Goal: Task Accomplishment & Management: Manage account settings

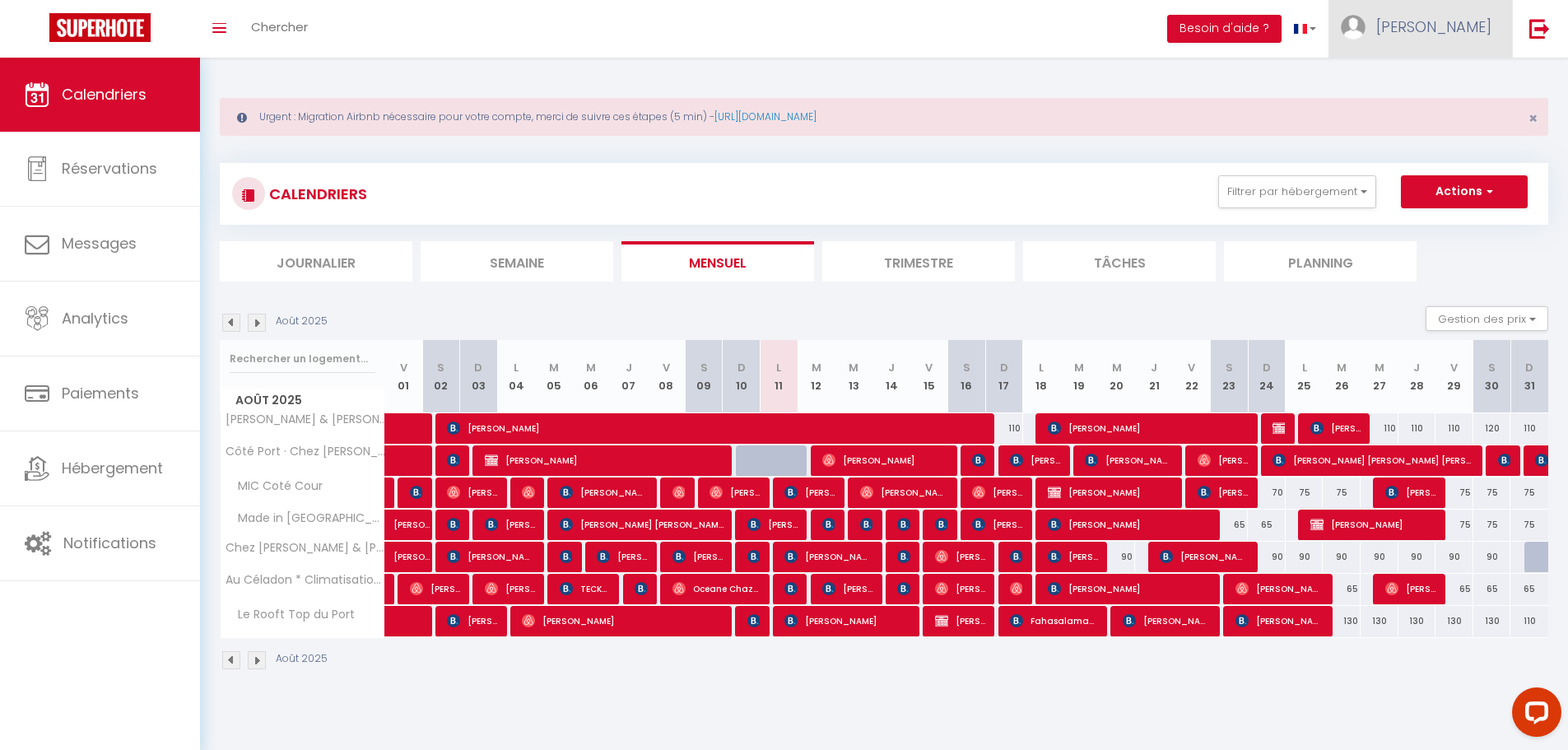
click at [1442, 19] on span "[PERSON_NAME]" at bounding box center [1433, 26] width 115 height 20
click at [1440, 85] on link "Paramètres" at bounding box center [1446, 82] width 122 height 28
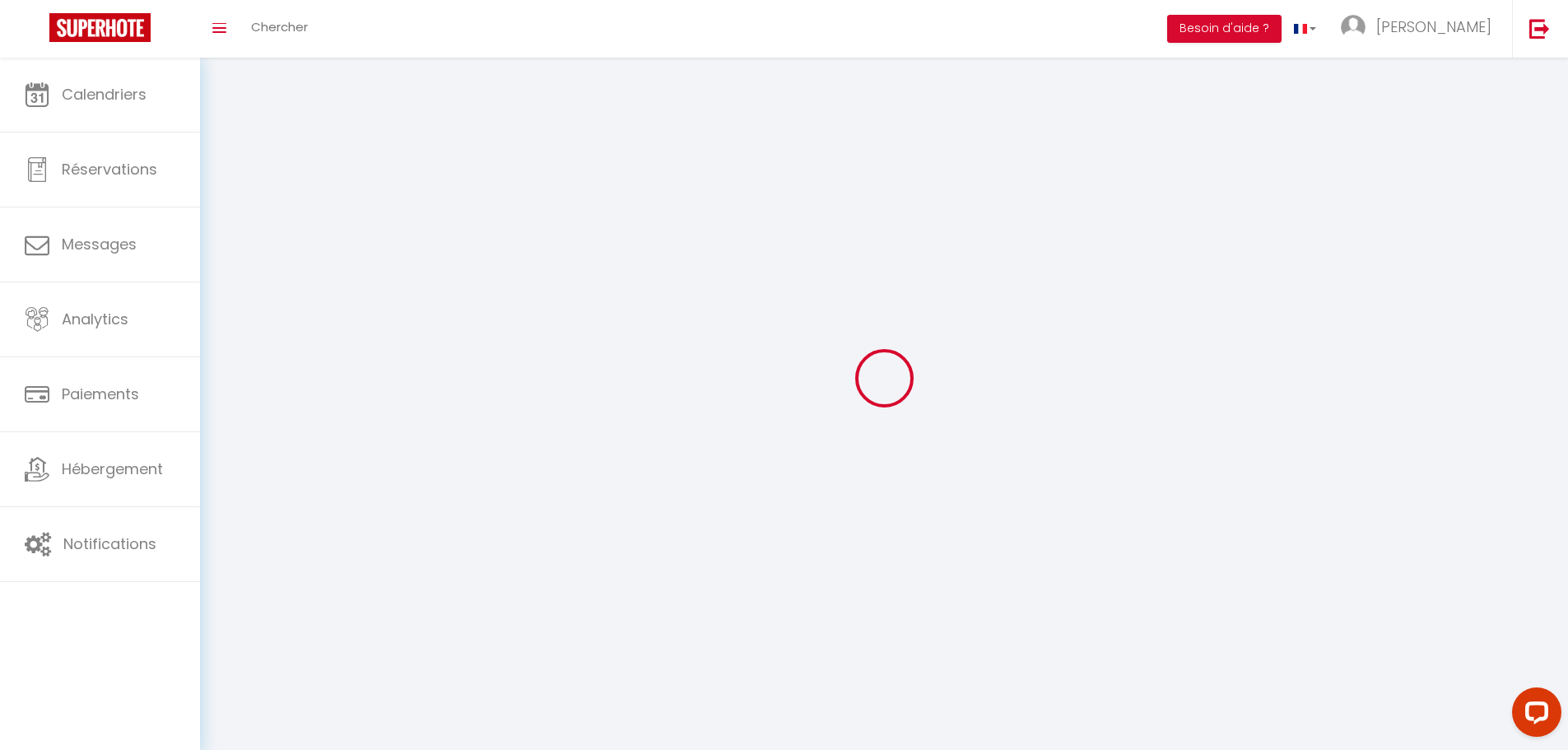
select select "28"
type input "j5L4DkIKCS7Q1ocJnGFqLT2aQ"
type input "2SDUmTHtzpbuxKh3YBmb1WFW2"
type input "[URL][DOMAIN_NAME]"
select select "fr"
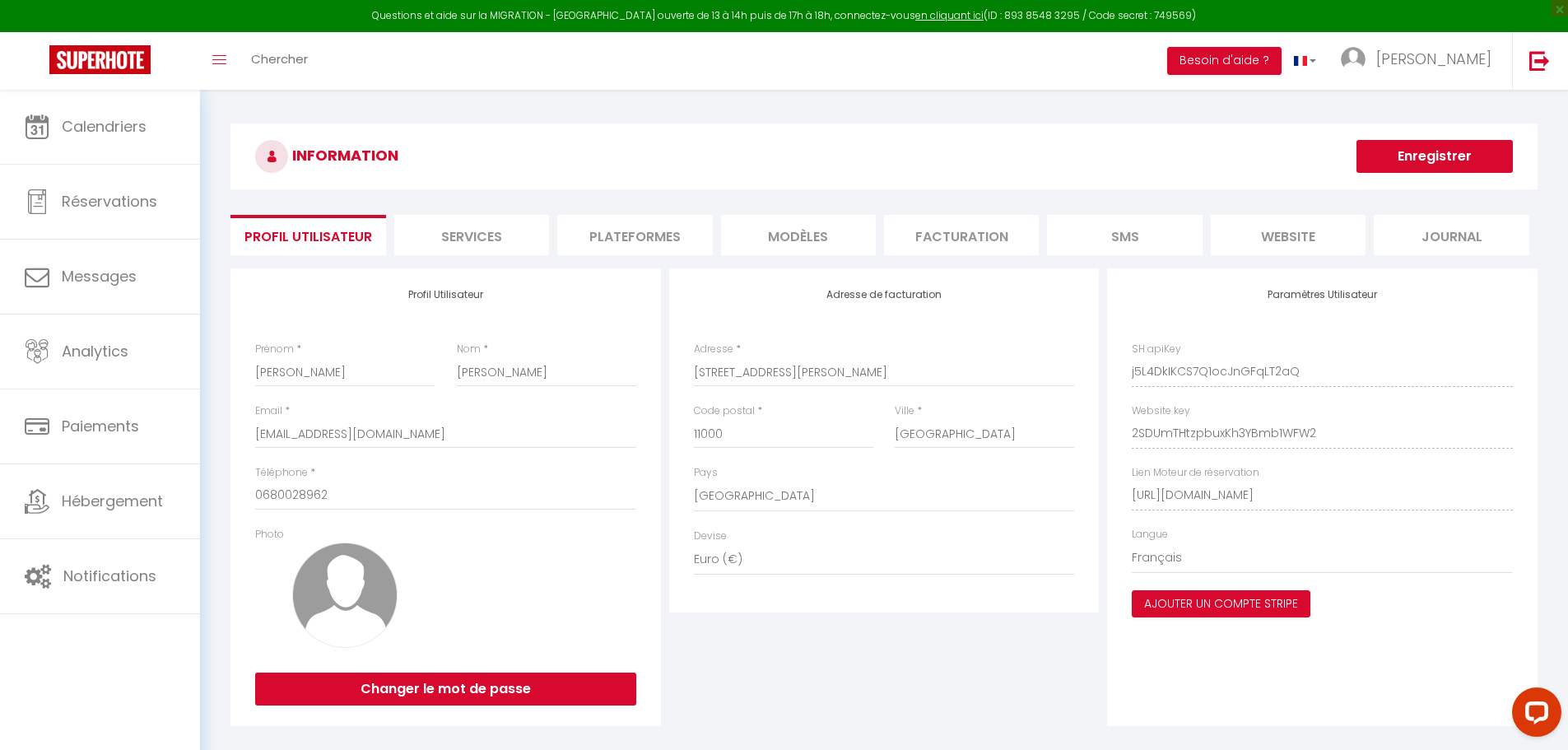
click at [556, 235] on ul "Profil Utilisateur Services Plateformes MODÈLES Facturation SMS website Journal" at bounding box center [884, 235] width 1307 height 40
click at [575, 237] on li "Plateformes" at bounding box center [634, 235] width 154 height 40
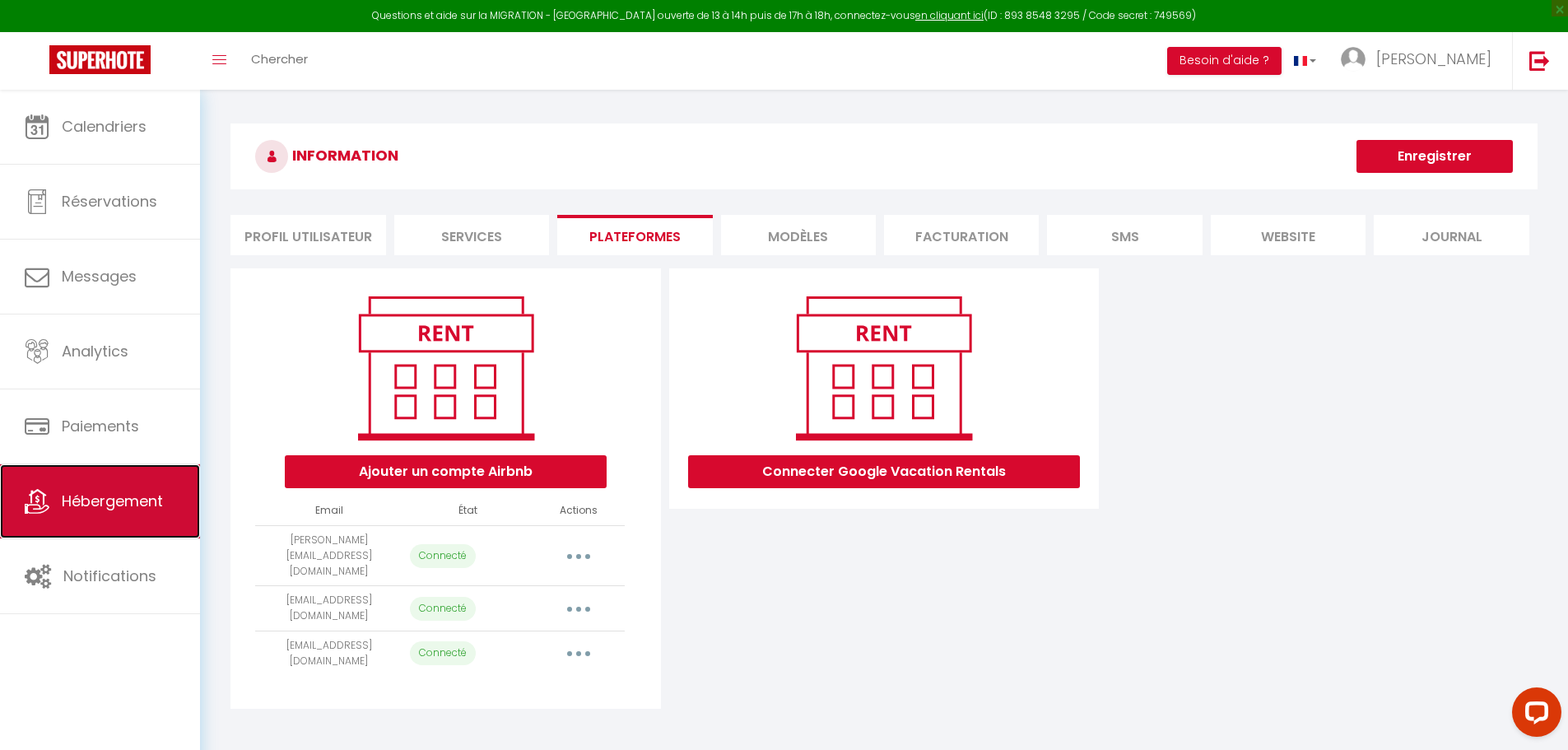
click at [113, 515] on link "Hébergement" at bounding box center [100, 501] width 200 height 74
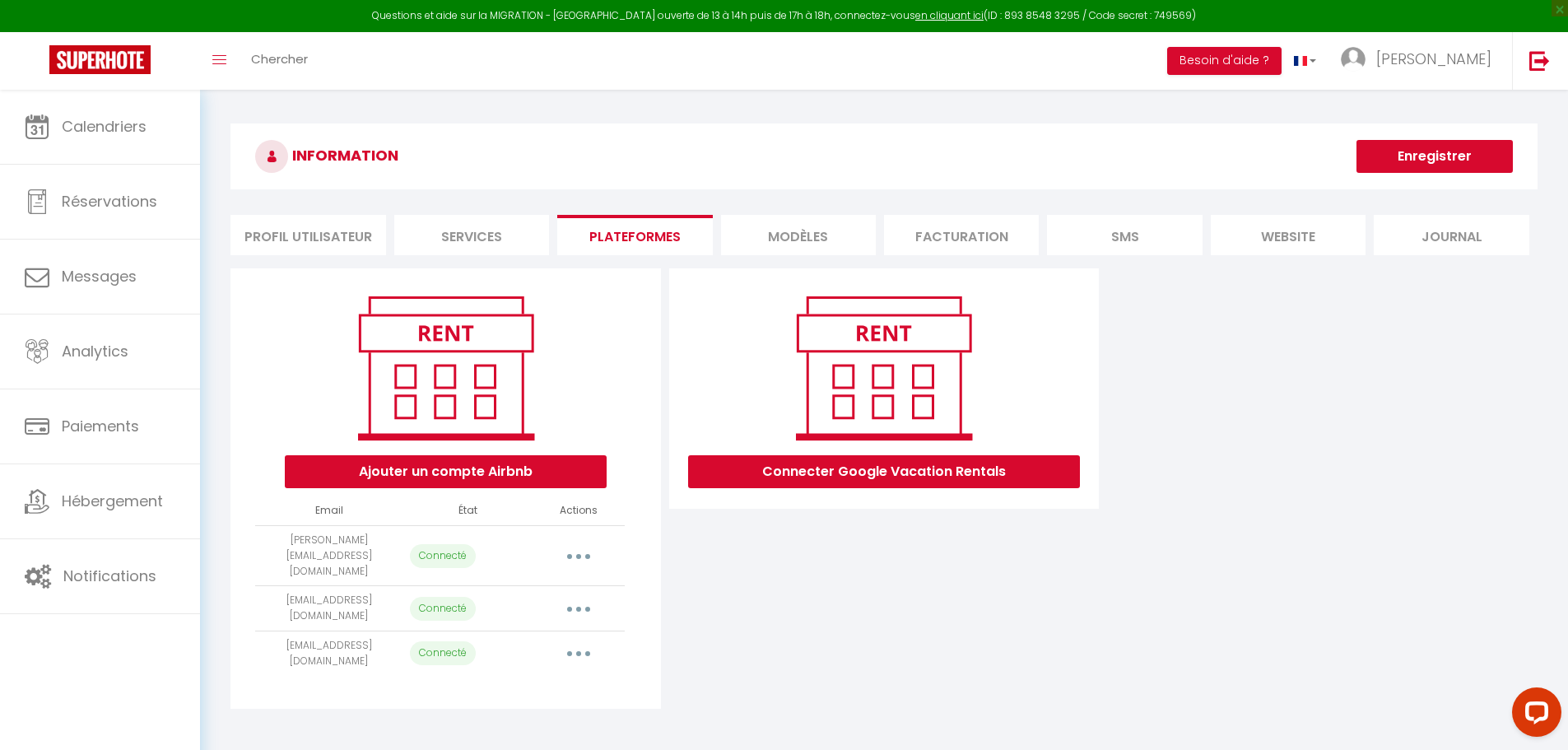
click at [586, 545] on button "button" at bounding box center [578, 555] width 46 height 26
click at [566, 579] on link "Importer les appartements" at bounding box center [505, 593] width 182 height 28
select select "53965"
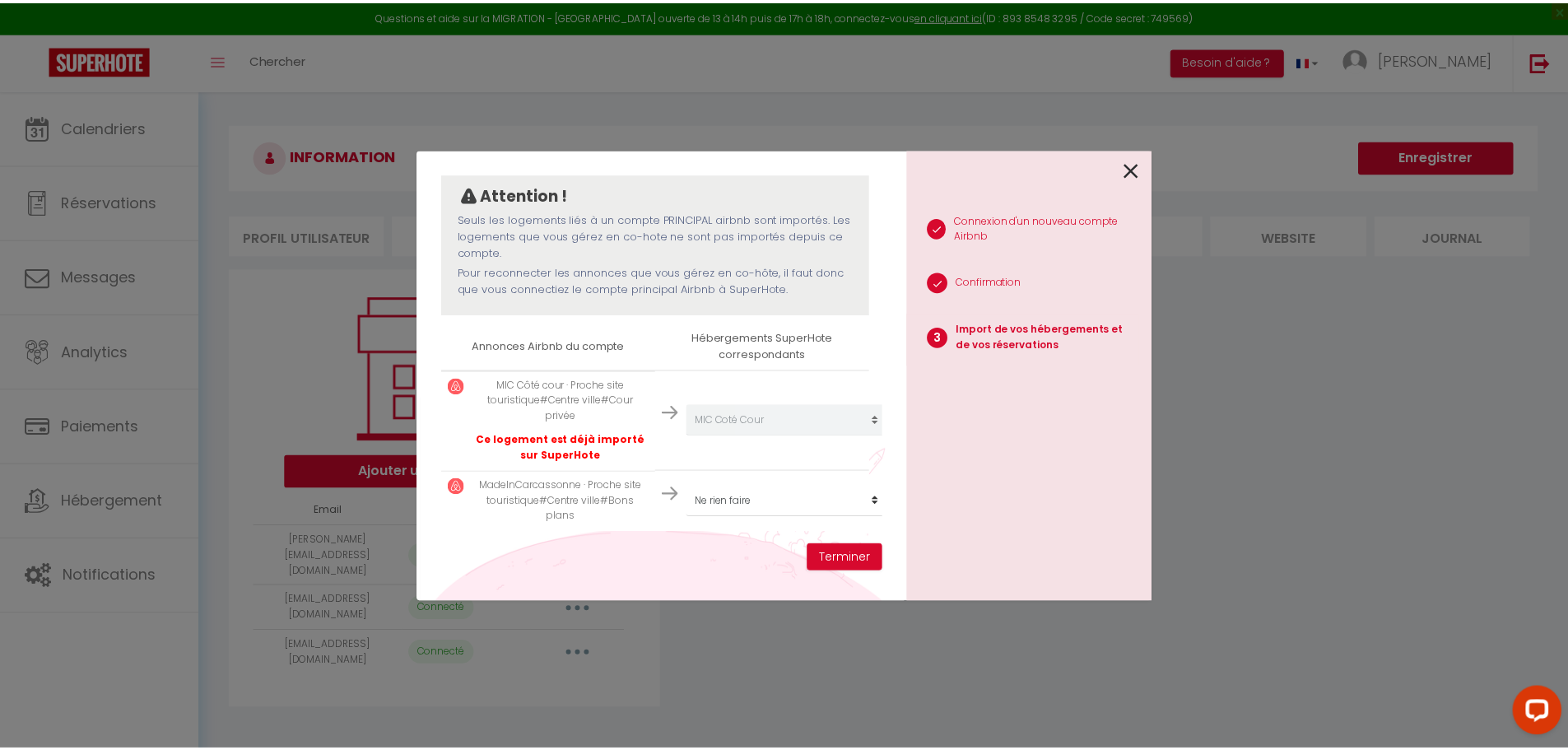
scroll to position [153, 0]
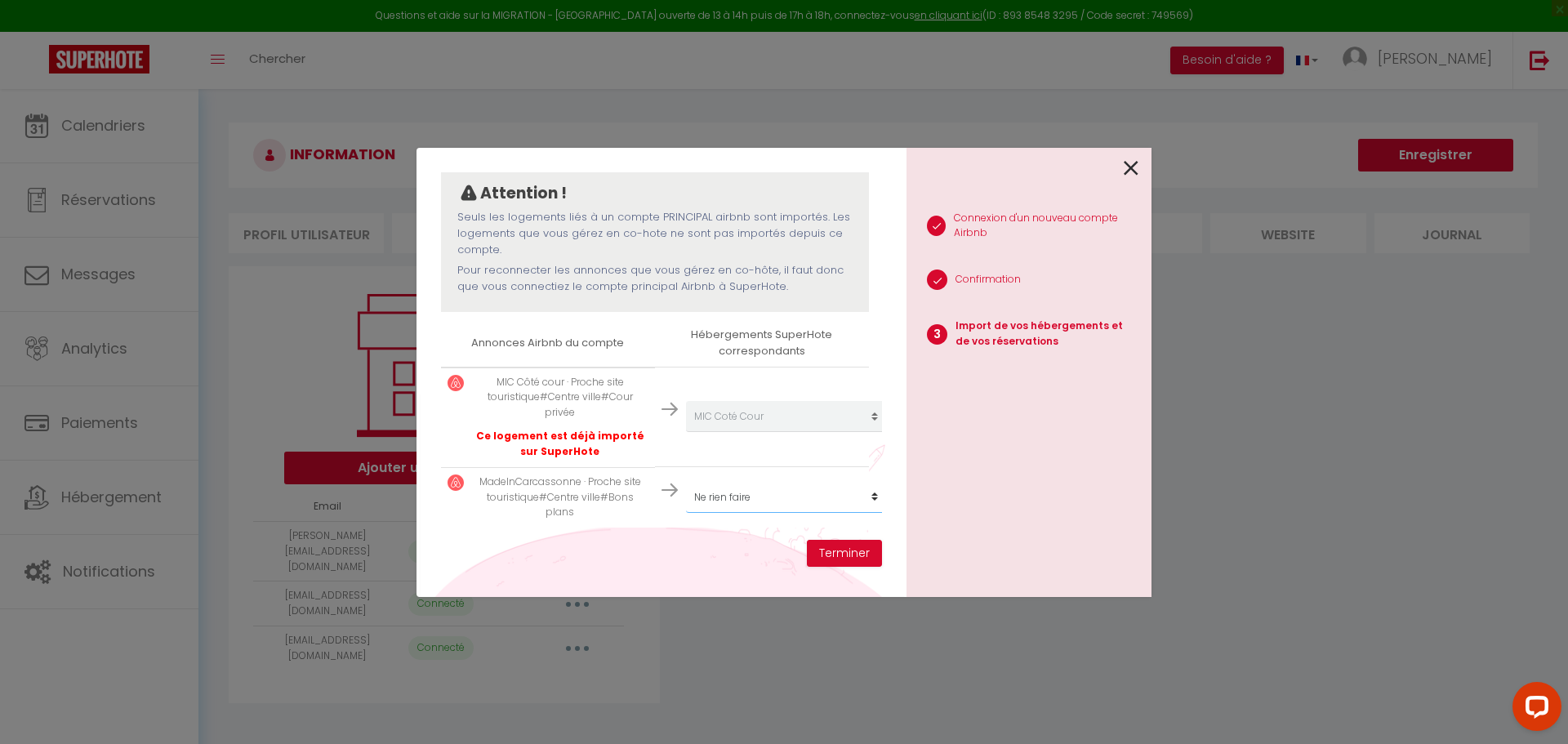
click at [801, 432] on select "Créer un nouveau hébergement Ne rien faire Le Rooft Top du Port Au Céladon * Cl…" at bounding box center [786, 416] width 201 height 31
select select "53966"
click at [686, 432] on select "Créer un nouveau hébergement Ne rien faire Le Rooft Top du Port Au Céladon * Cl…" at bounding box center [786, 416] width 201 height 31
click at [834, 547] on button "Terminer" at bounding box center [844, 554] width 75 height 28
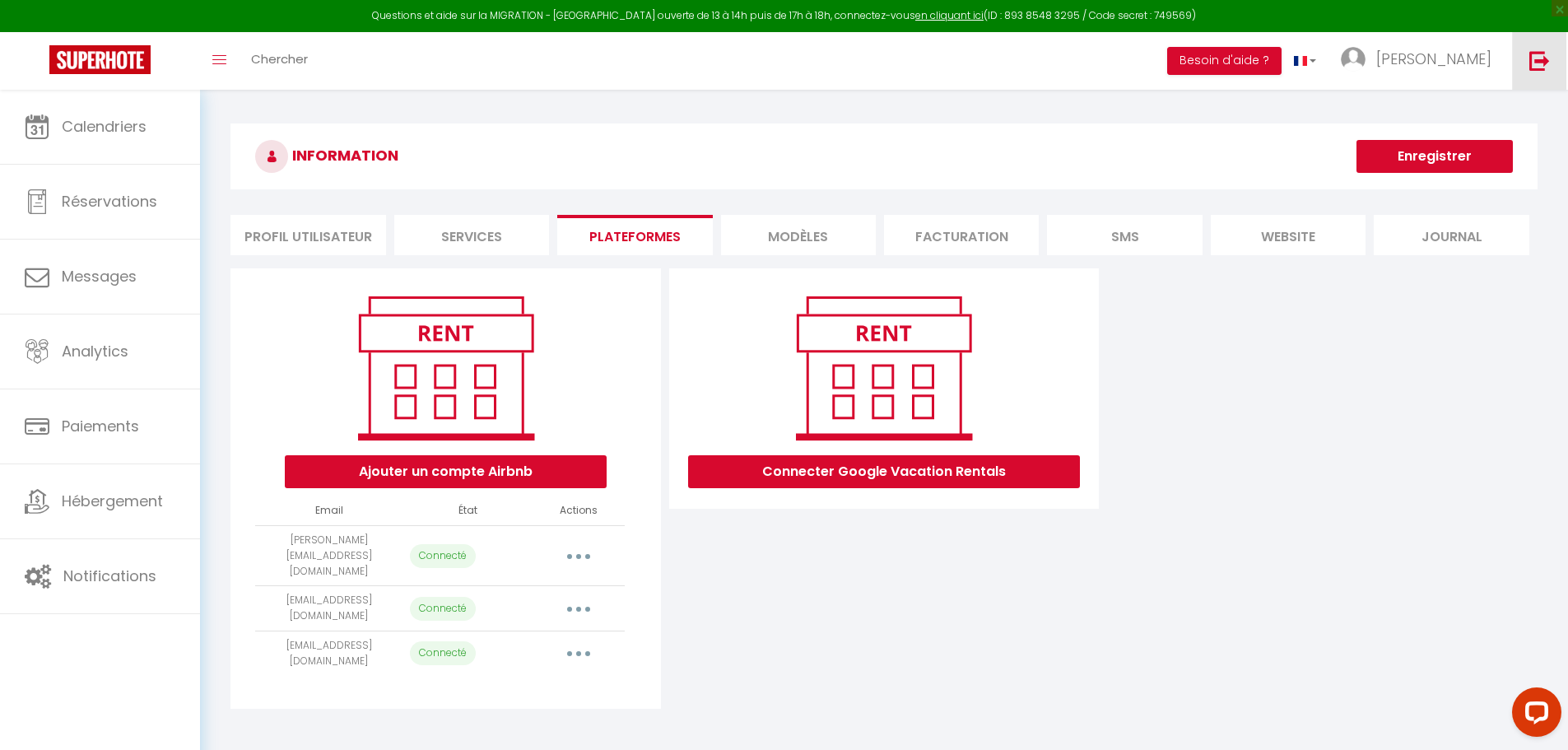
click at [1550, 70] on img at bounding box center [1540, 61] width 20 height 20
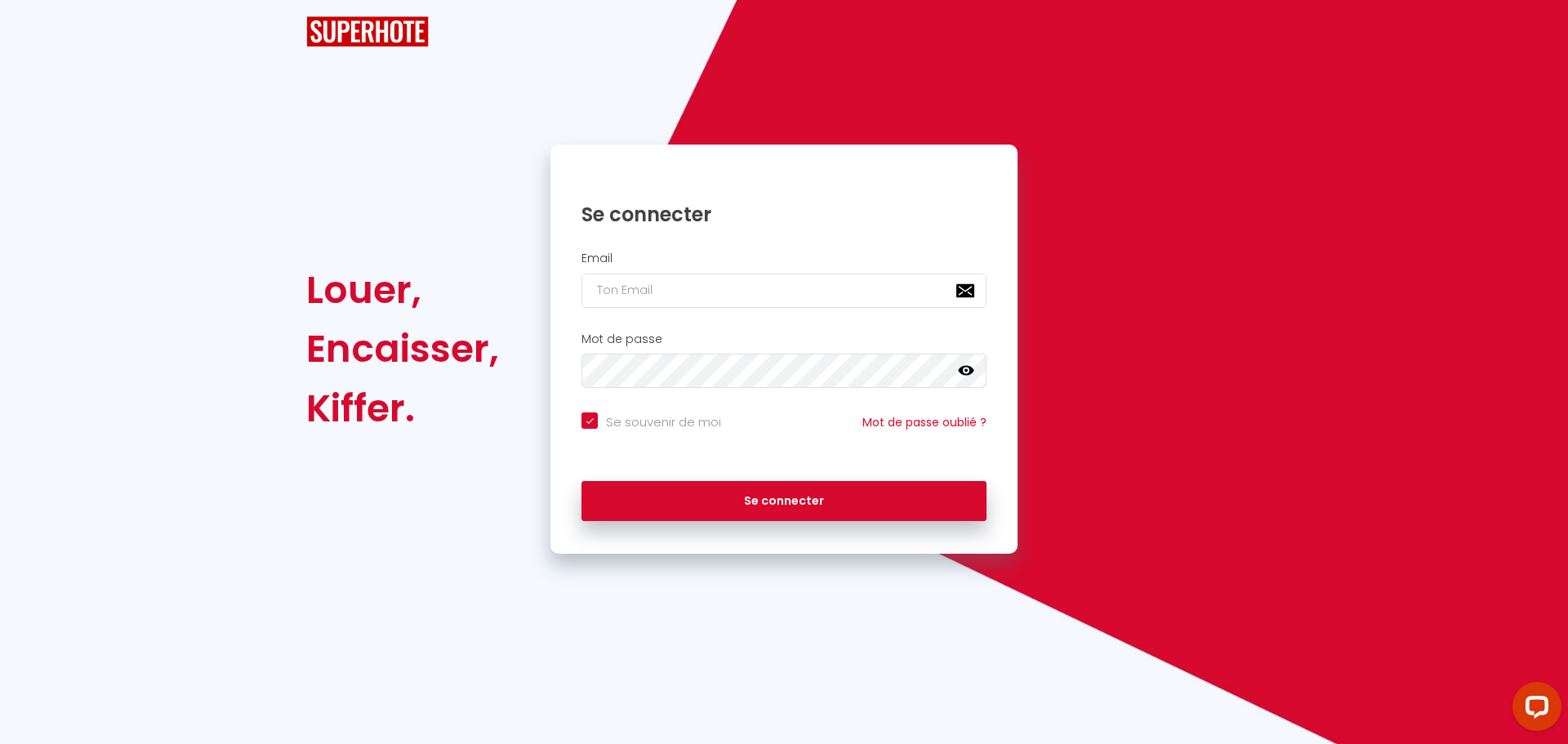
checkbox input "true"
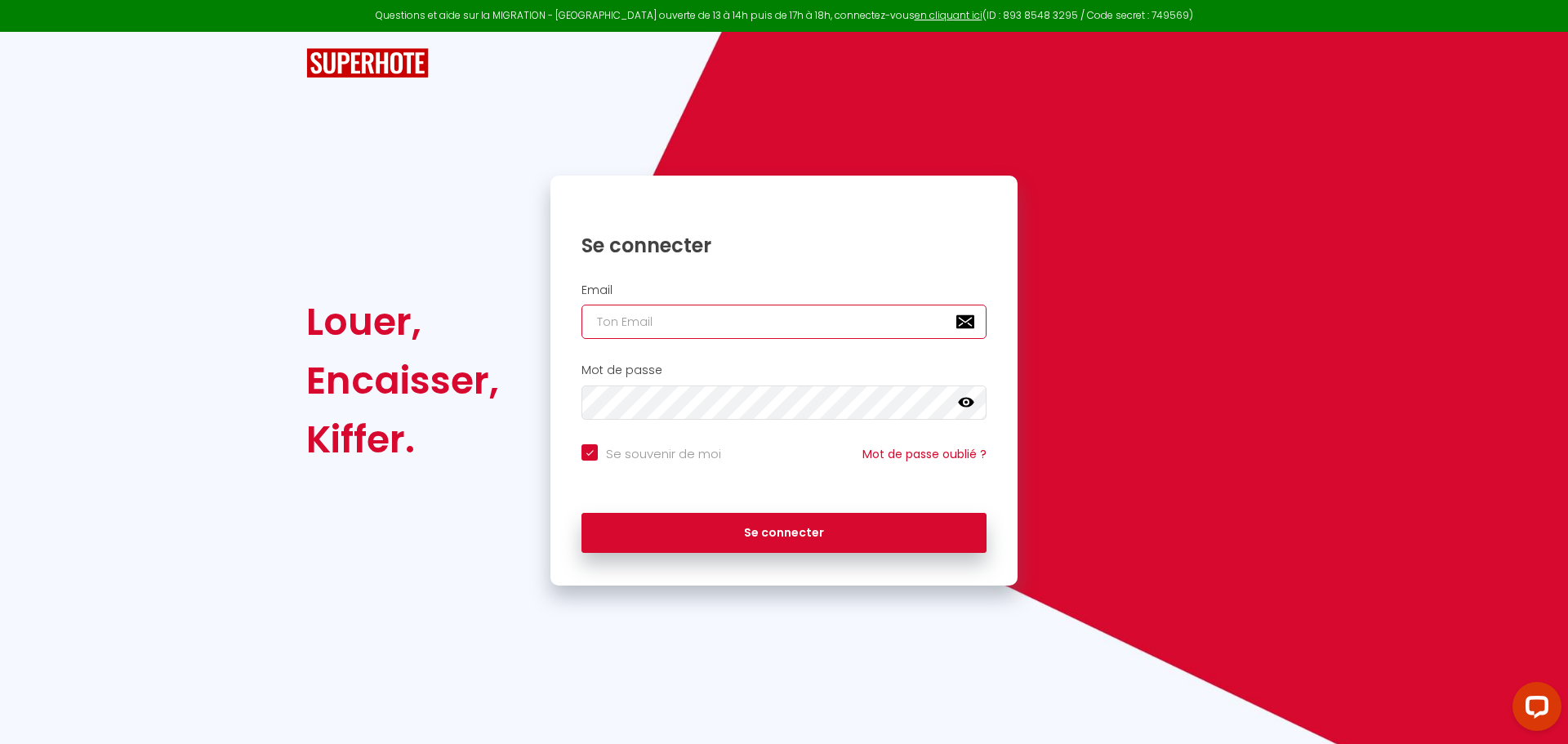
type input "[PERSON_NAME][EMAIL_ADDRESS][DOMAIN_NAME]"
checkbox input "true"
drag, startPoint x: 747, startPoint y: 328, endPoint x: 499, endPoint y: 333, distance: 248.1
click at [499, 333] on div "Louer, Encaisser, [PERSON_NAME]. Se connecter Email [PERSON_NAME][EMAIL_ADDRESS…" at bounding box center [784, 380] width 977 height 410
paste input "[DOMAIN_NAME][EMAIL_ADDRESS]"
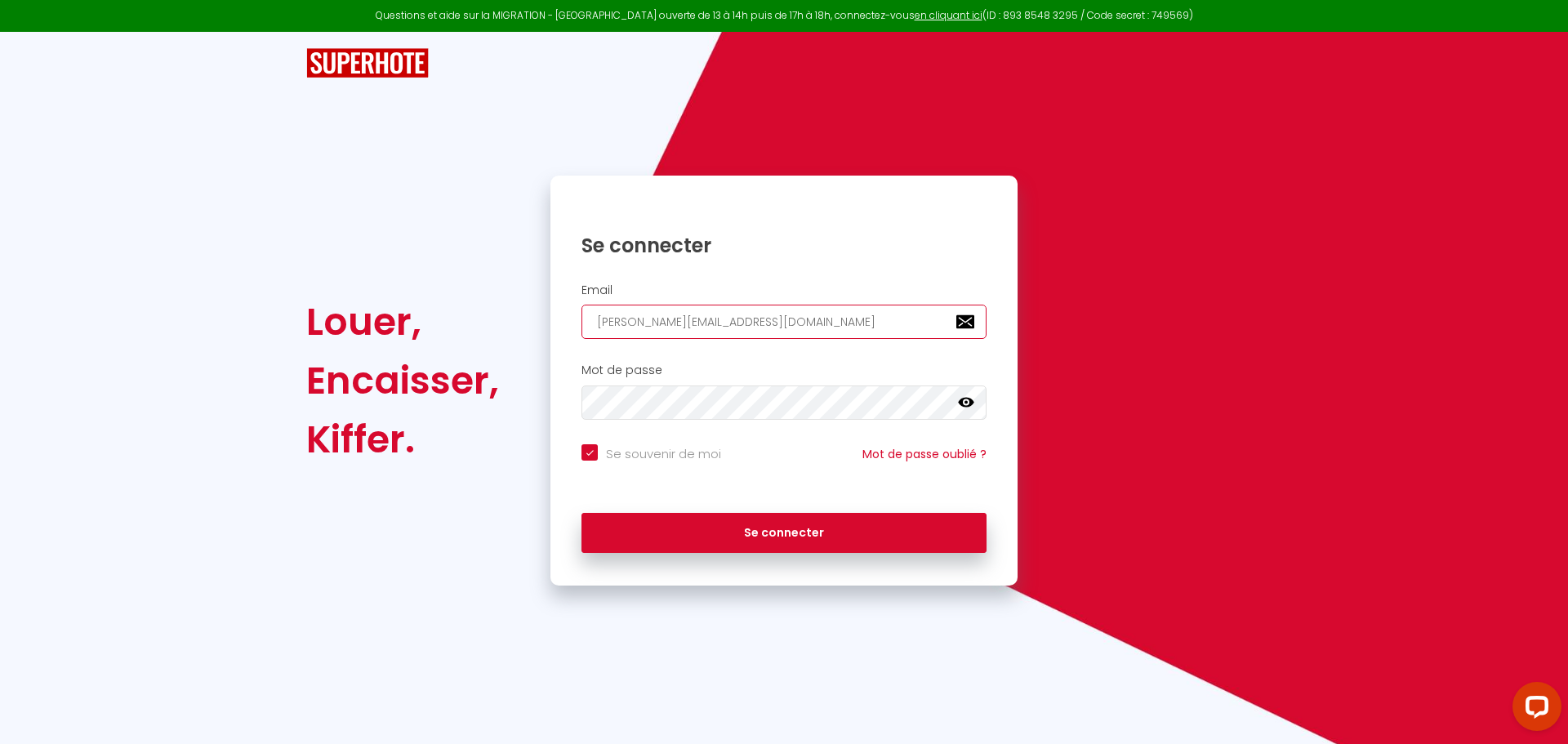
type input "[DOMAIN_NAME][EMAIL_ADDRESS][DOMAIN_NAME]"
checkbox input "true"
type input "[DOMAIN_NAME][EMAIL_ADDRESS][DOMAIN_NAME]"
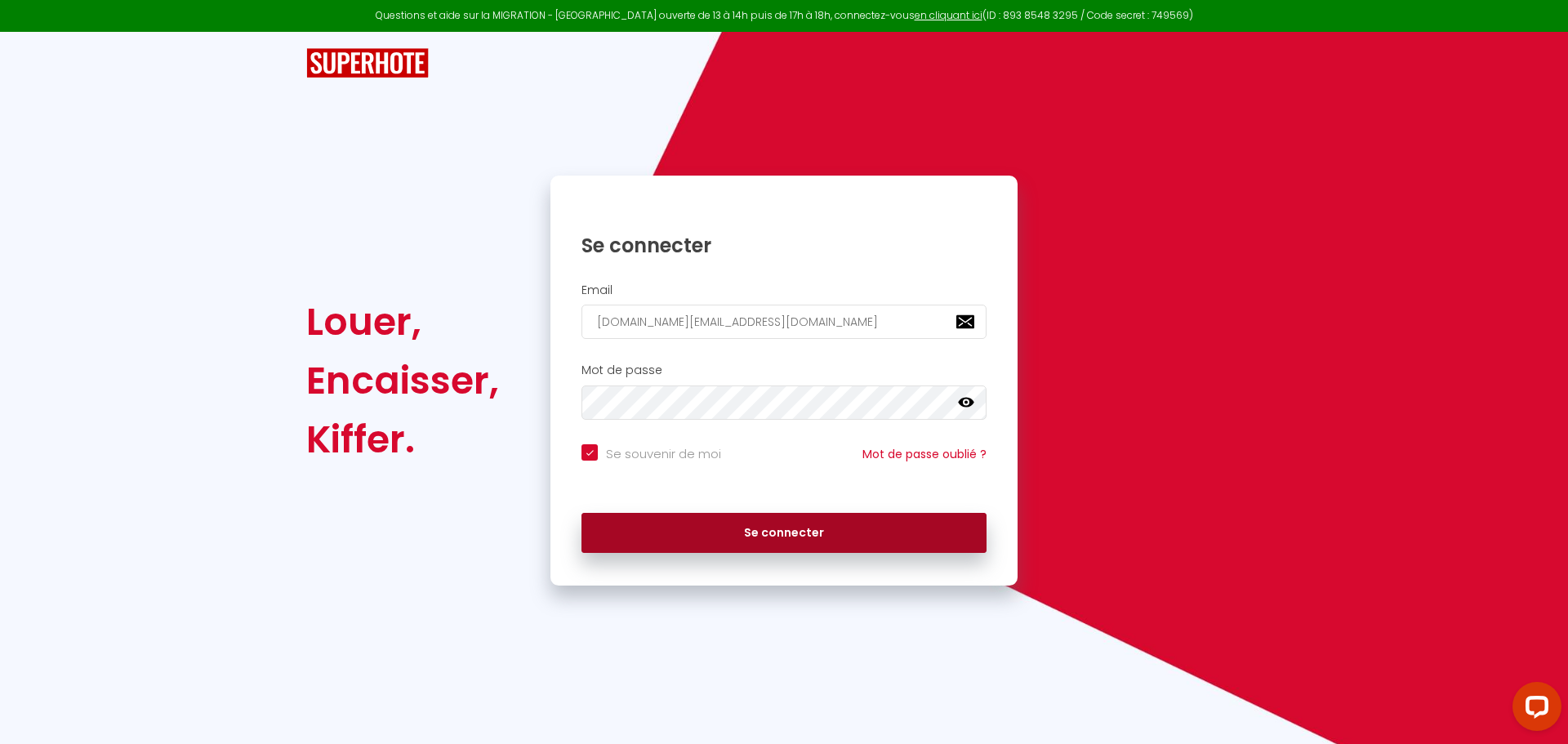
click at [720, 539] on button "Se connecter" at bounding box center [784, 533] width 406 height 41
checkbox input "true"
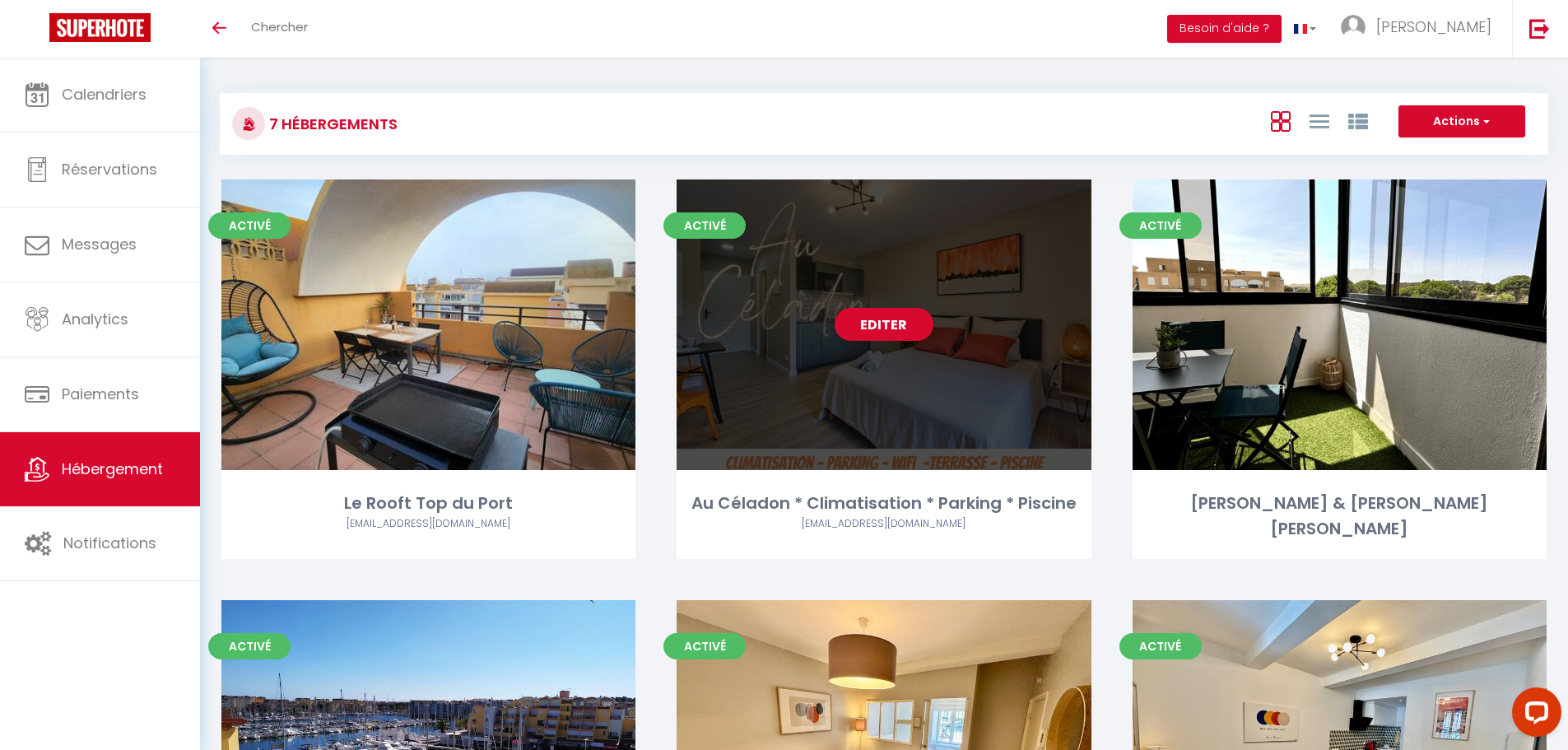
click at [1057, 507] on div "Au Céladon * Climatisation * Parking * Piscine" at bounding box center [883, 503] width 414 height 26
select select "3"
select select "2"
select select "1"
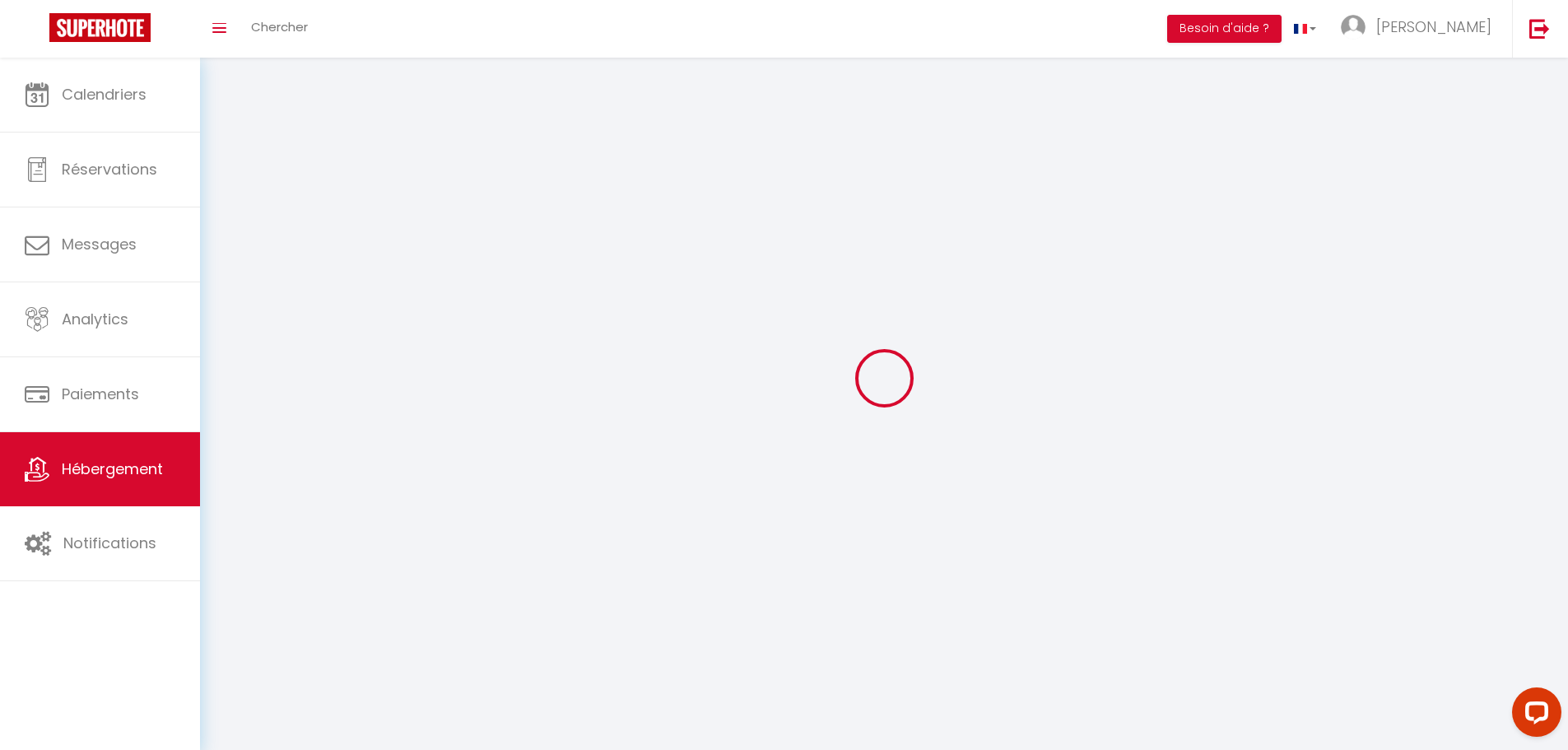
select select
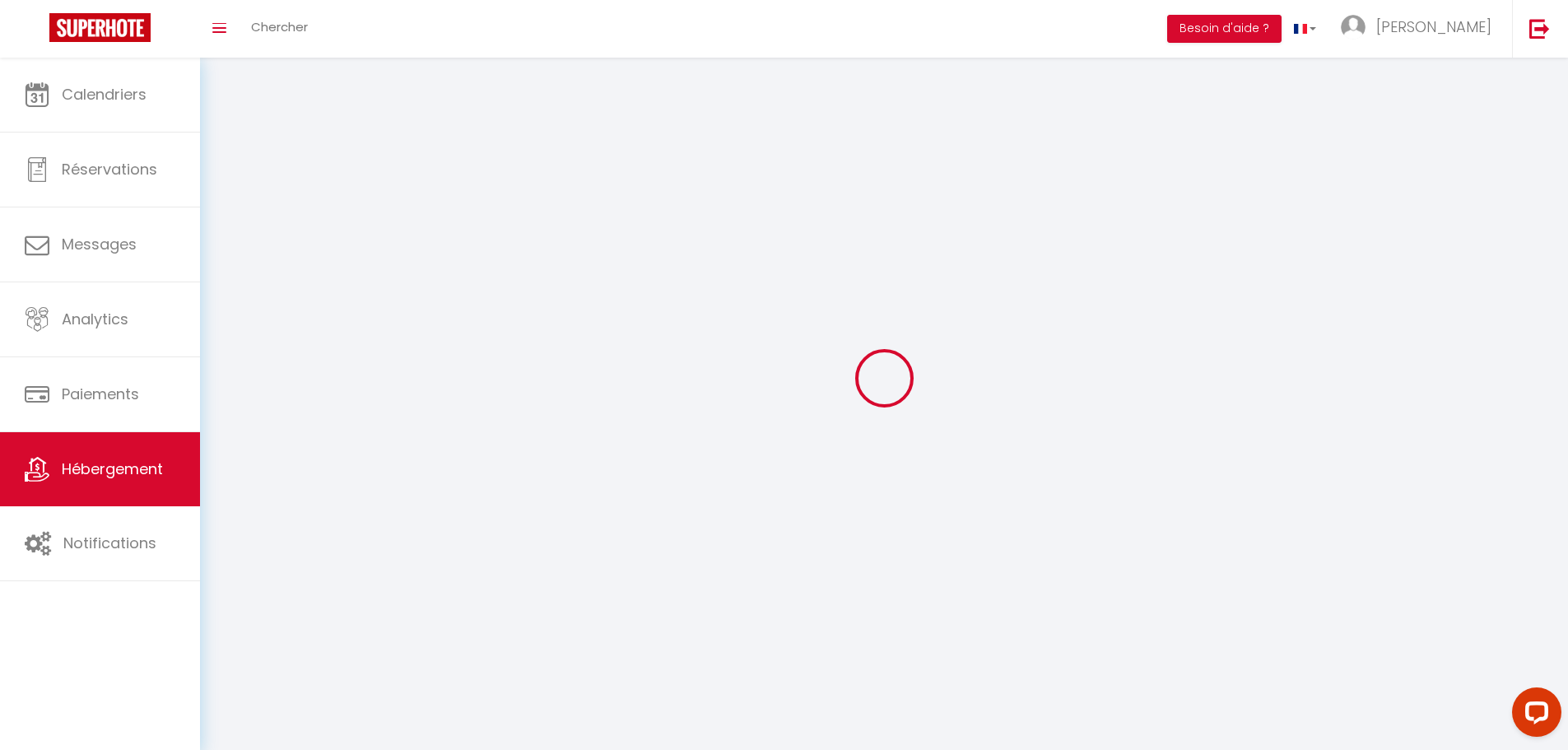
select select
checkbox input "false"
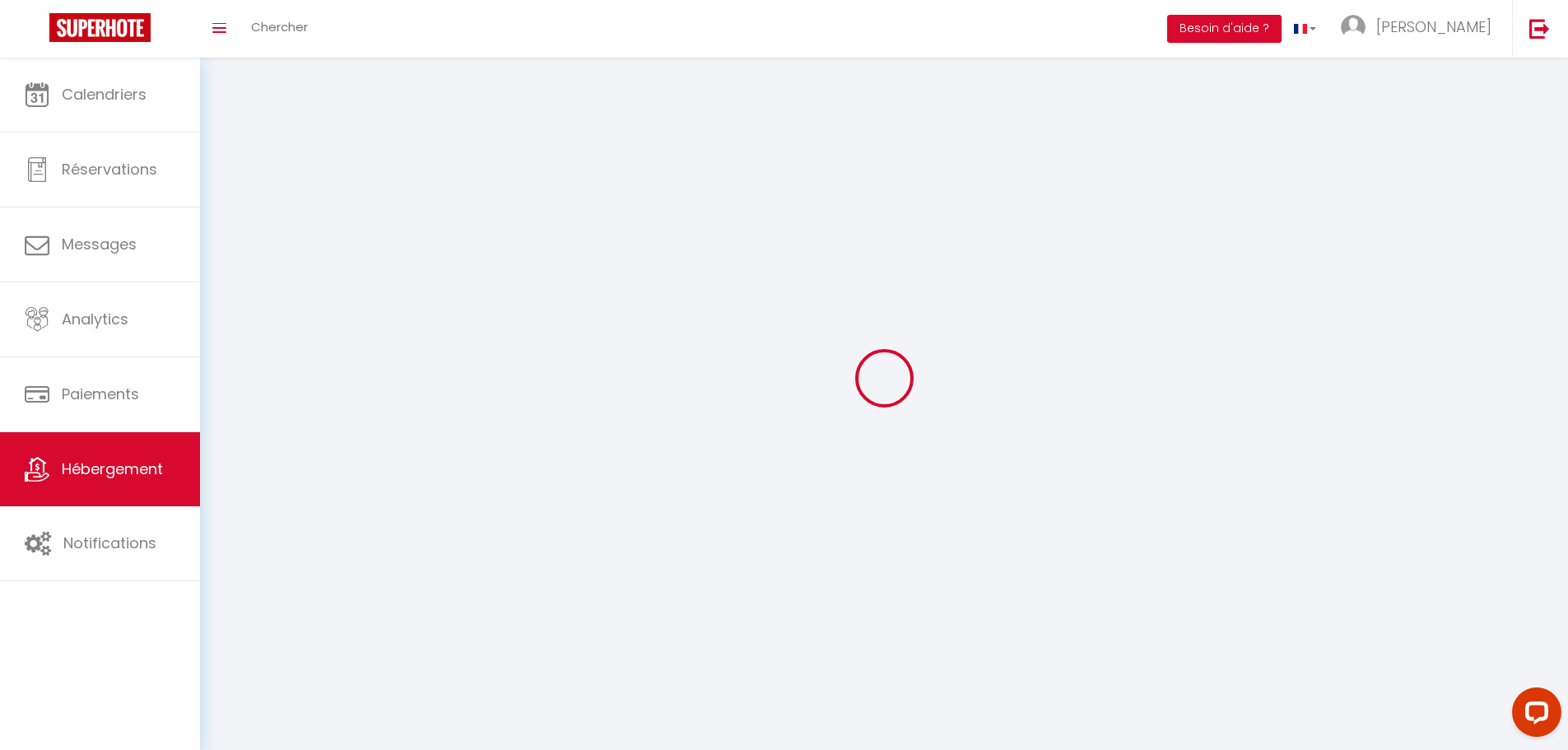
select select
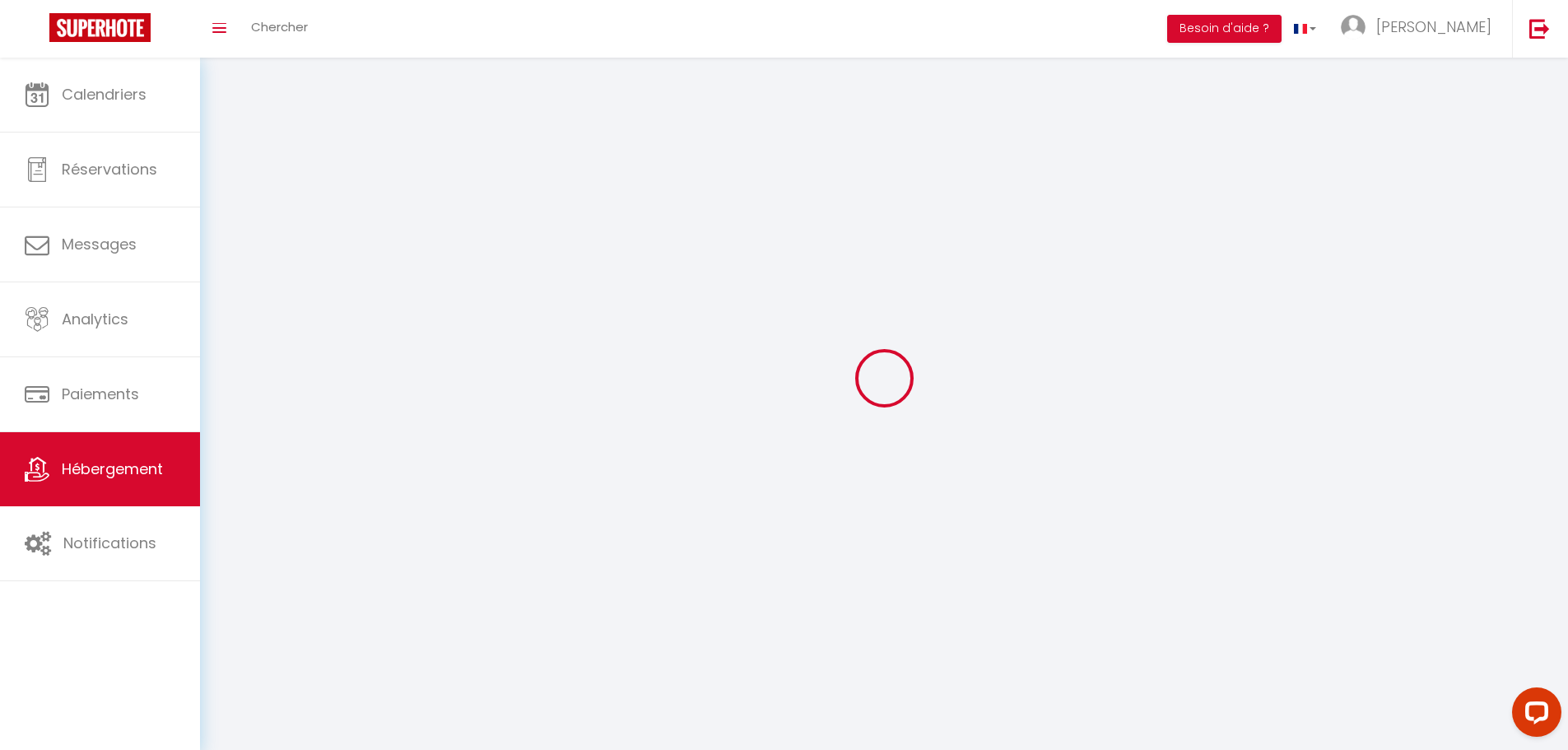
select select
checkbox input "false"
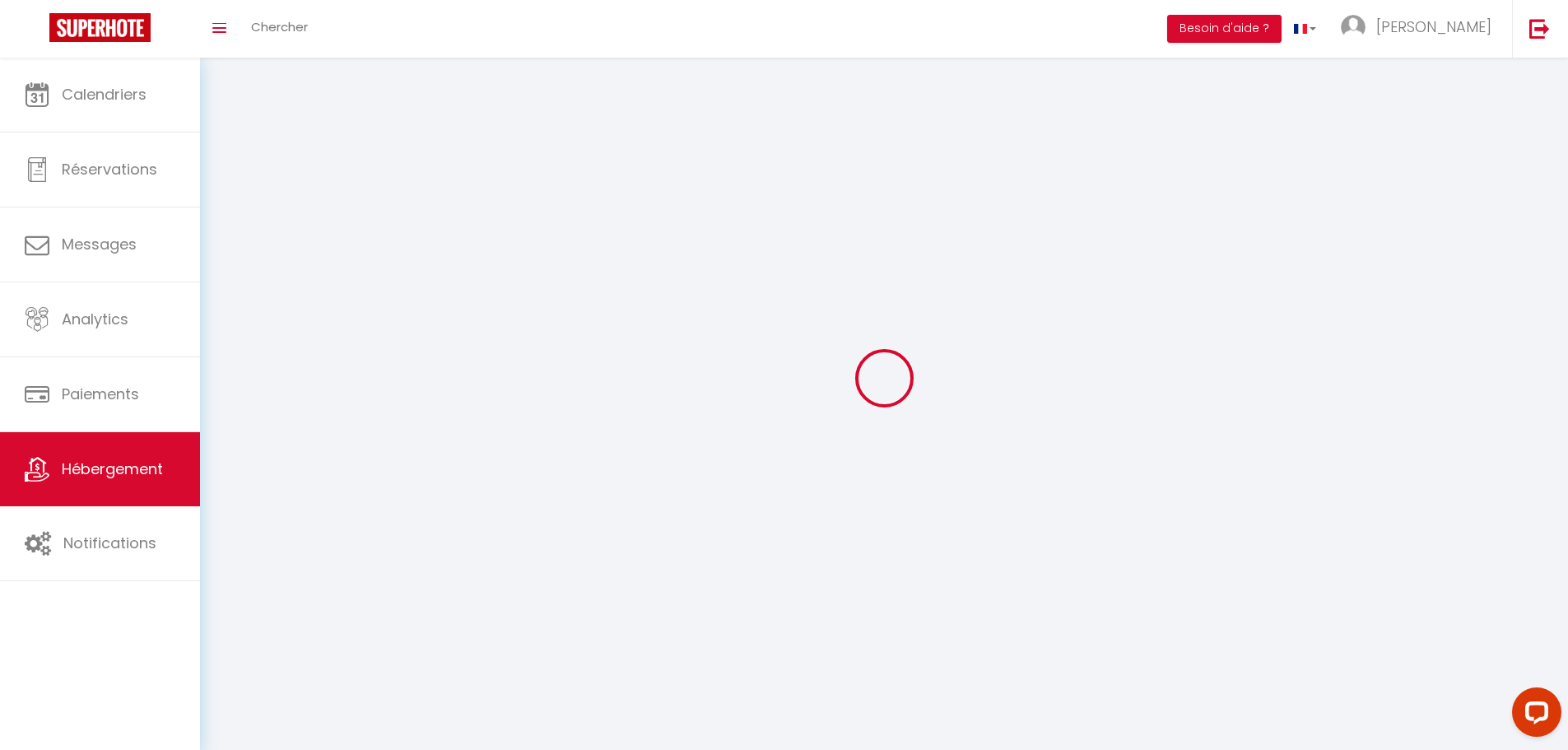
checkbox input "false"
select select
select select "1"
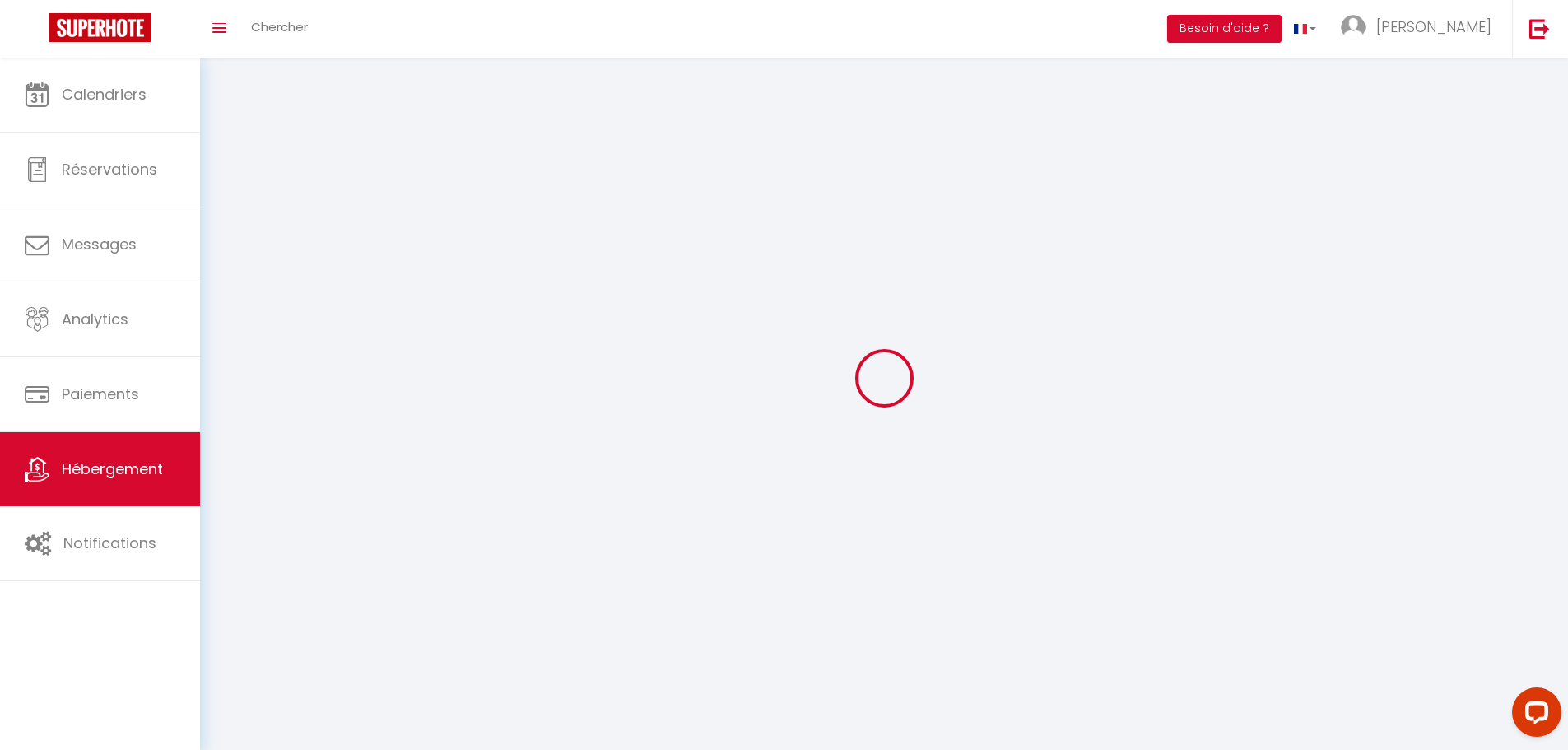
select select "28"
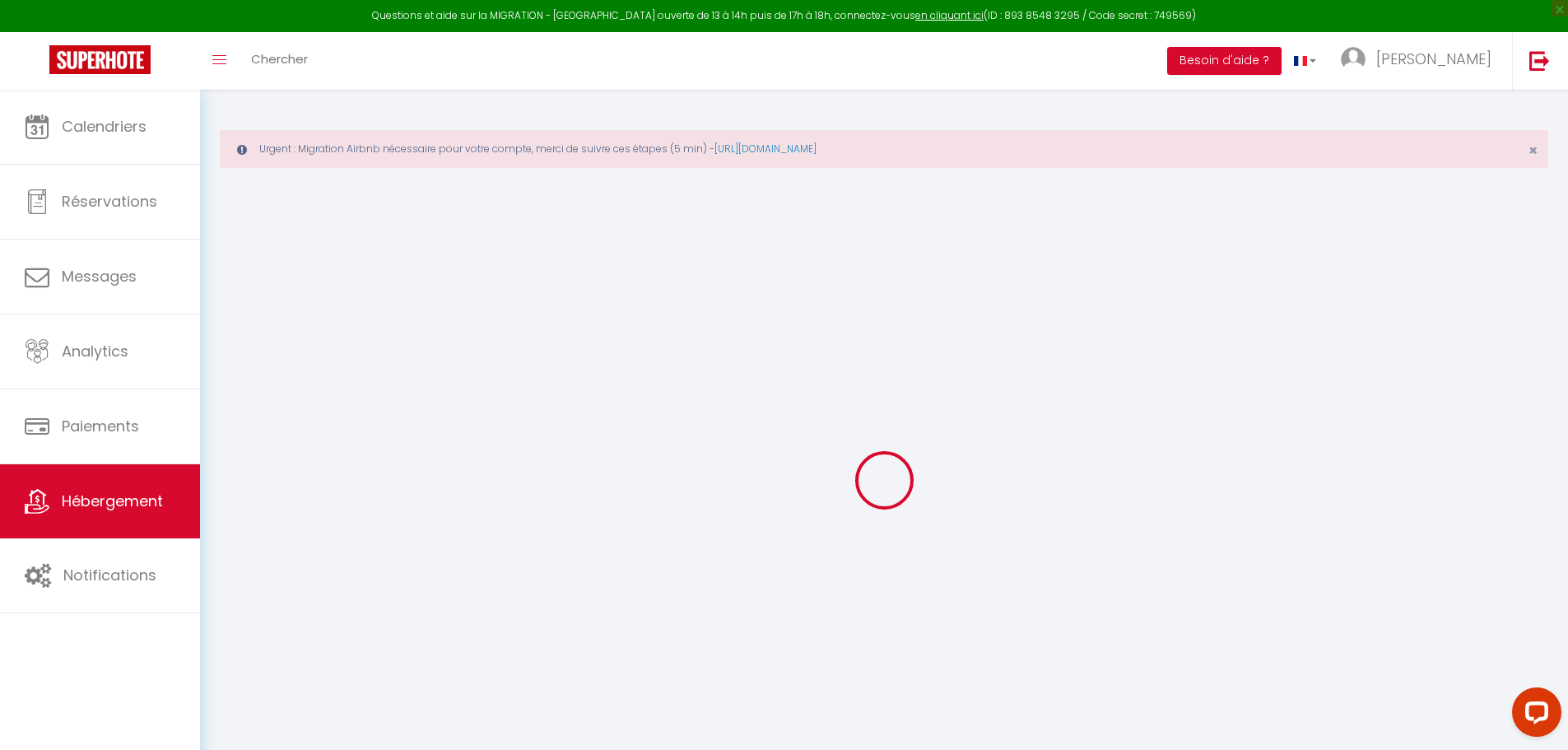
select select
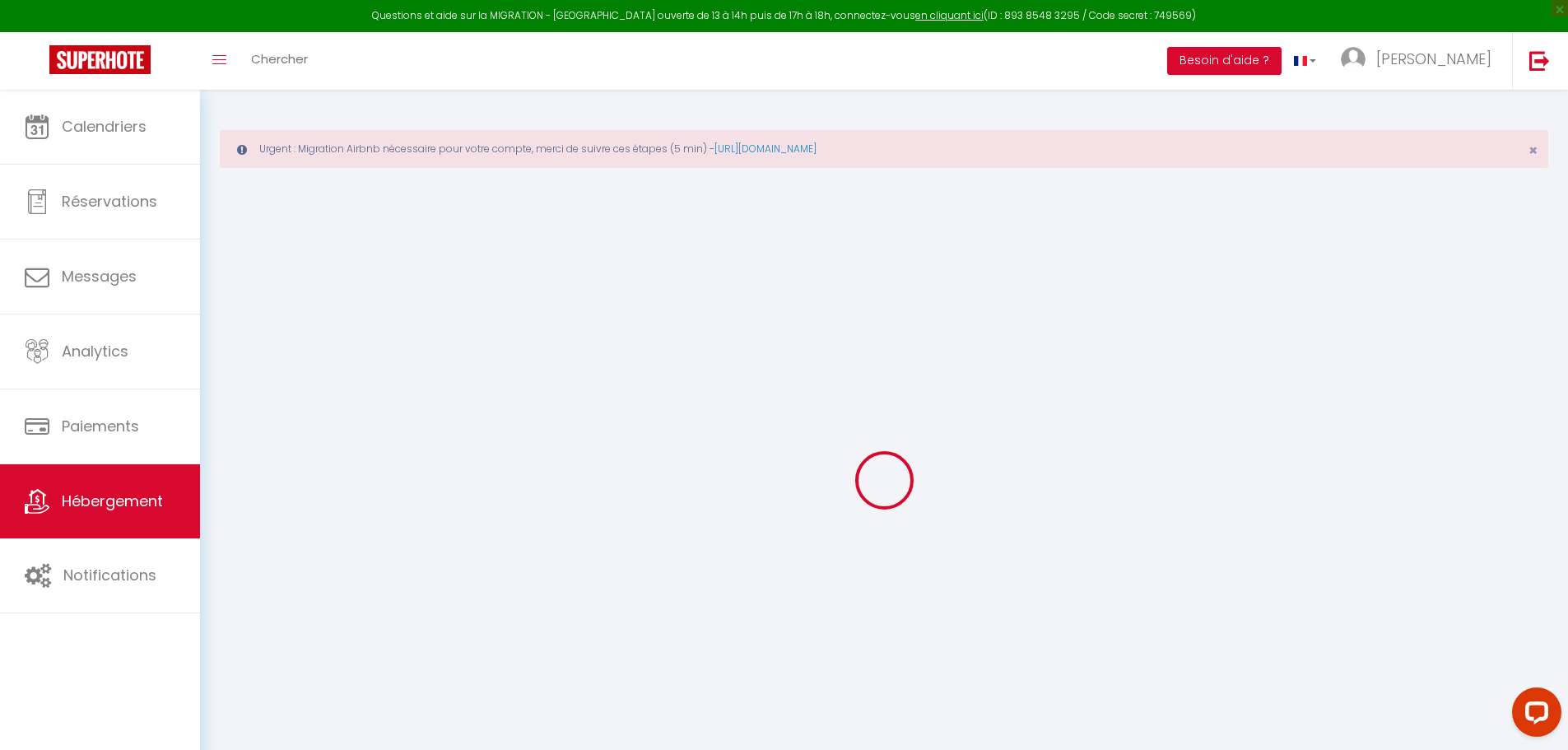
select select
checkbox input "false"
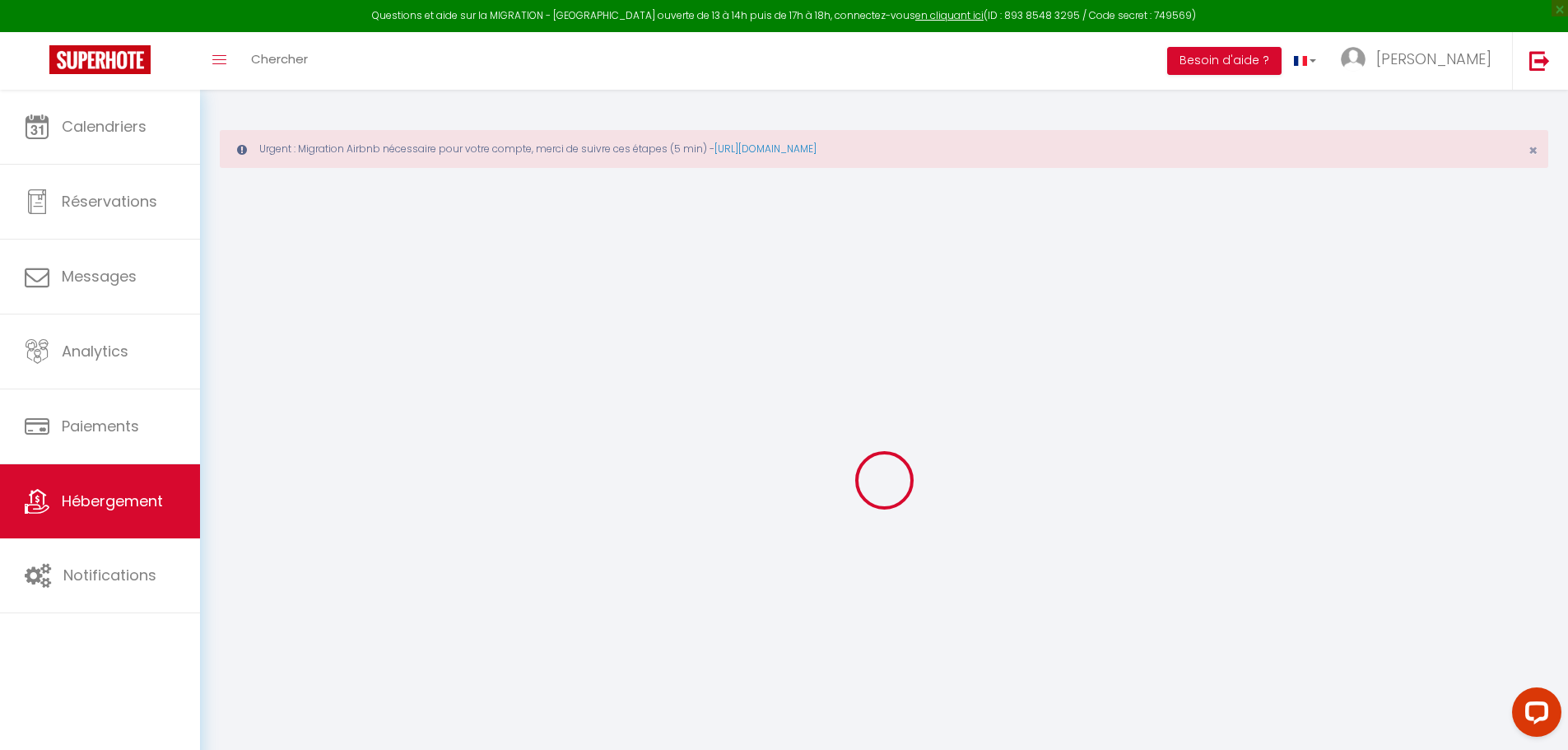
select select
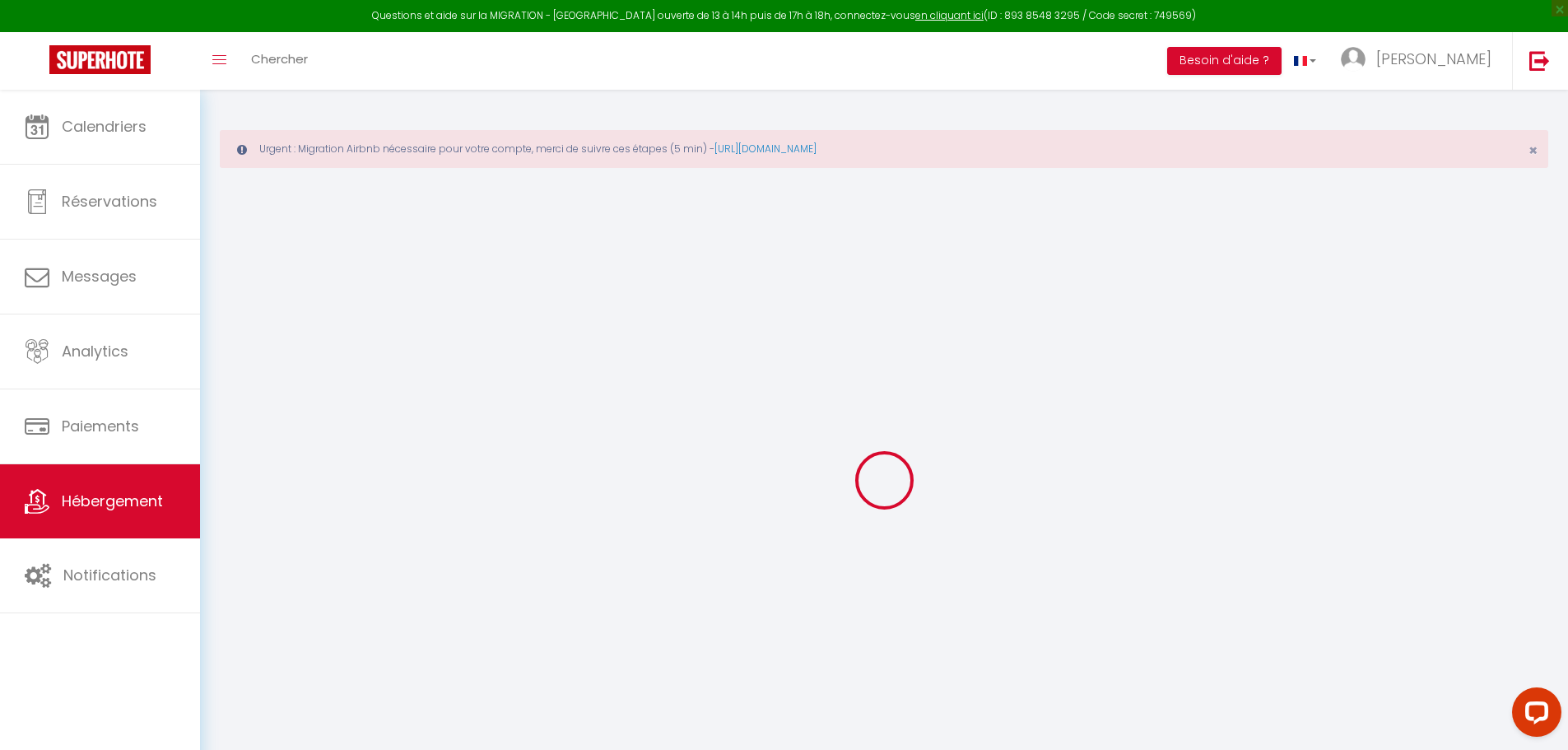
select select
checkbox input "false"
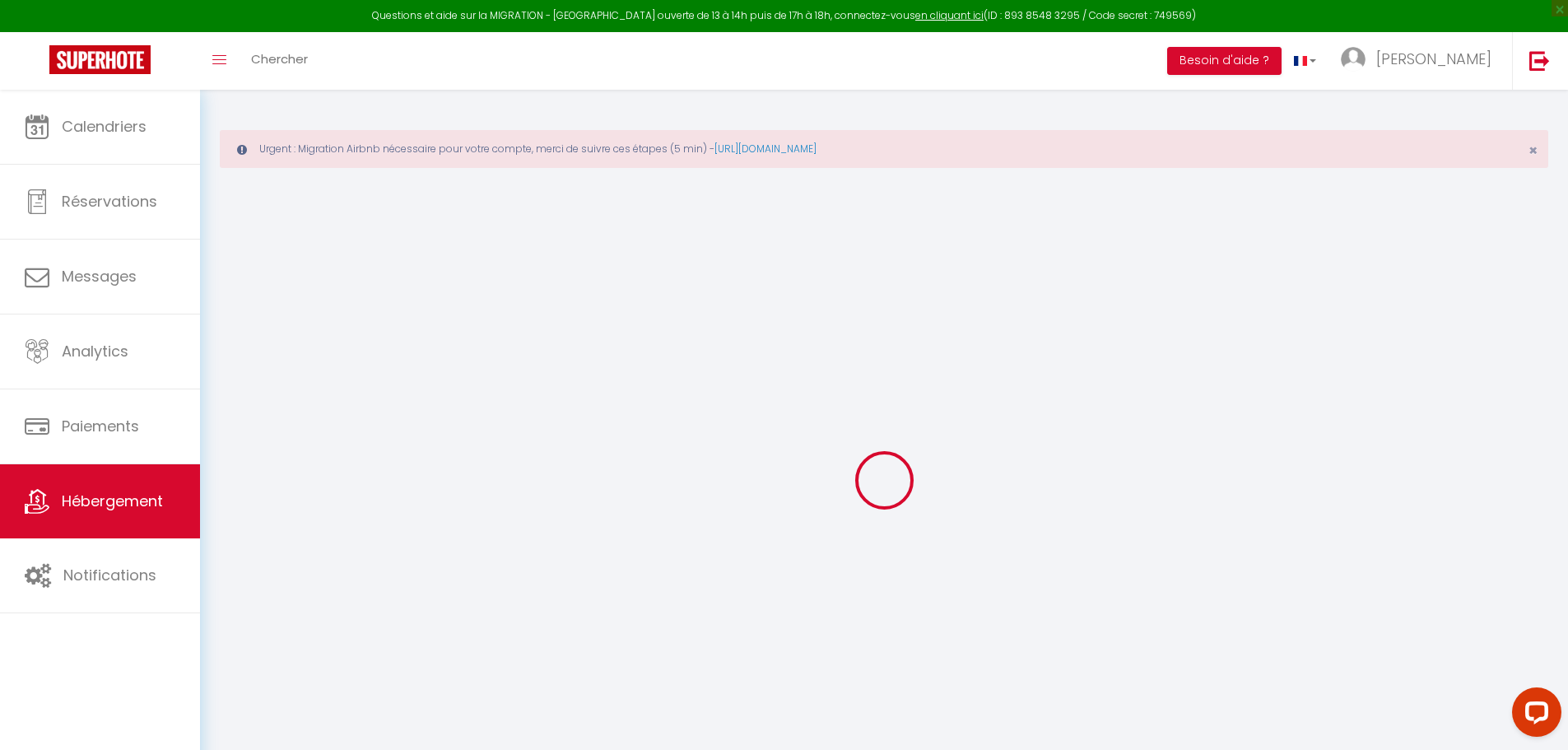
checkbox input "false"
select select
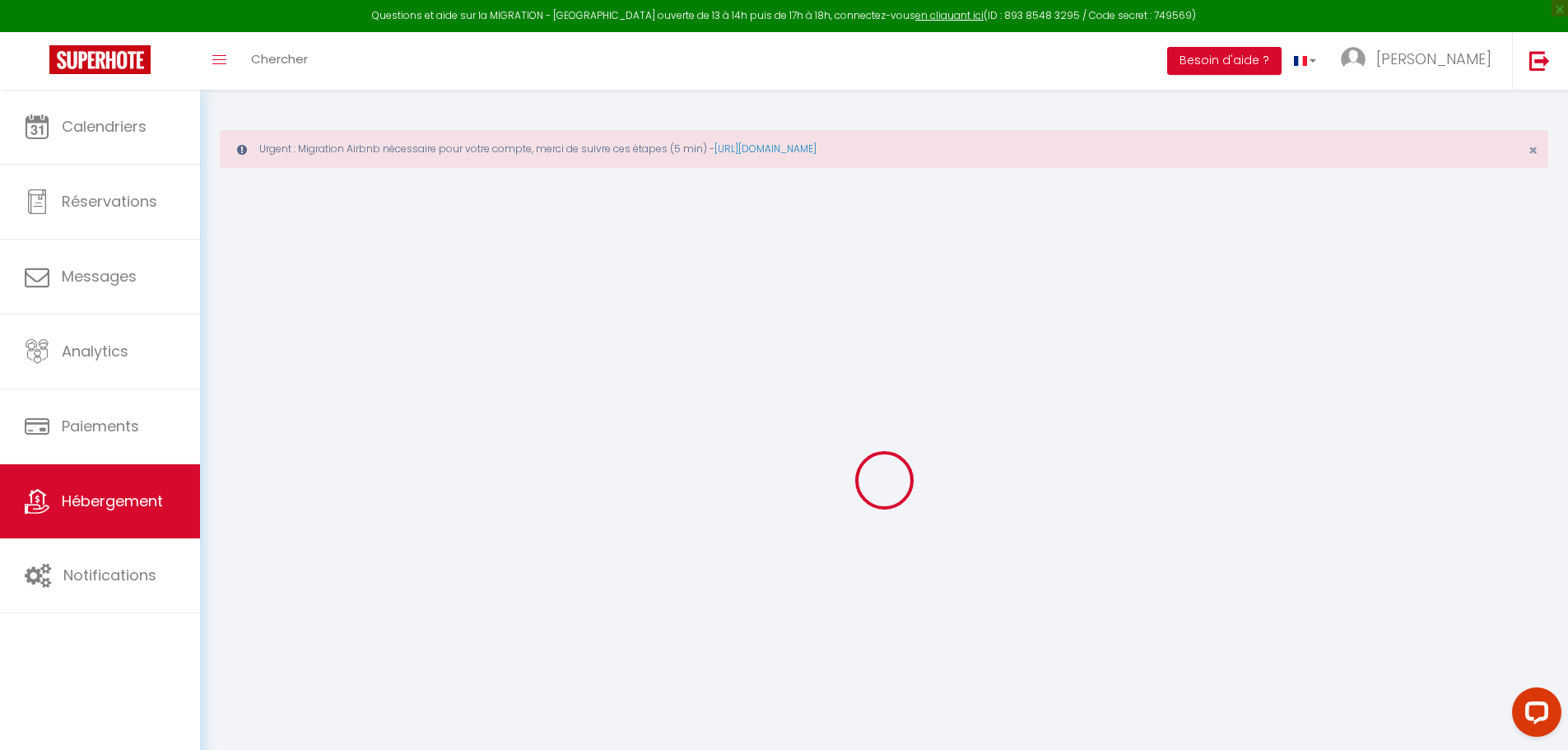
select select
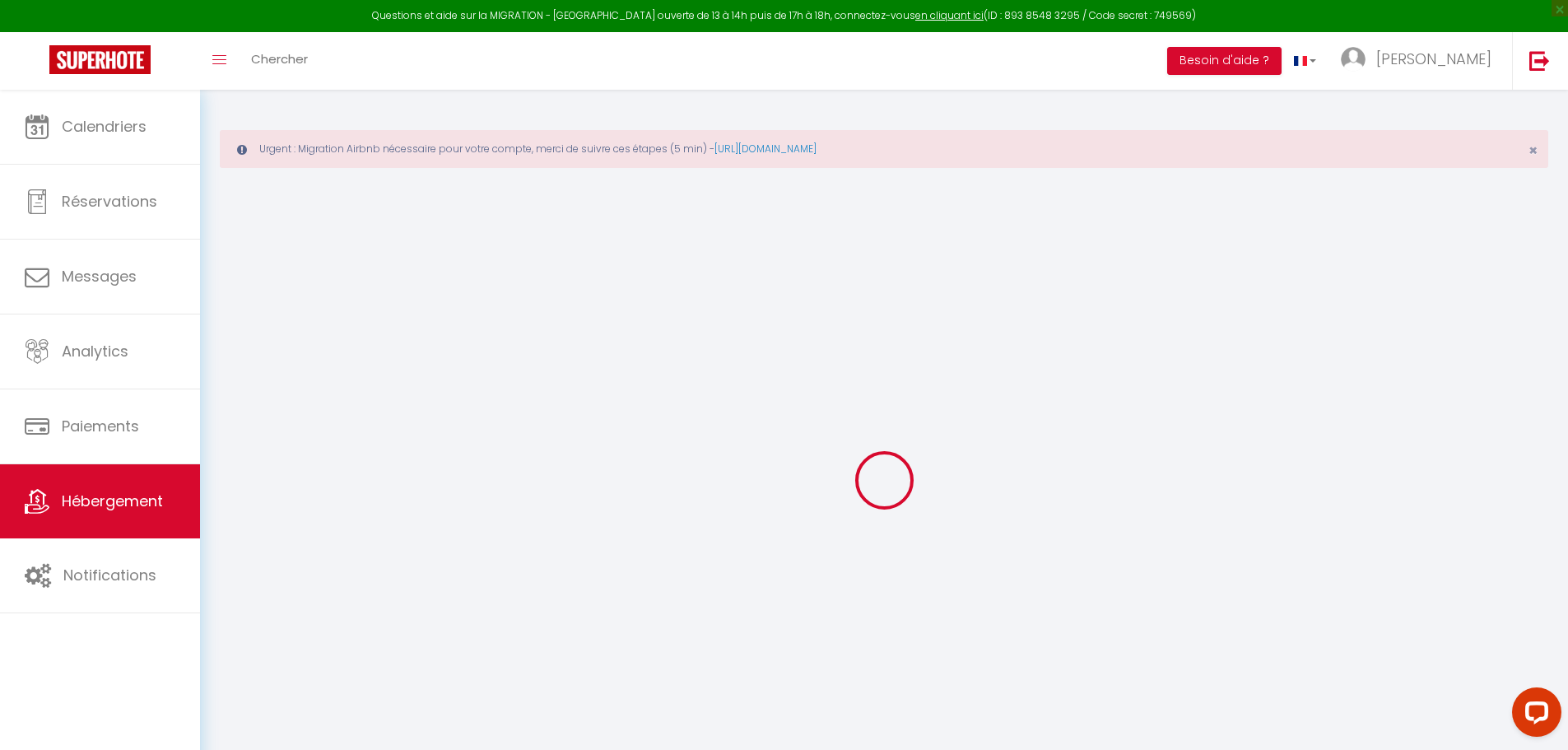
checkbox input "false"
select select
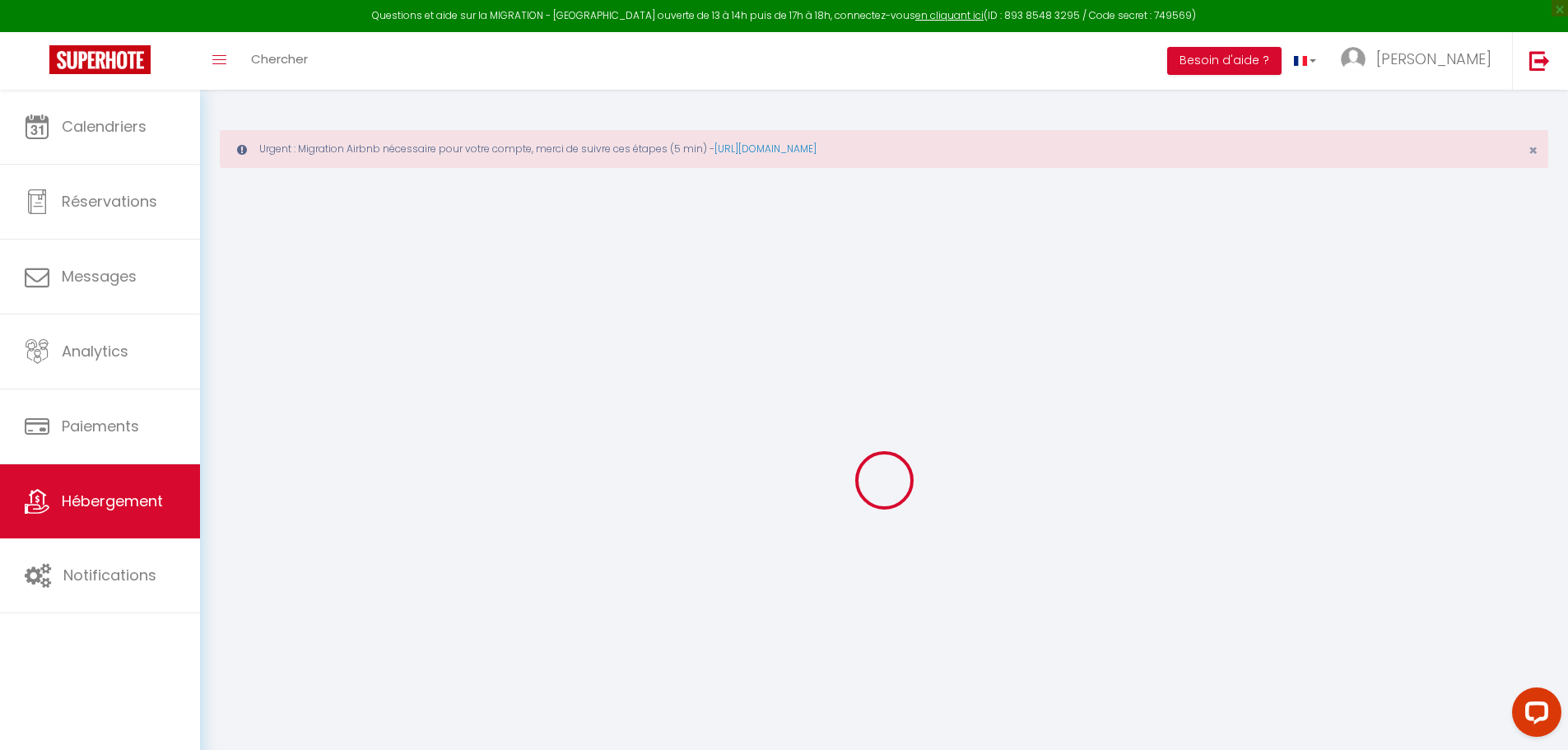
select select
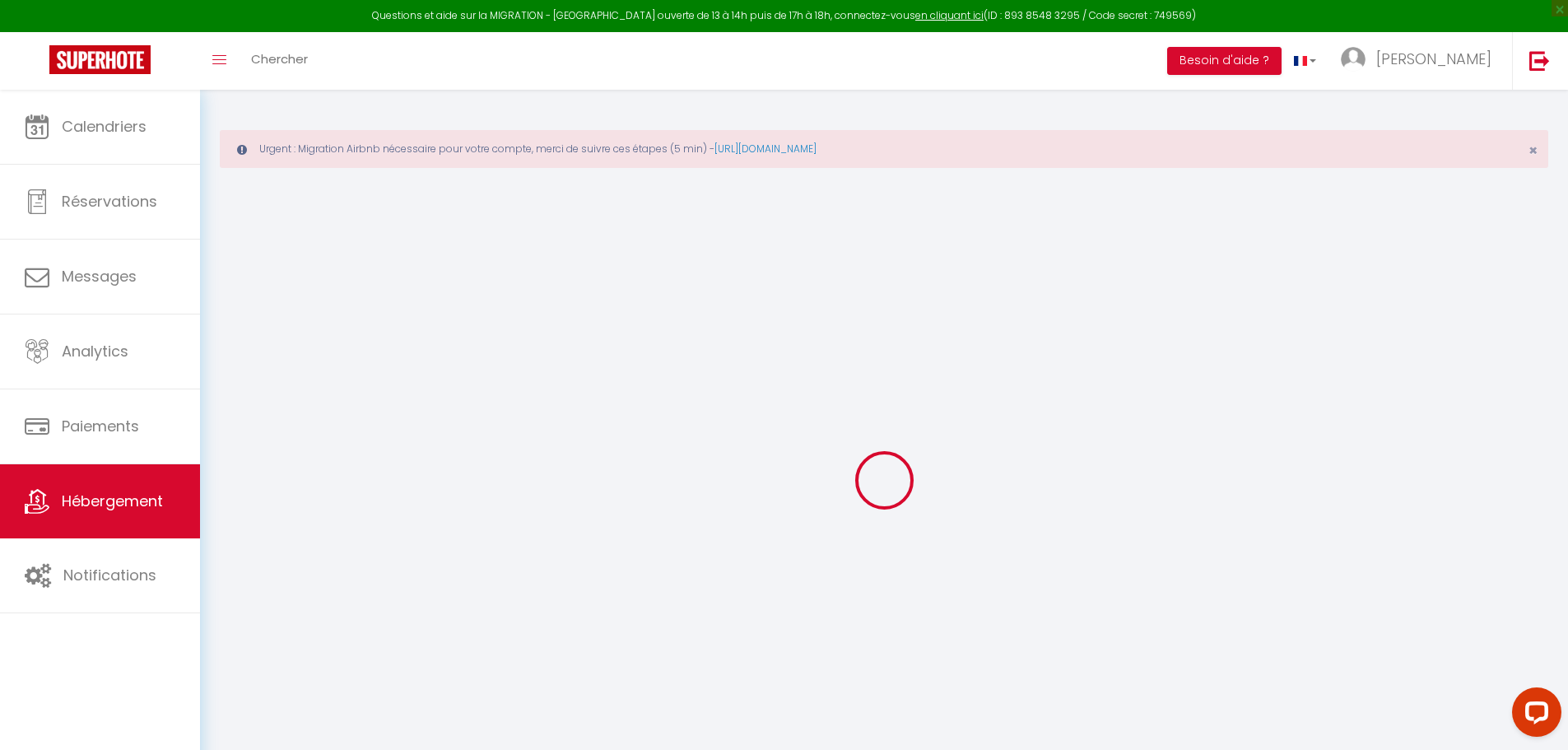
select select
checkbox input "false"
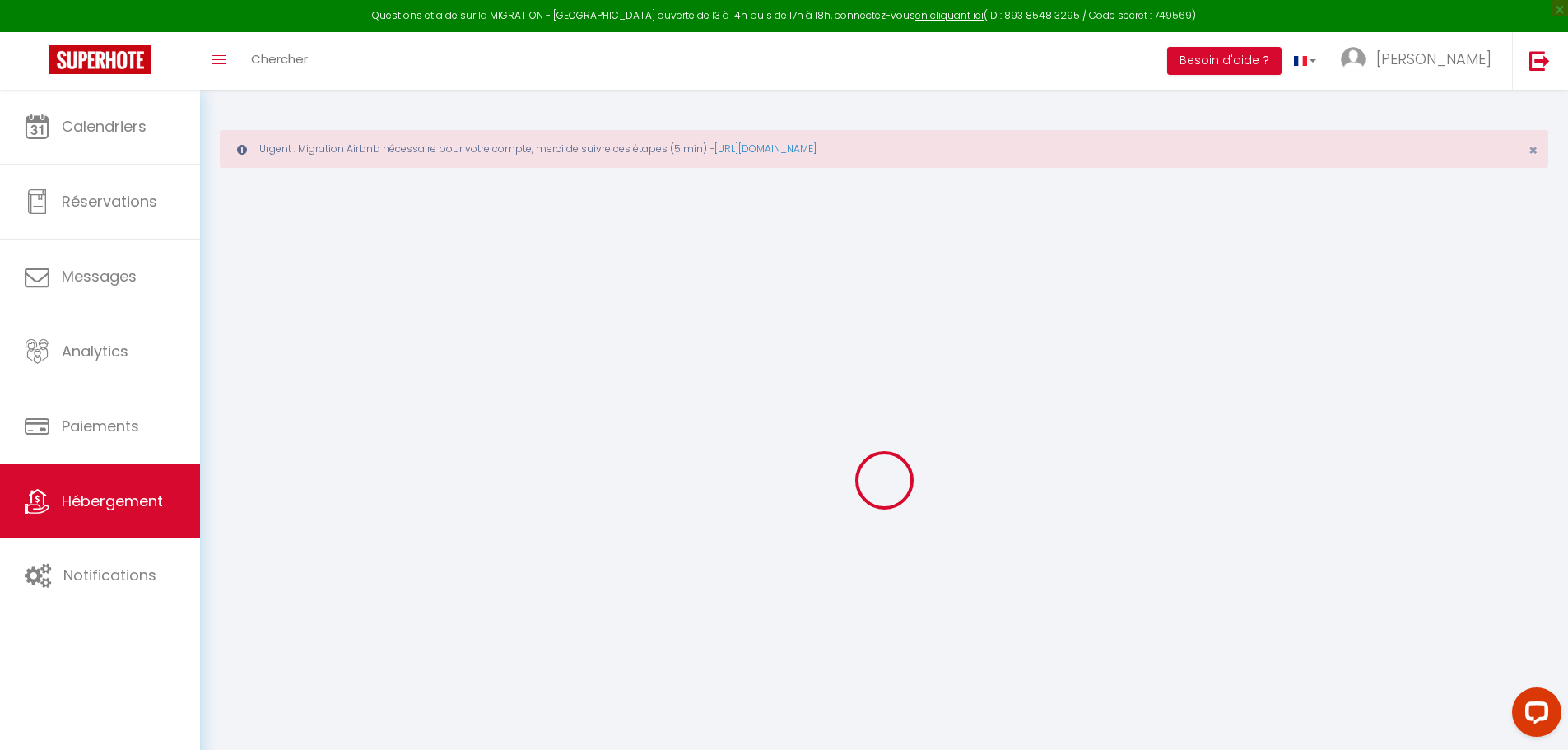
checkbox input "false"
select select
type input "Au Céladon * Climatisation * Parking * Piscine"
type input "Charlotte Et Romain"
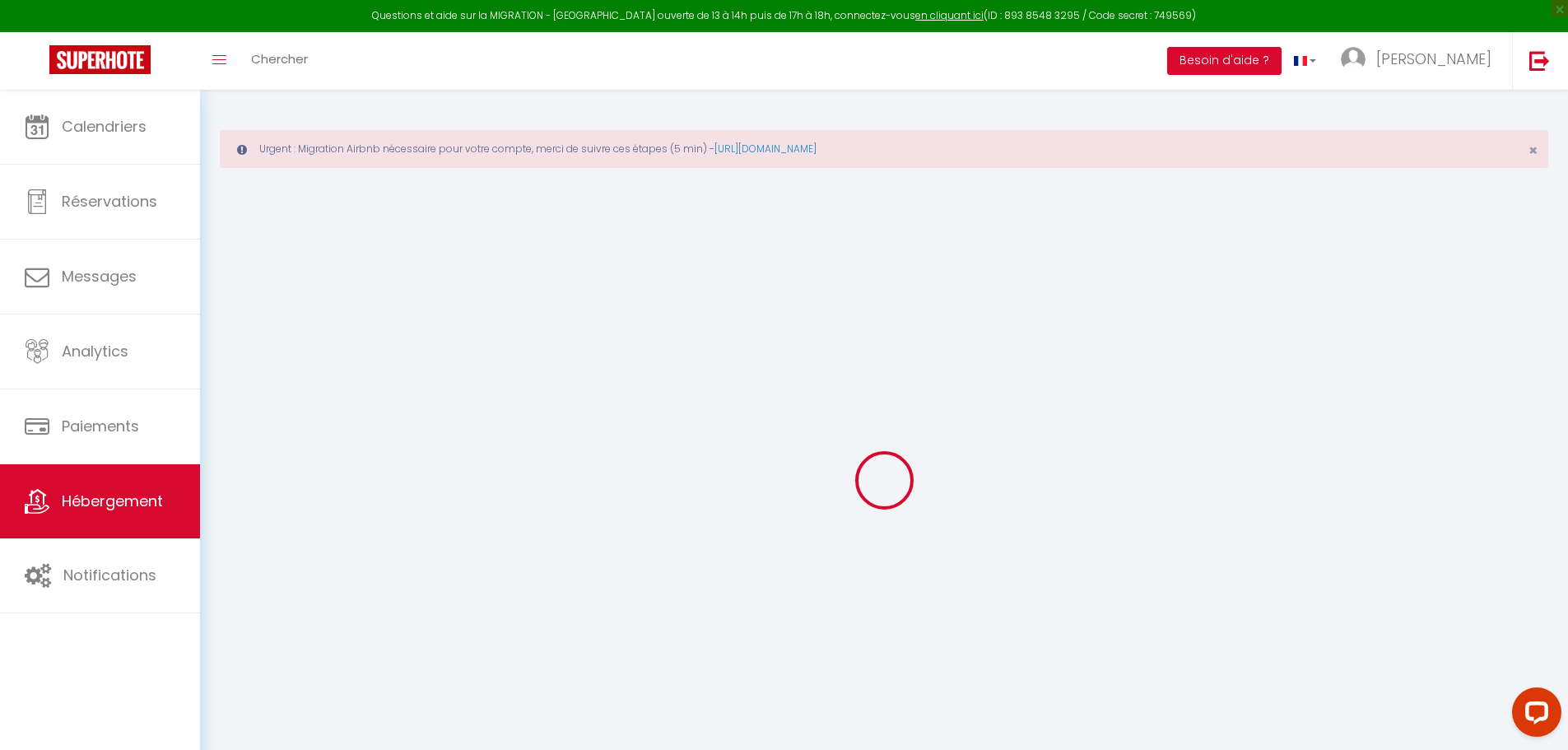
type input "45 rue du 24 Février"
type input "11000"
type input "[GEOGRAPHIC_DATA]"
select select "2"
select select "0"
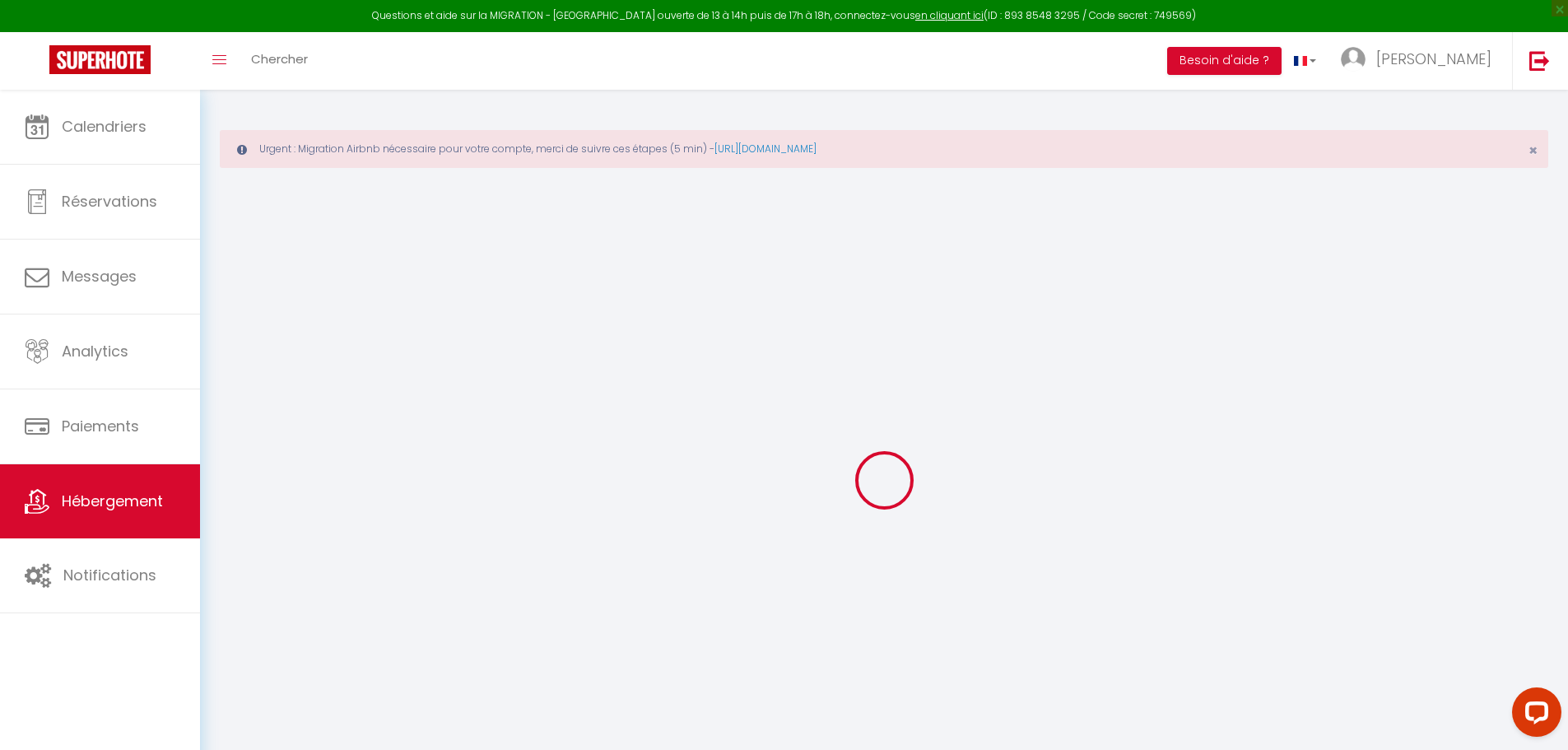
type input "58"
type input "35"
select select
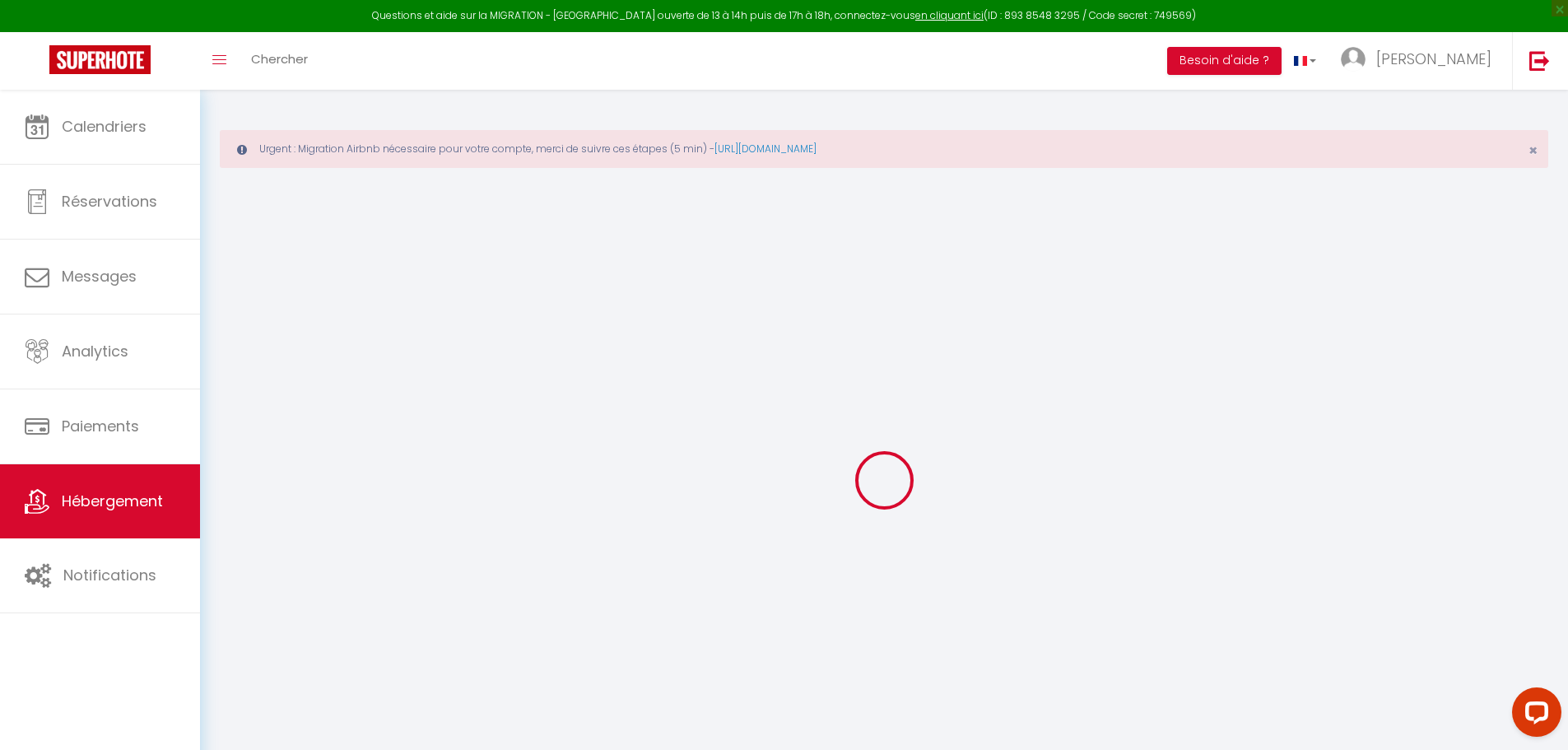
select select
type input "45 Rue du 24 Février"
type input "11000"
type input "Carcassonne"
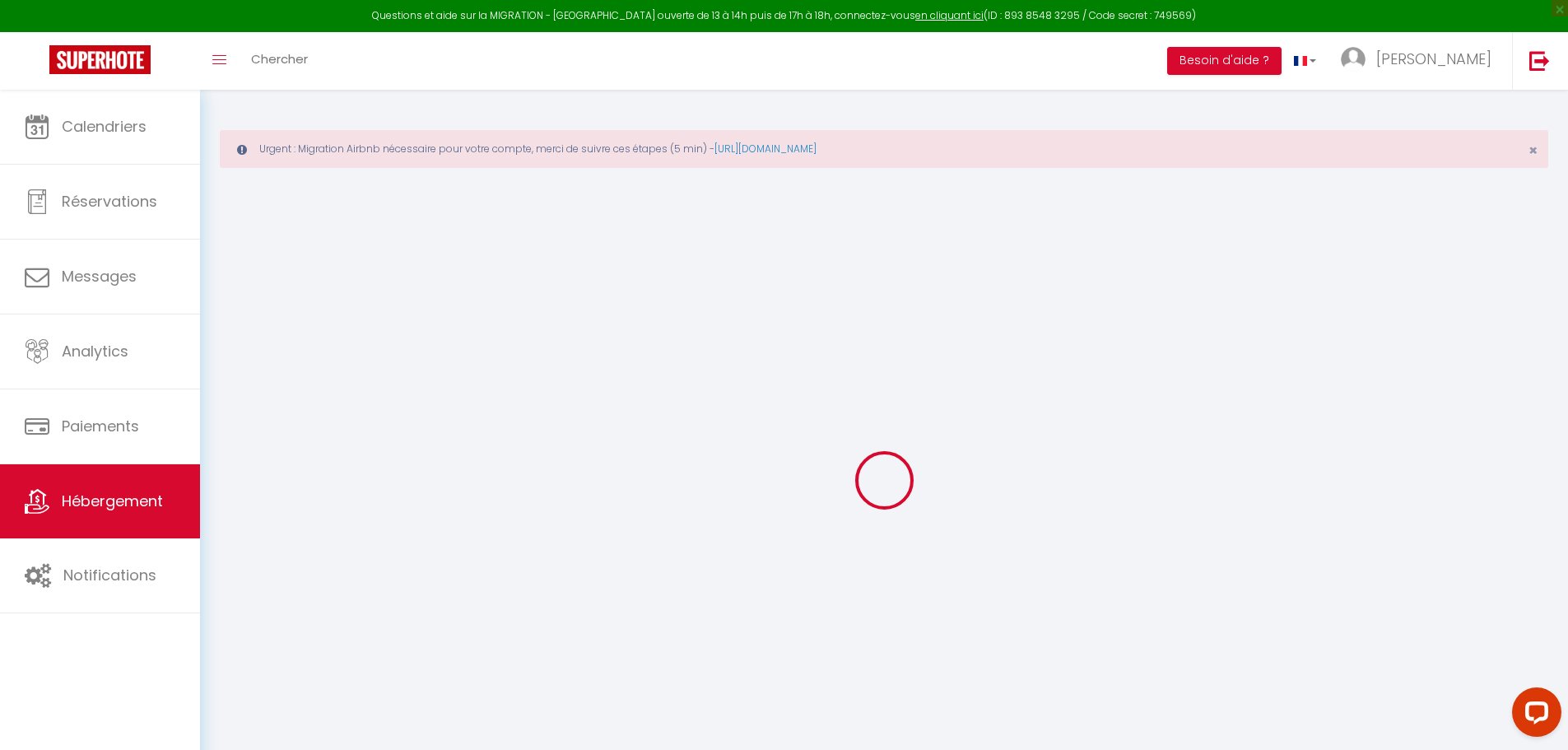
type input "[EMAIL_ADDRESS][DOMAIN_NAME]"
select select
checkbox input "false"
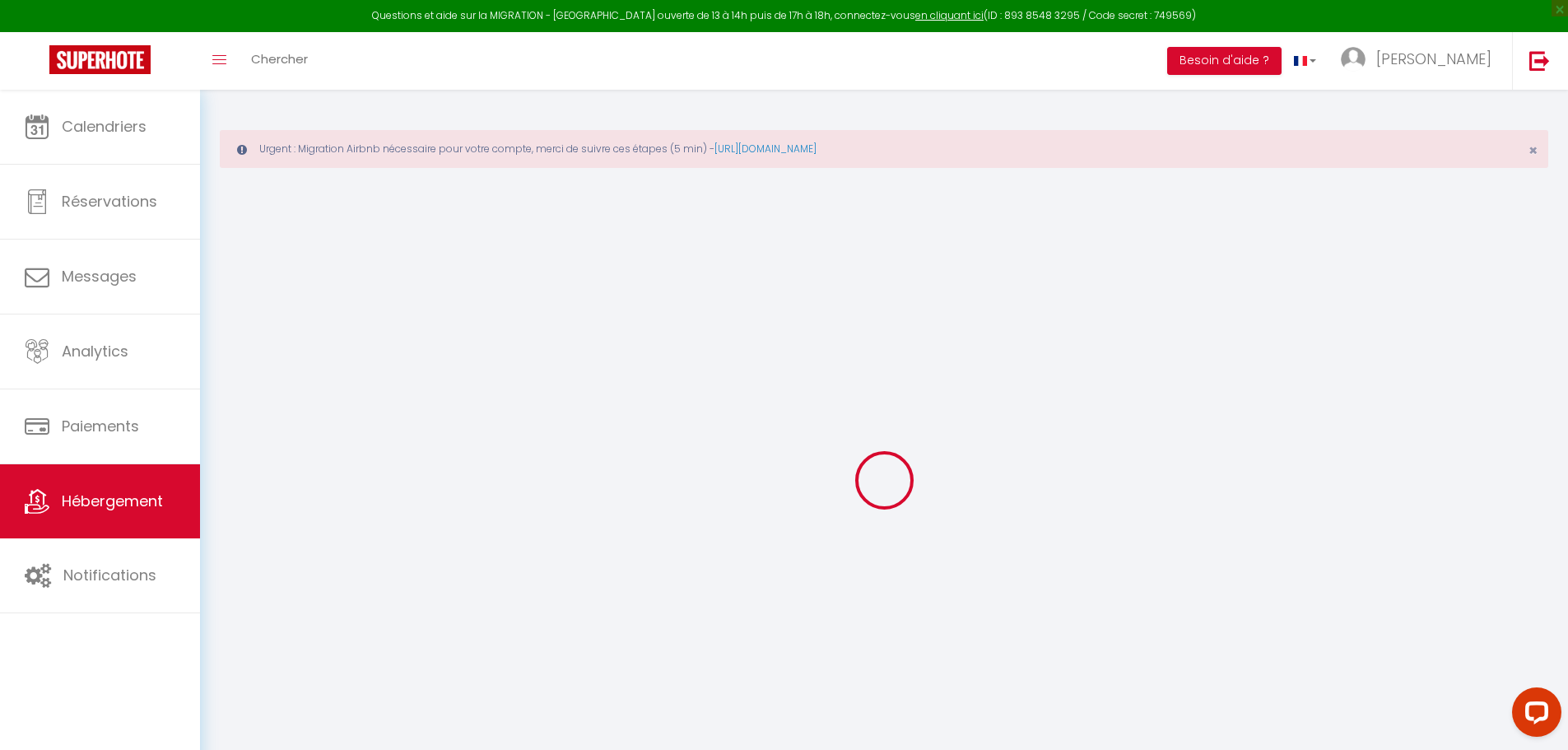
checkbox input "false"
type input "0"
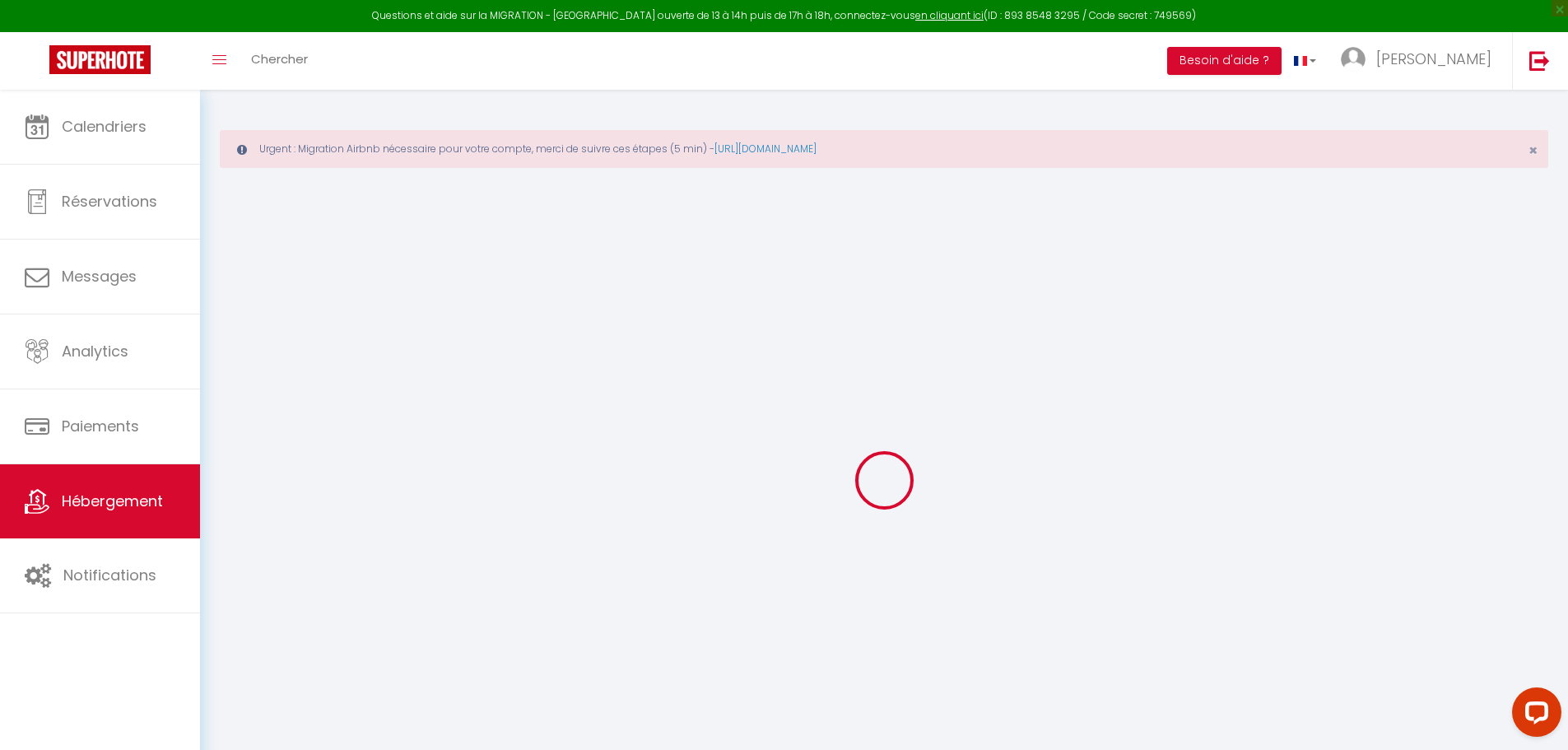
select select
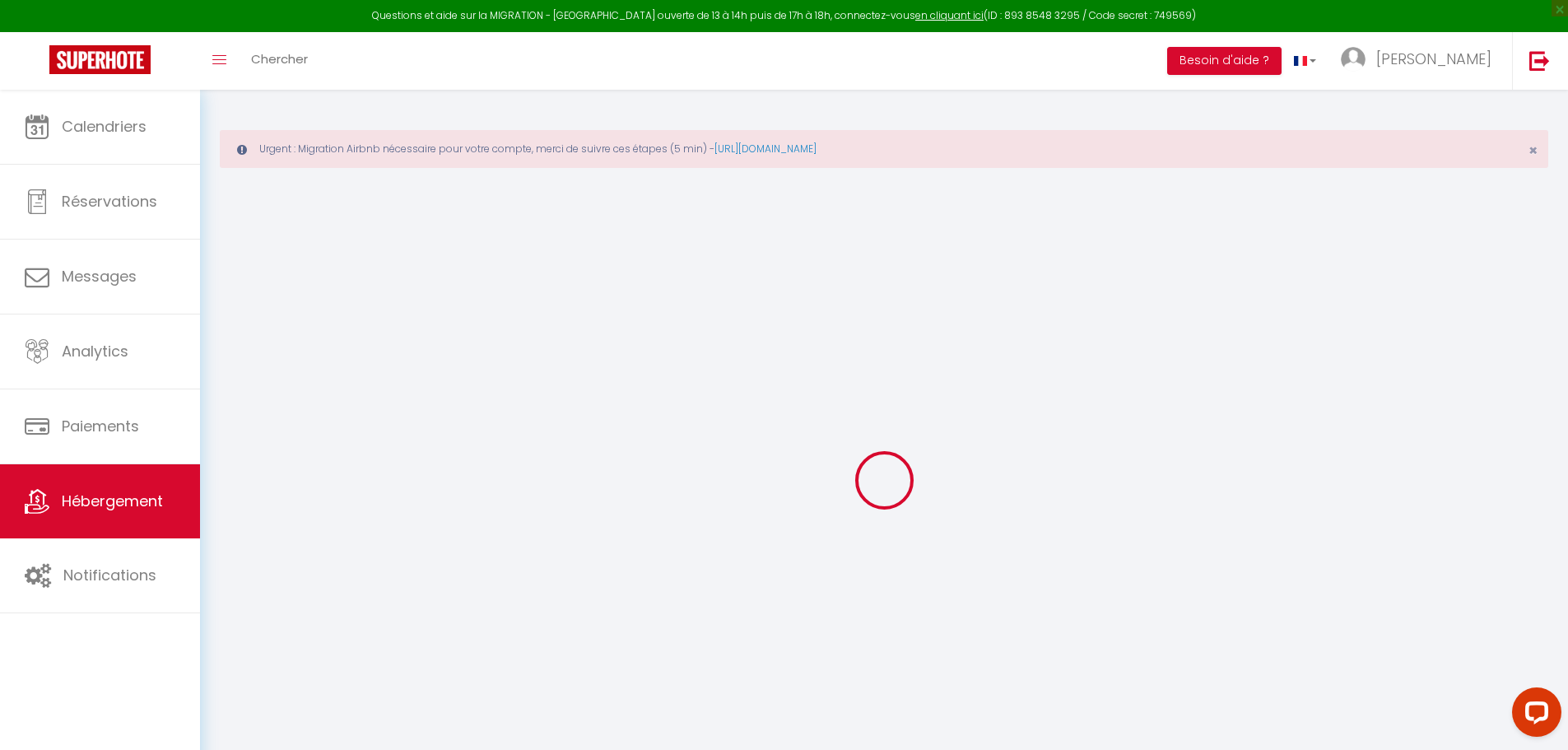
select select
checkbox input "false"
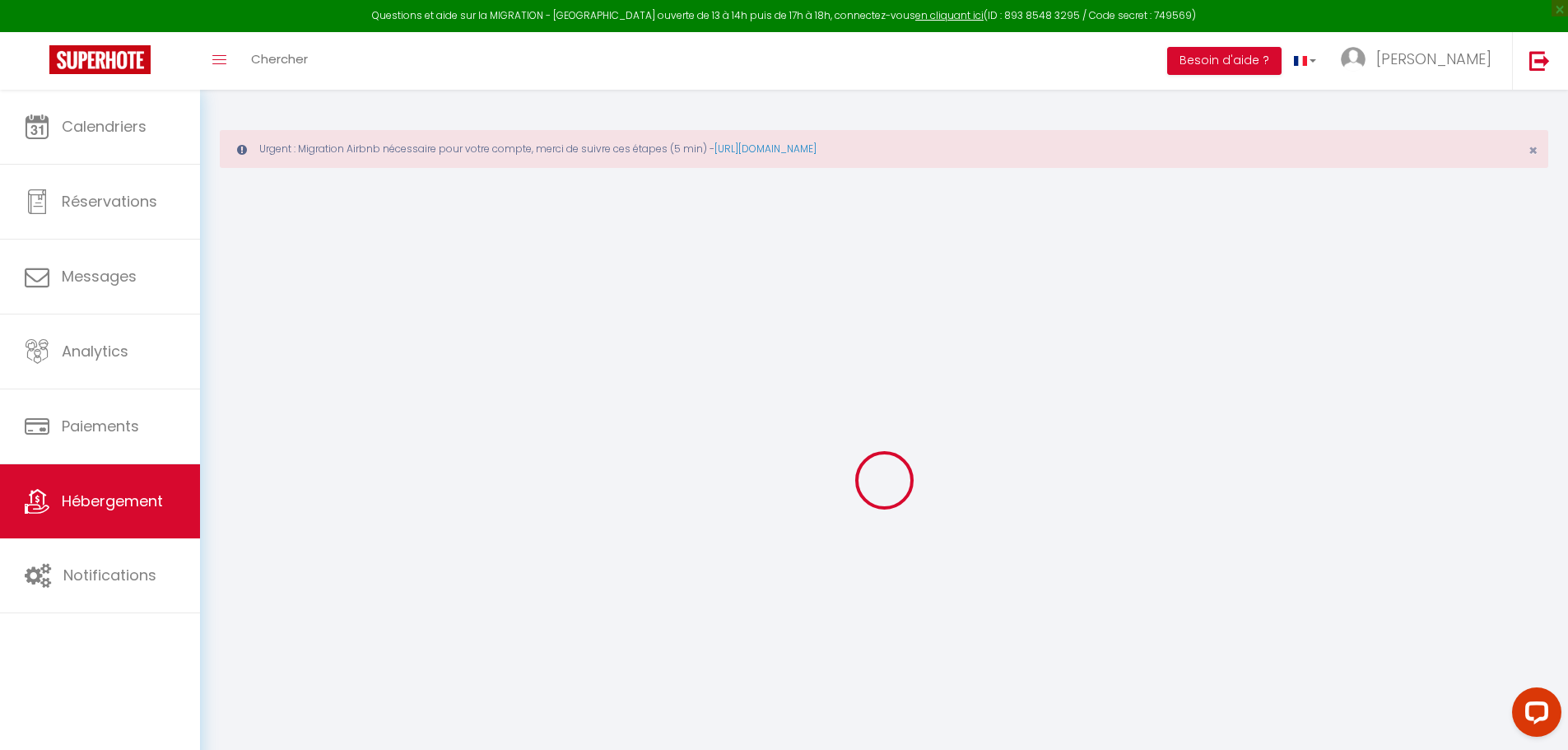
select select
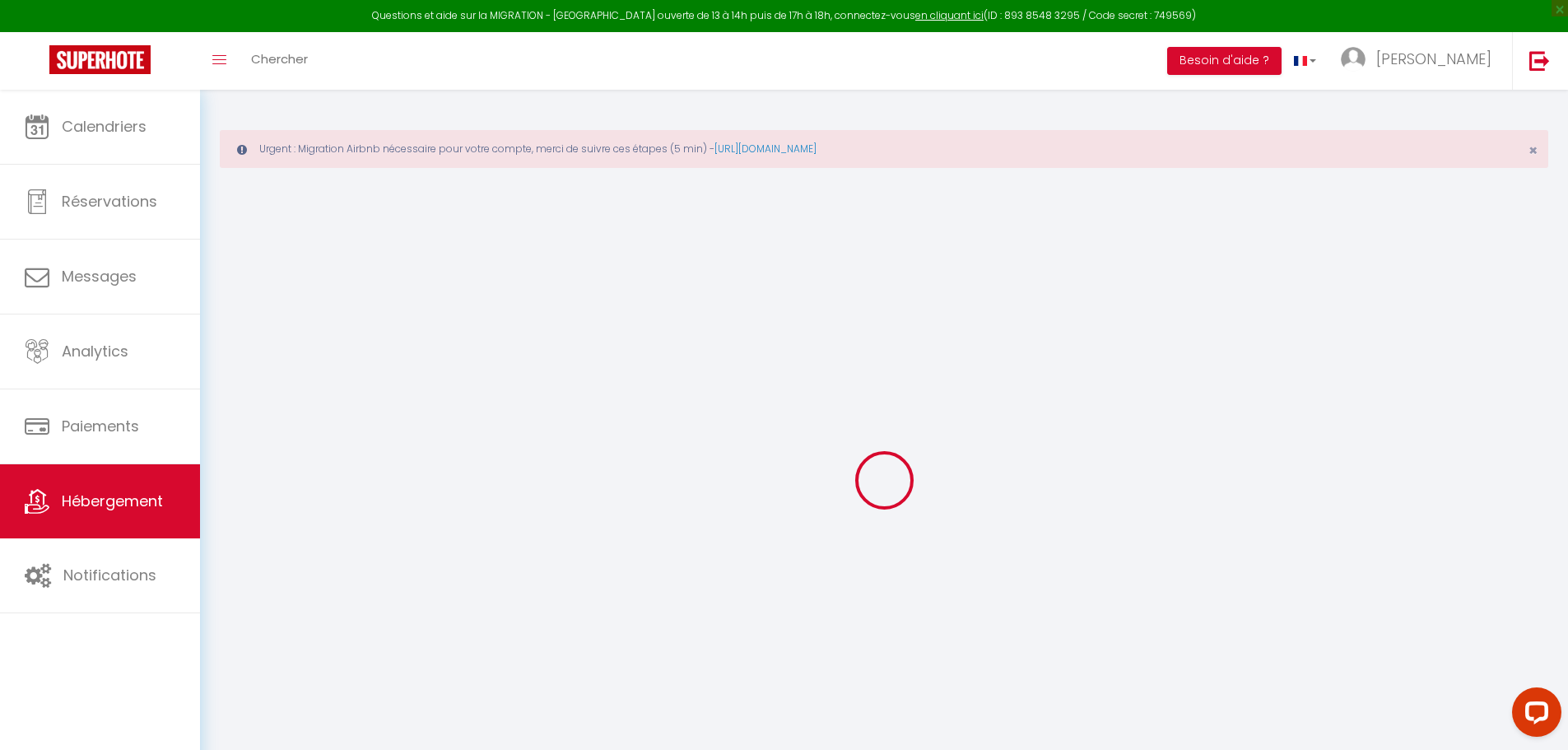
select select
checkbox input "false"
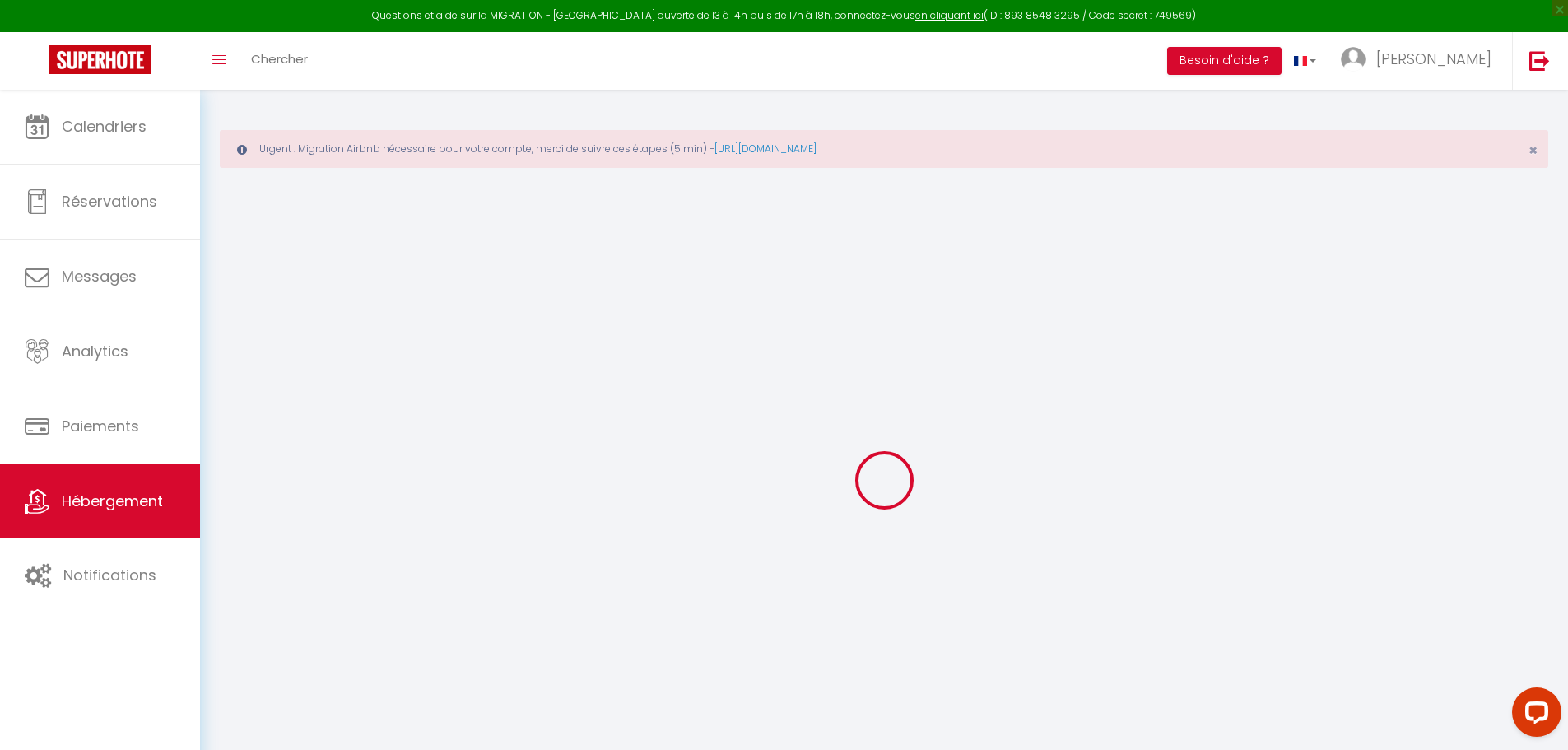
select select
checkbox input "false"
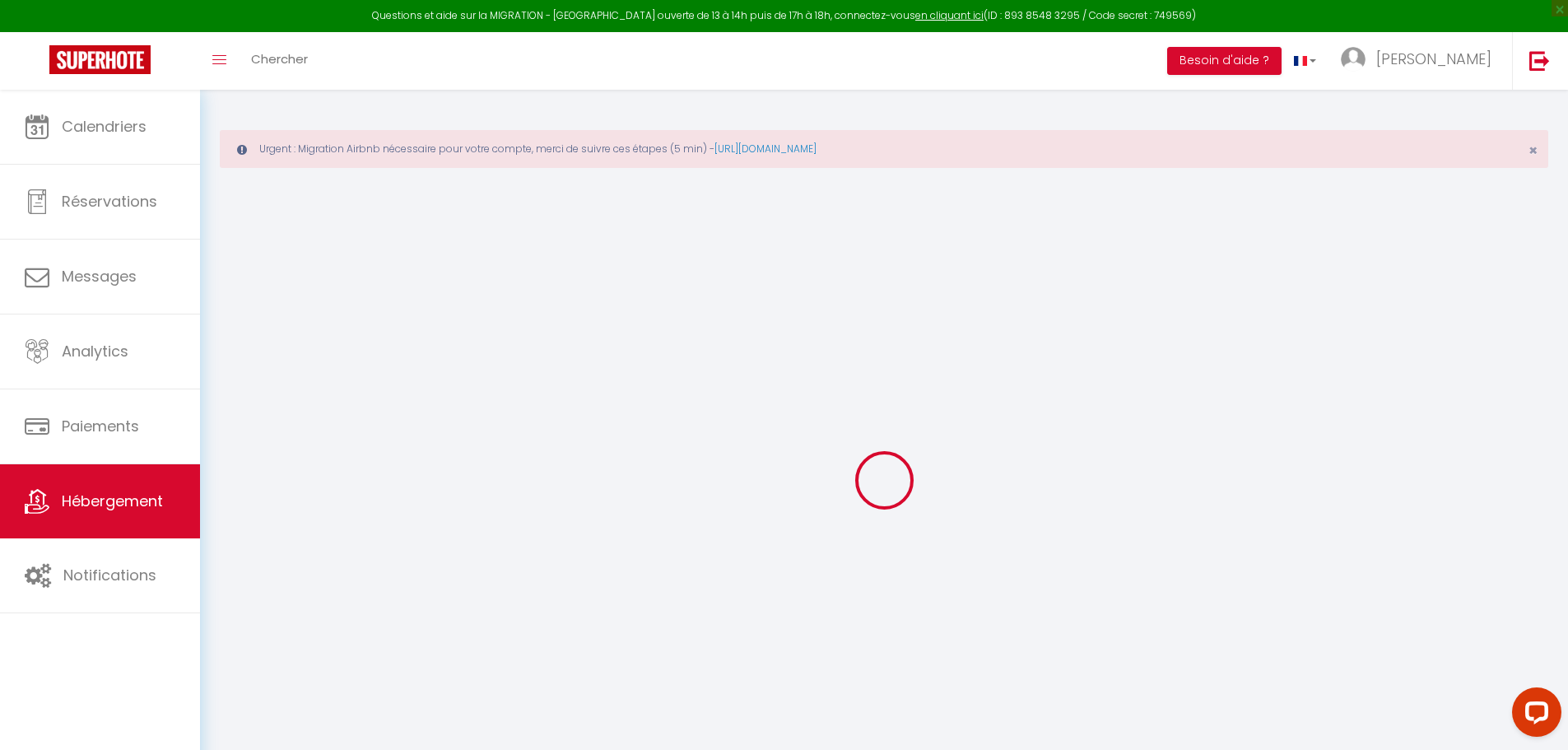
select select
checkbox input "false"
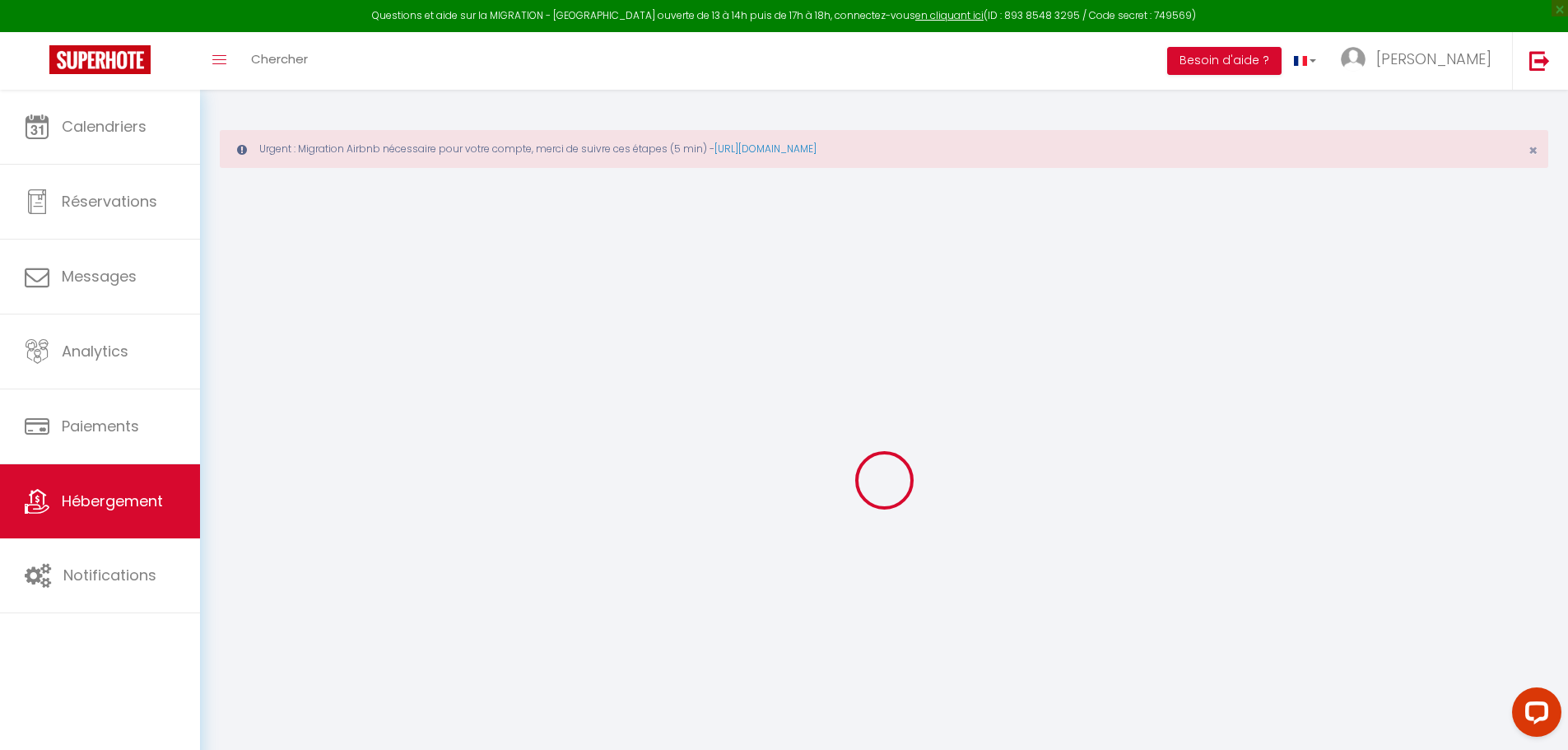
select select "16:00"
select select "22:00"
select select "11:00"
select select "30"
select select "120"
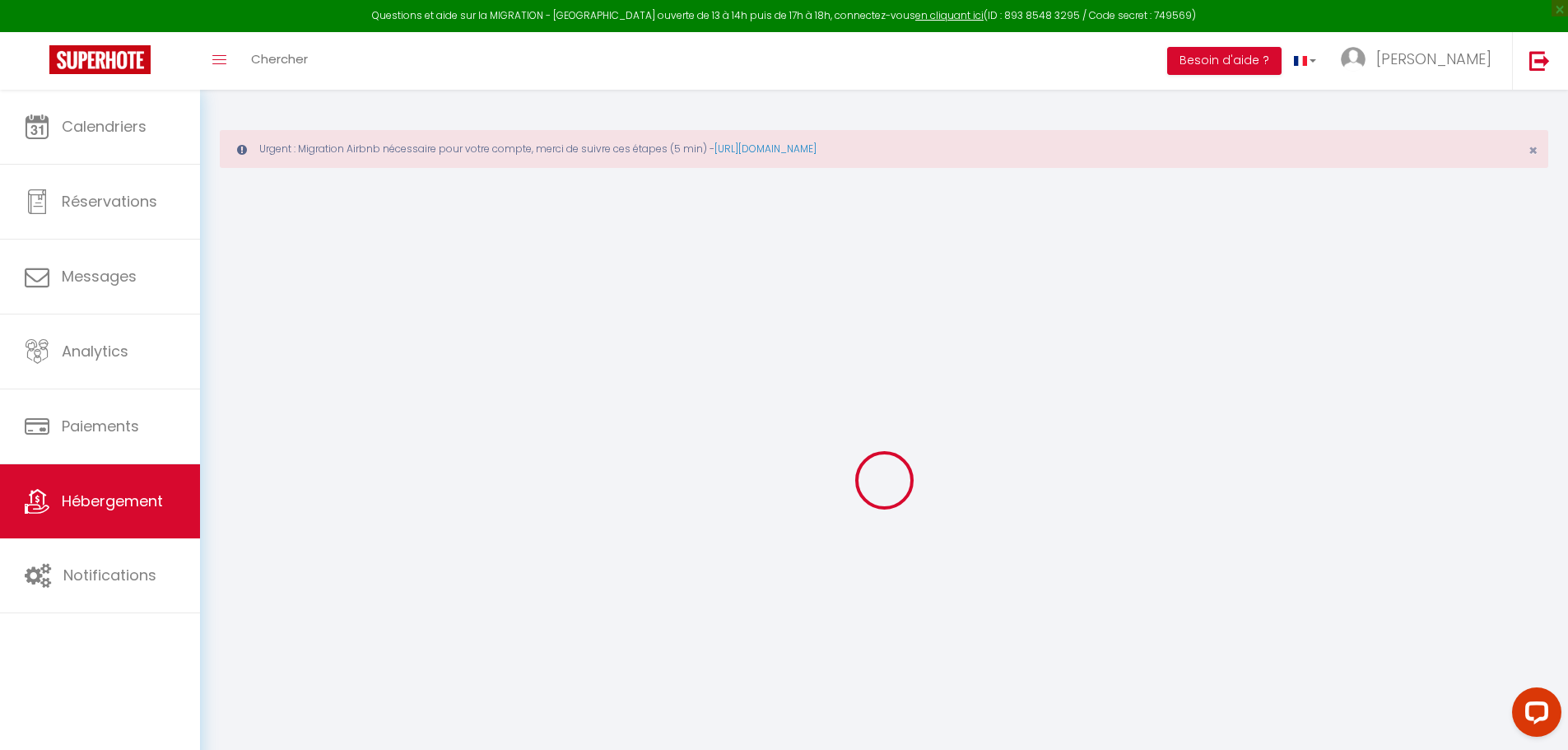
select select
checkbox input "false"
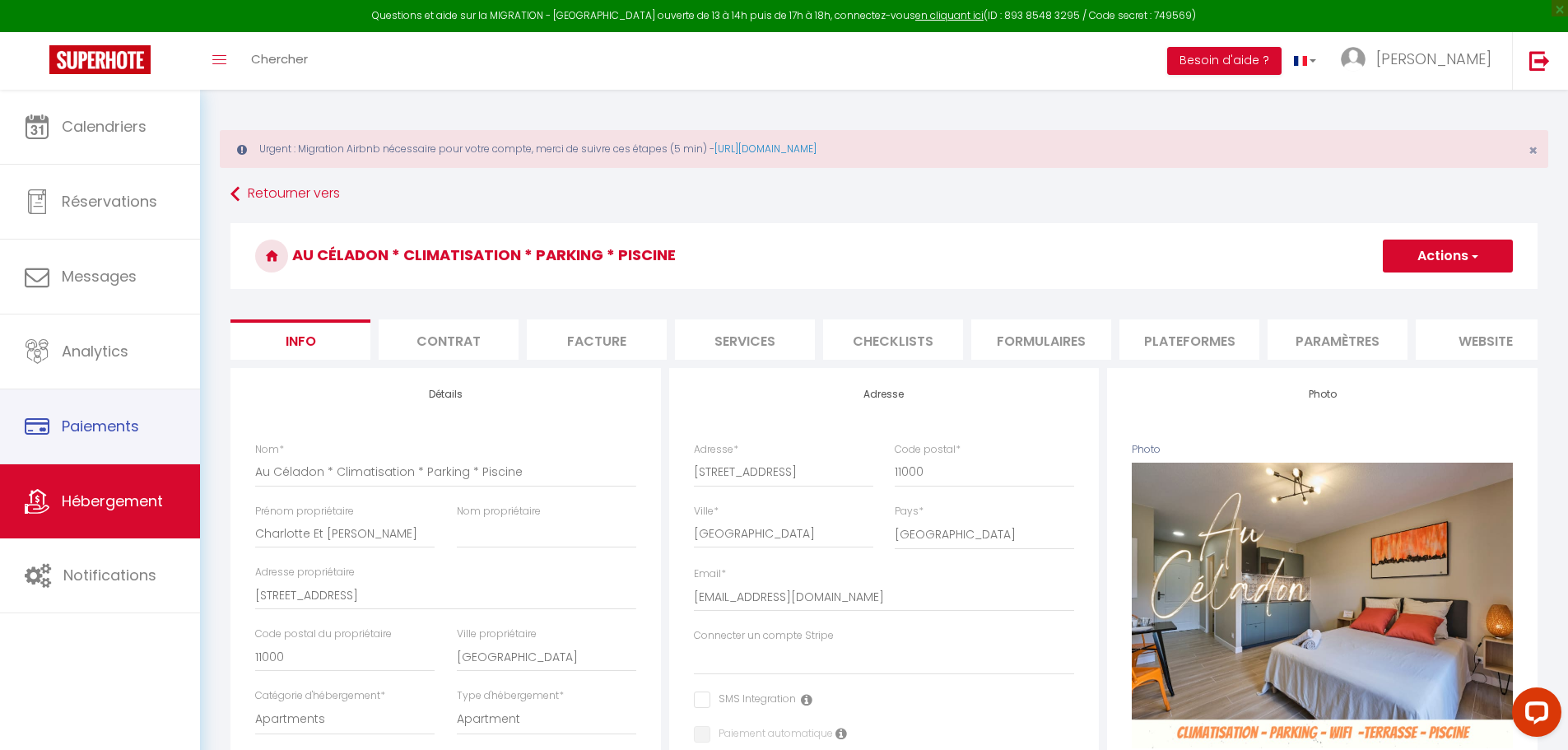
select select
checkbox input "false"
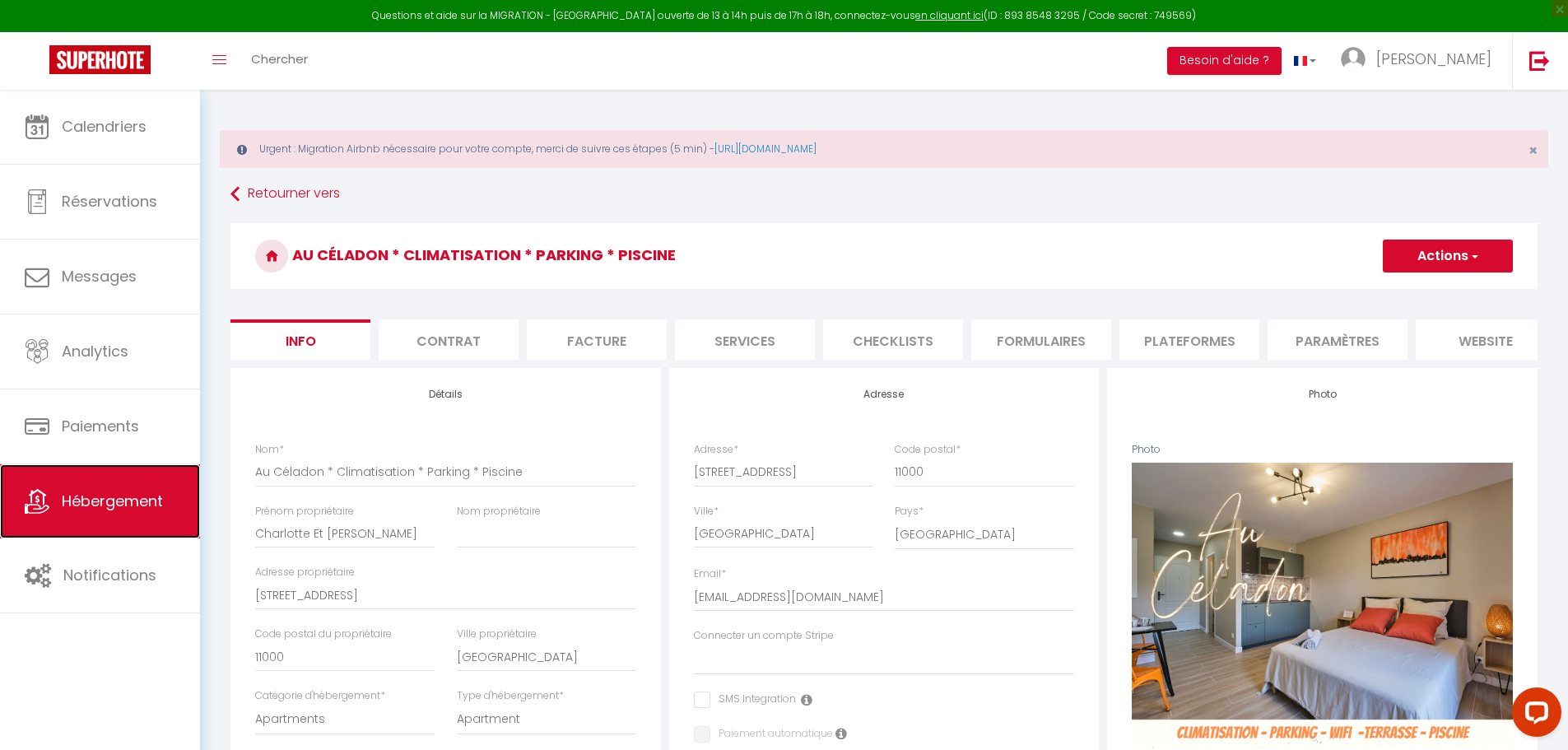
click at [130, 503] on span "Hébergement" at bounding box center [112, 501] width 102 height 20
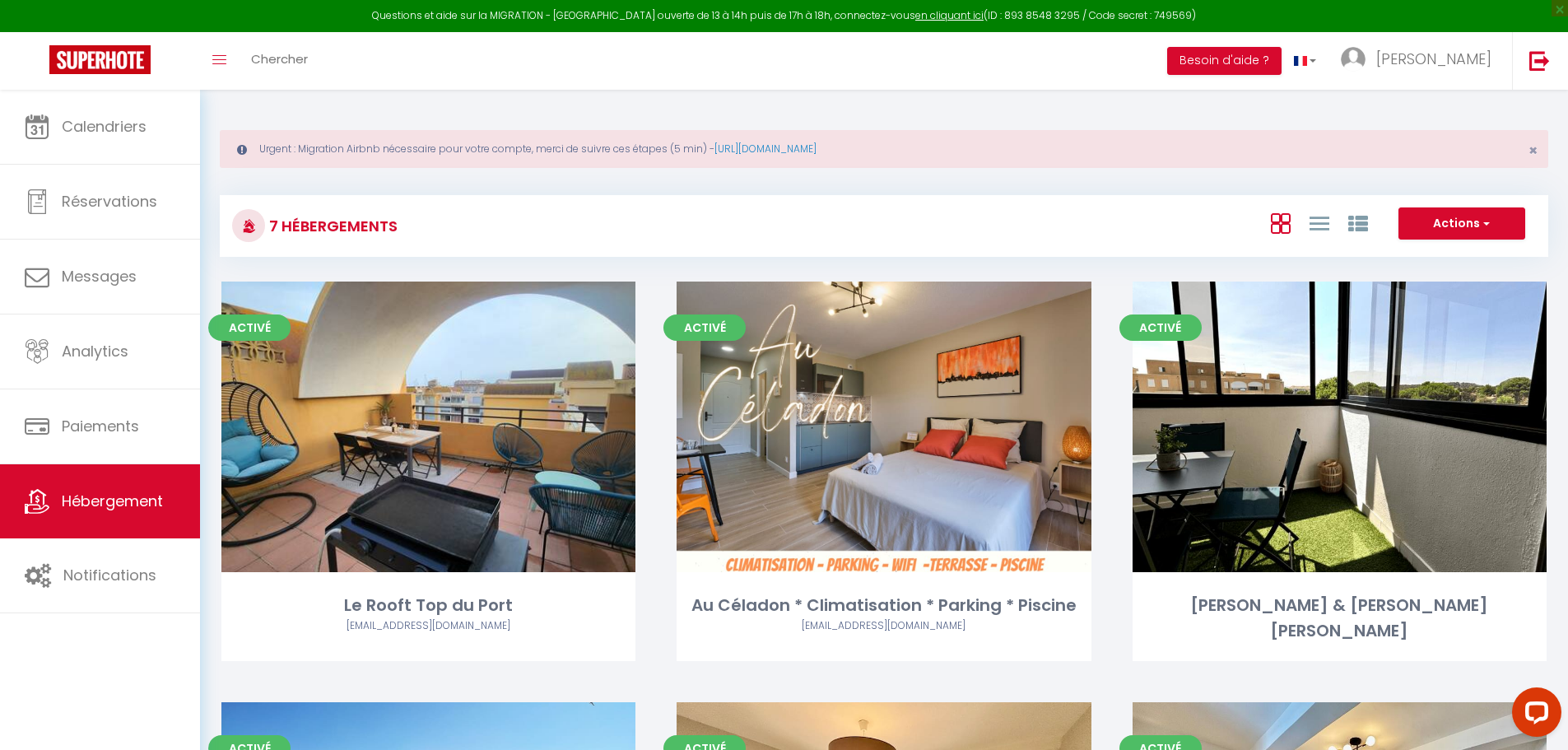
scroll to position [641, 0]
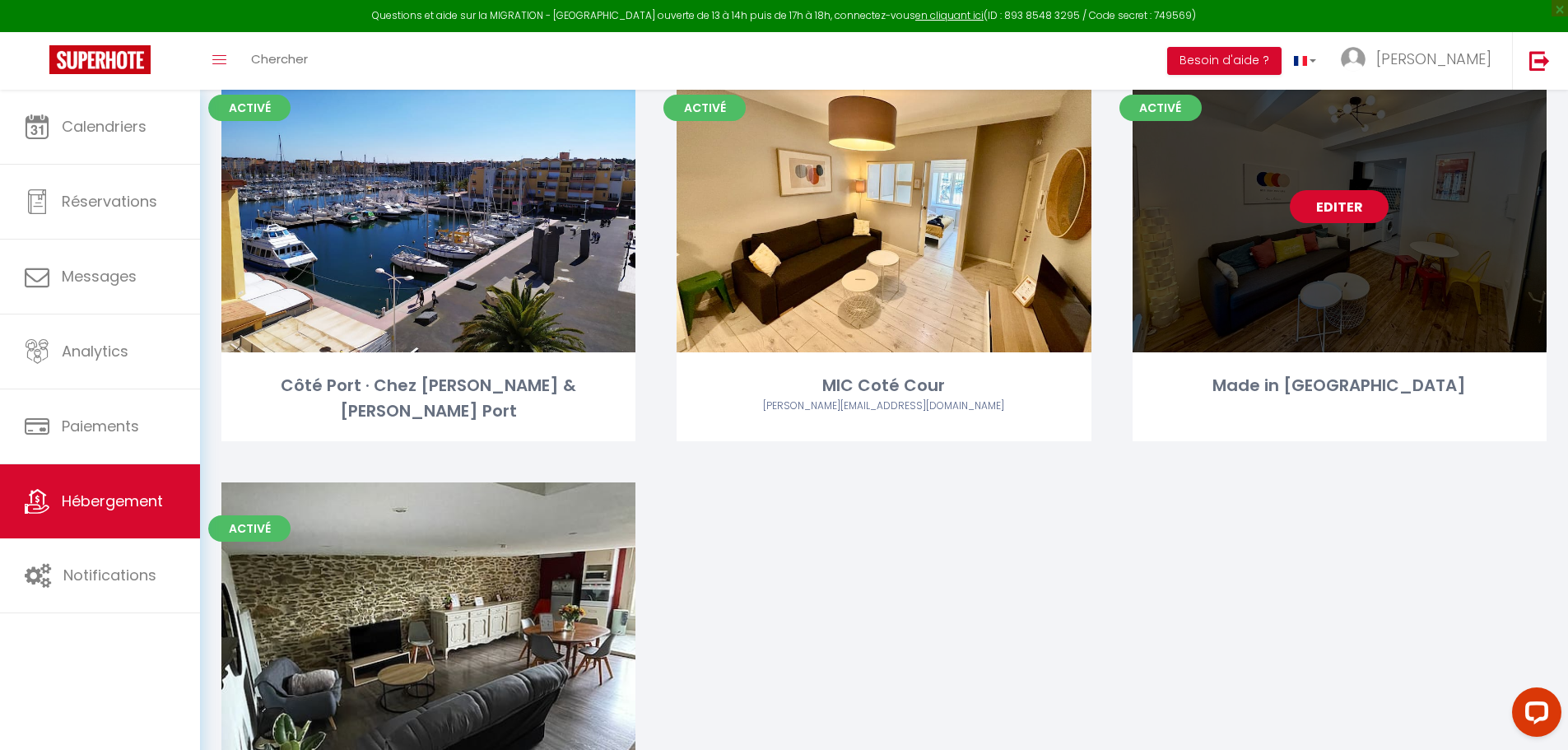
click at [1345, 190] on link "Editer" at bounding box center [1339, 206] width 99 height 33
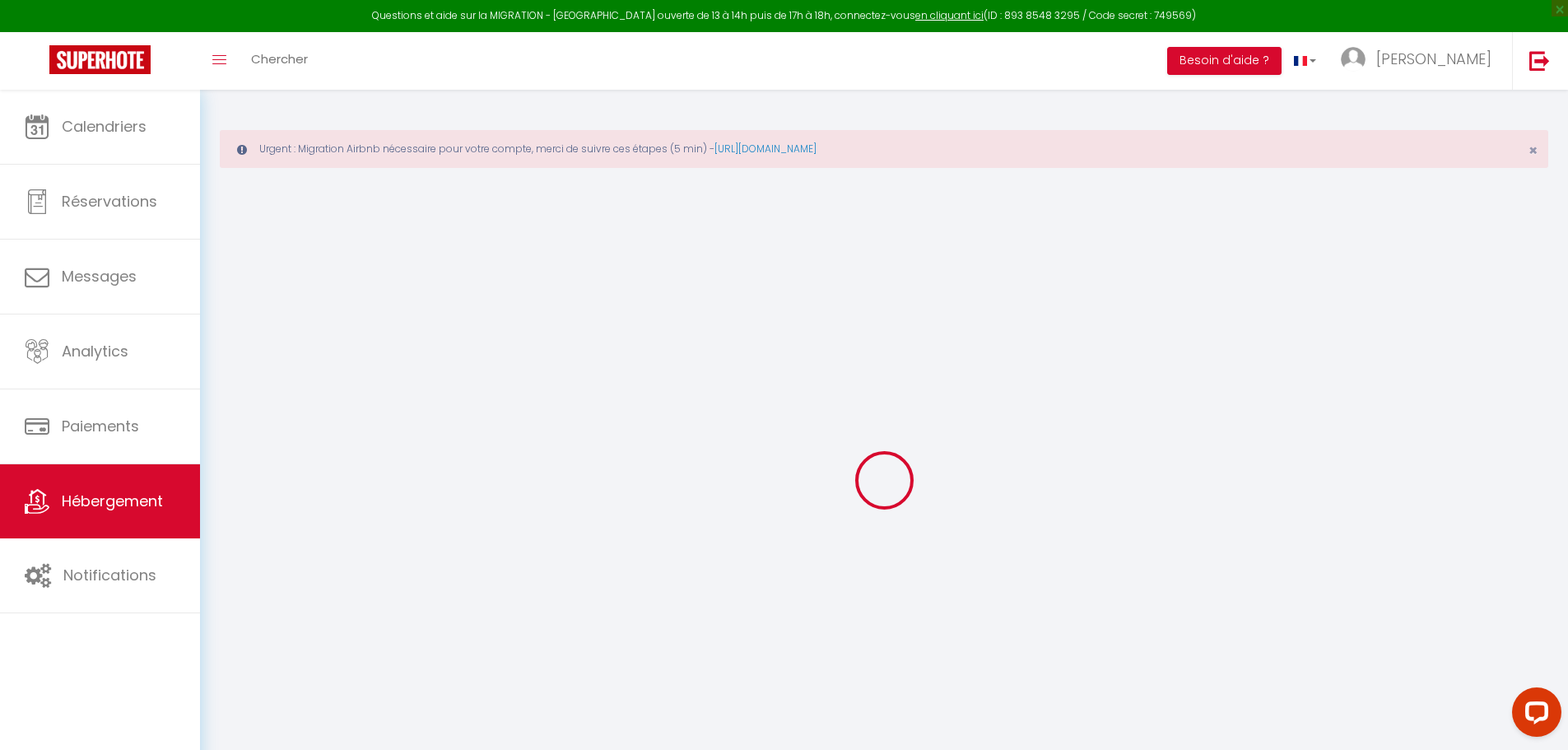
select select
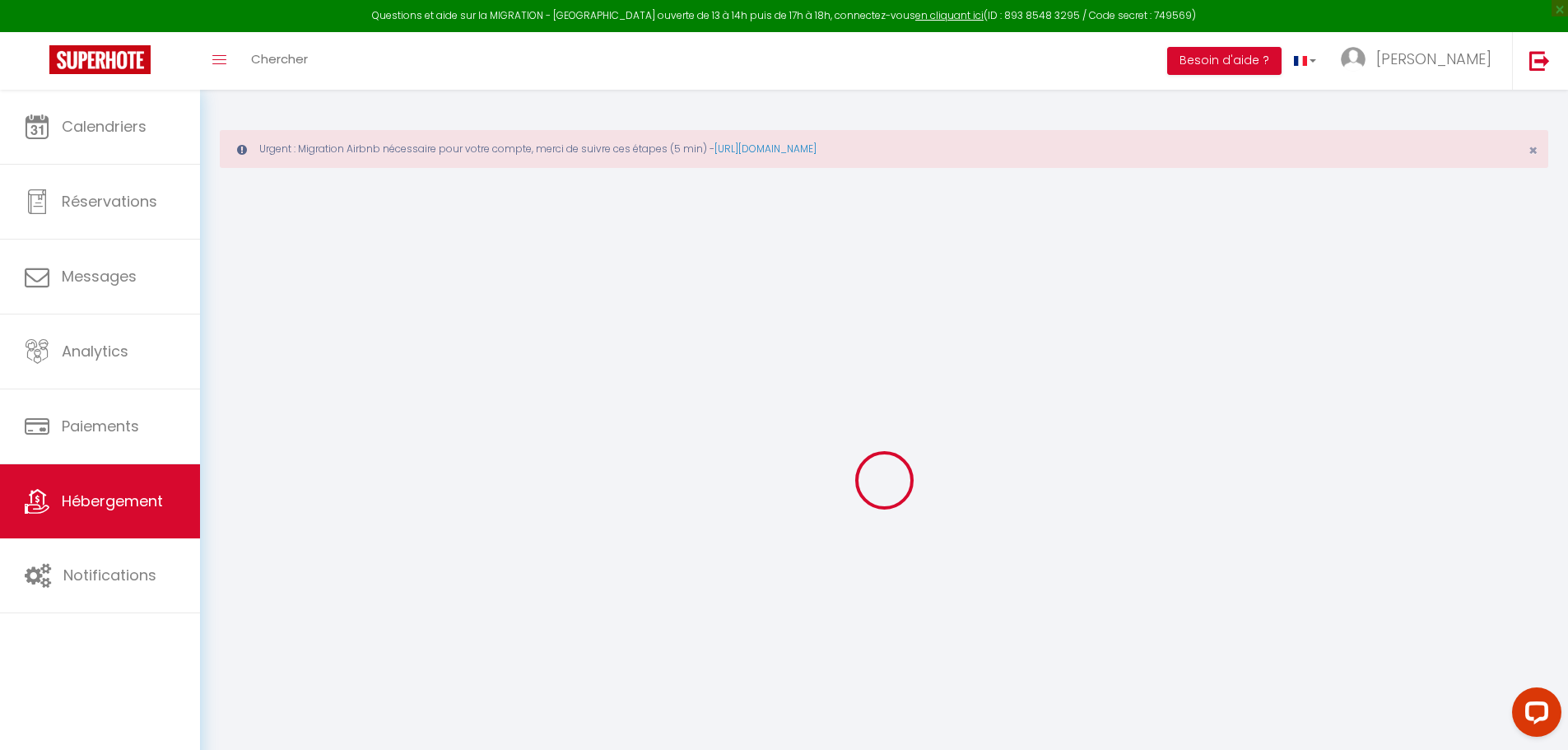
select select
checkbox input "false"
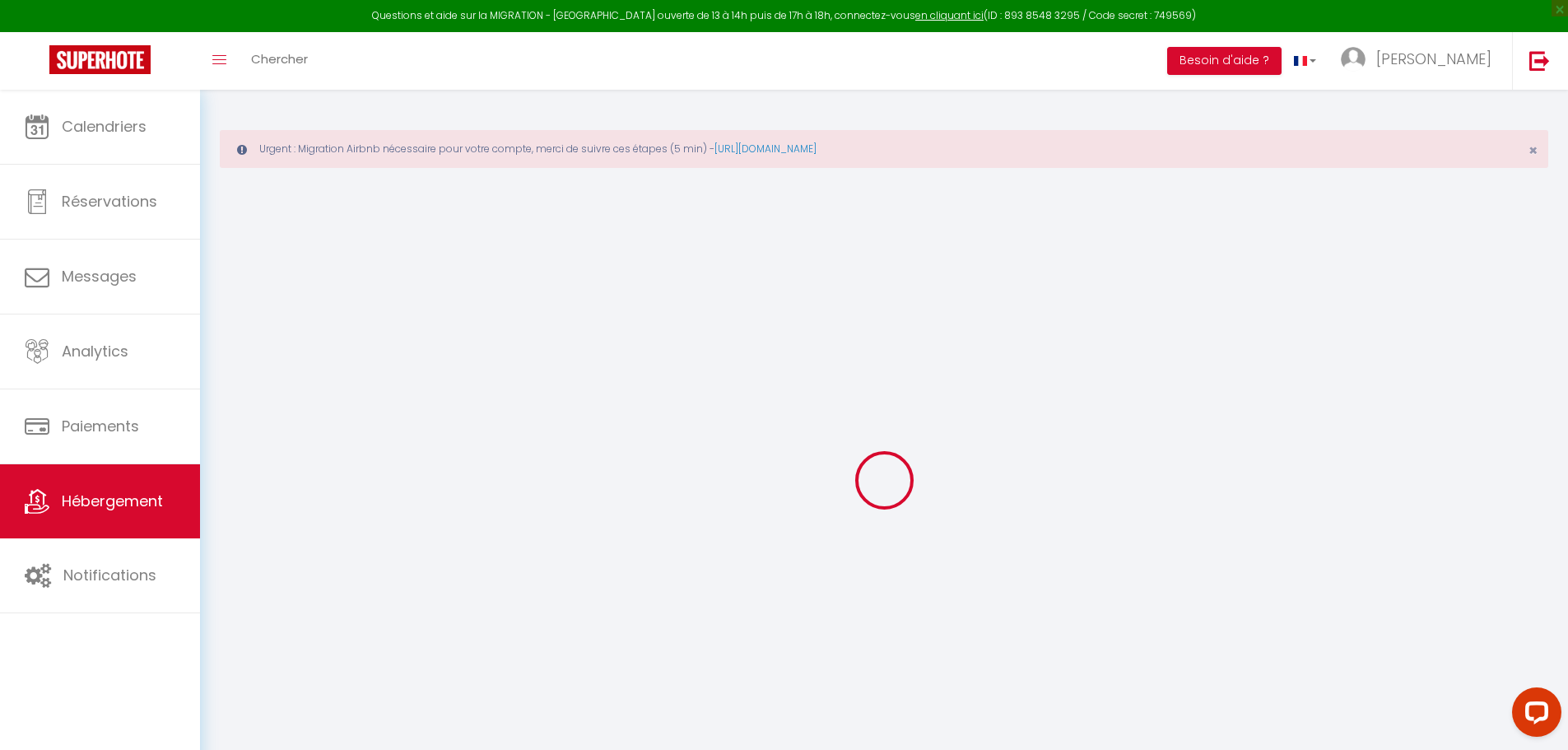
select select
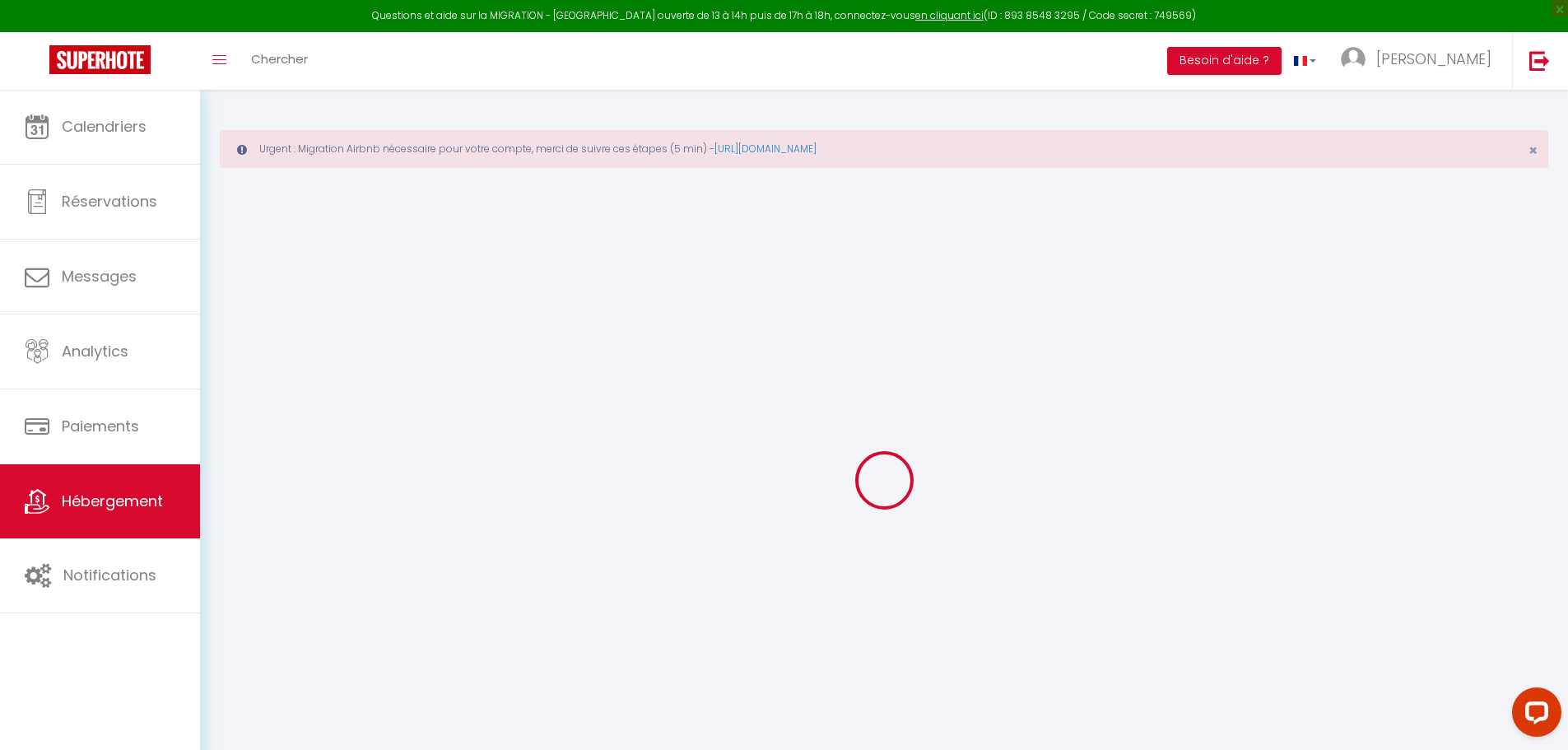
select select
checkbox input "false"
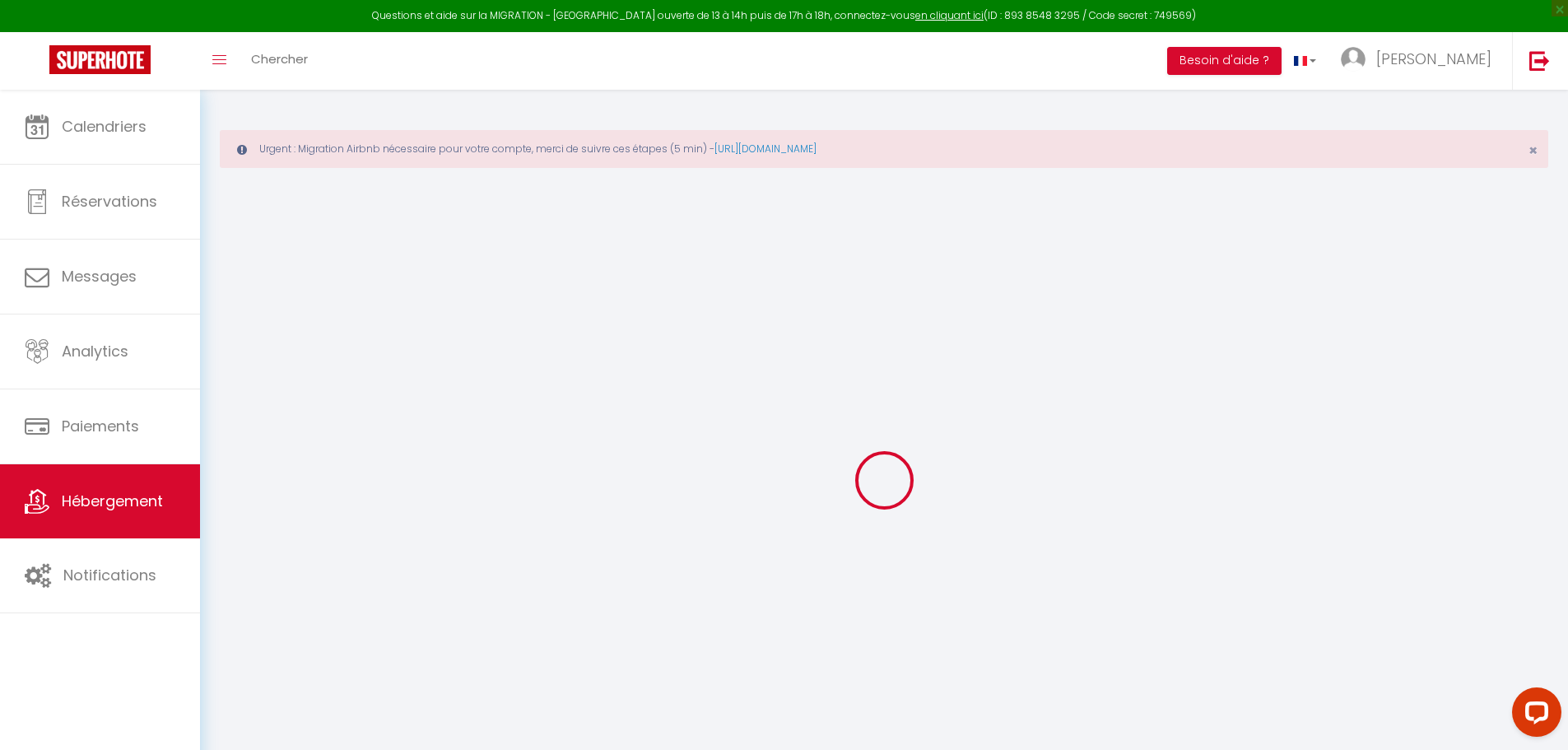
checkbox input "false"
select select
type input "Made in [GEOGRAPHIC_DATA]"
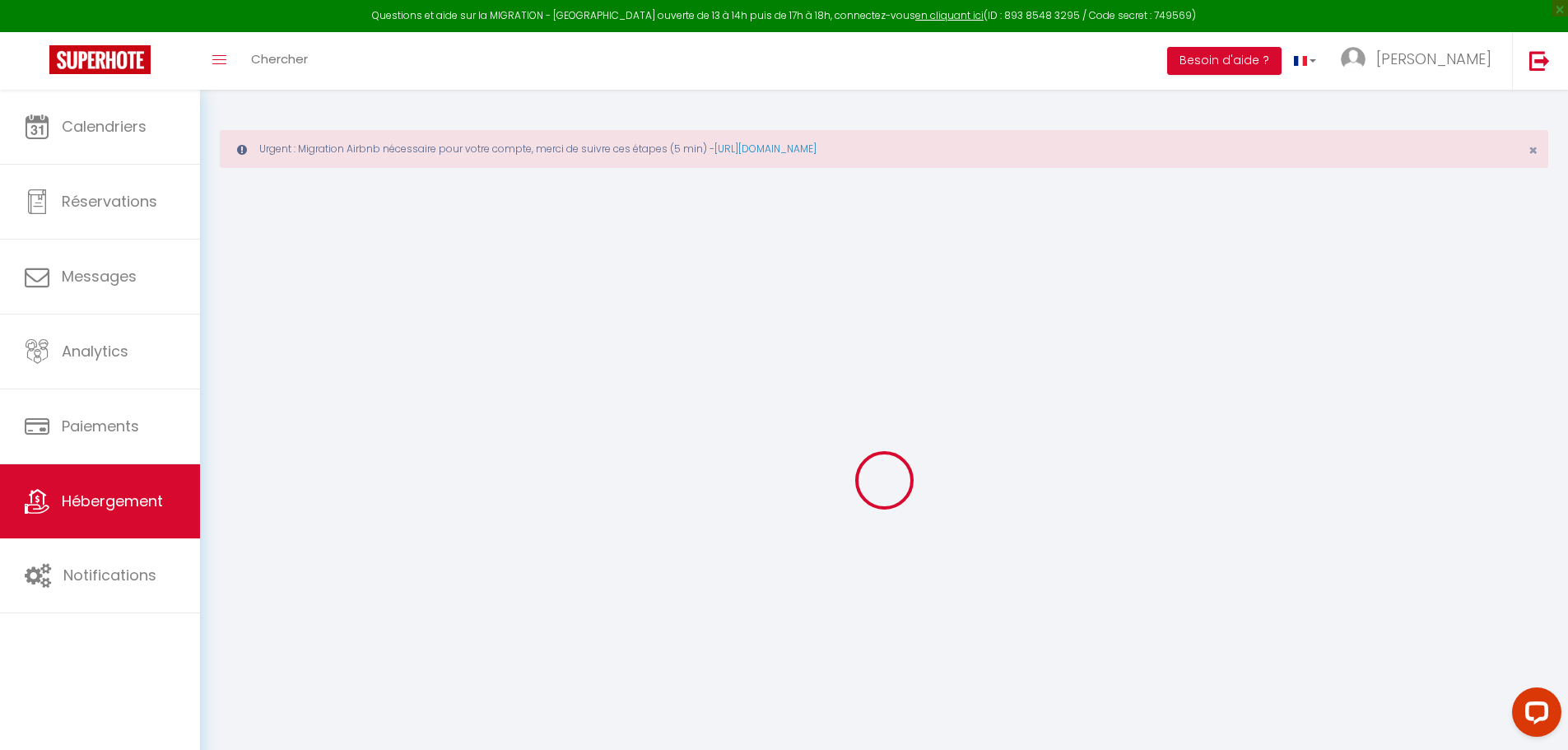
type input "Nicolas"
type input "50"
type input "5"
type input "49"
type input "300"
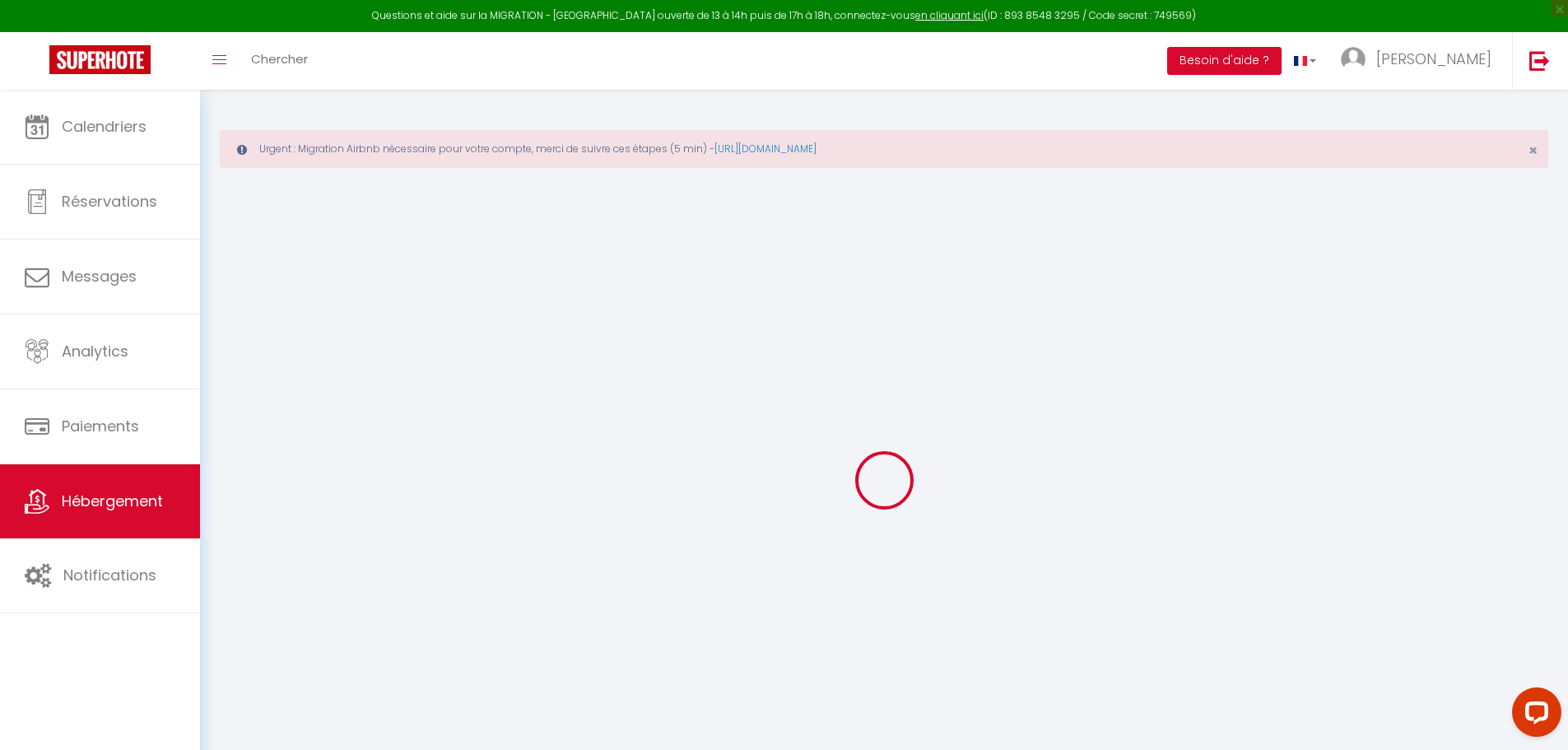
select select
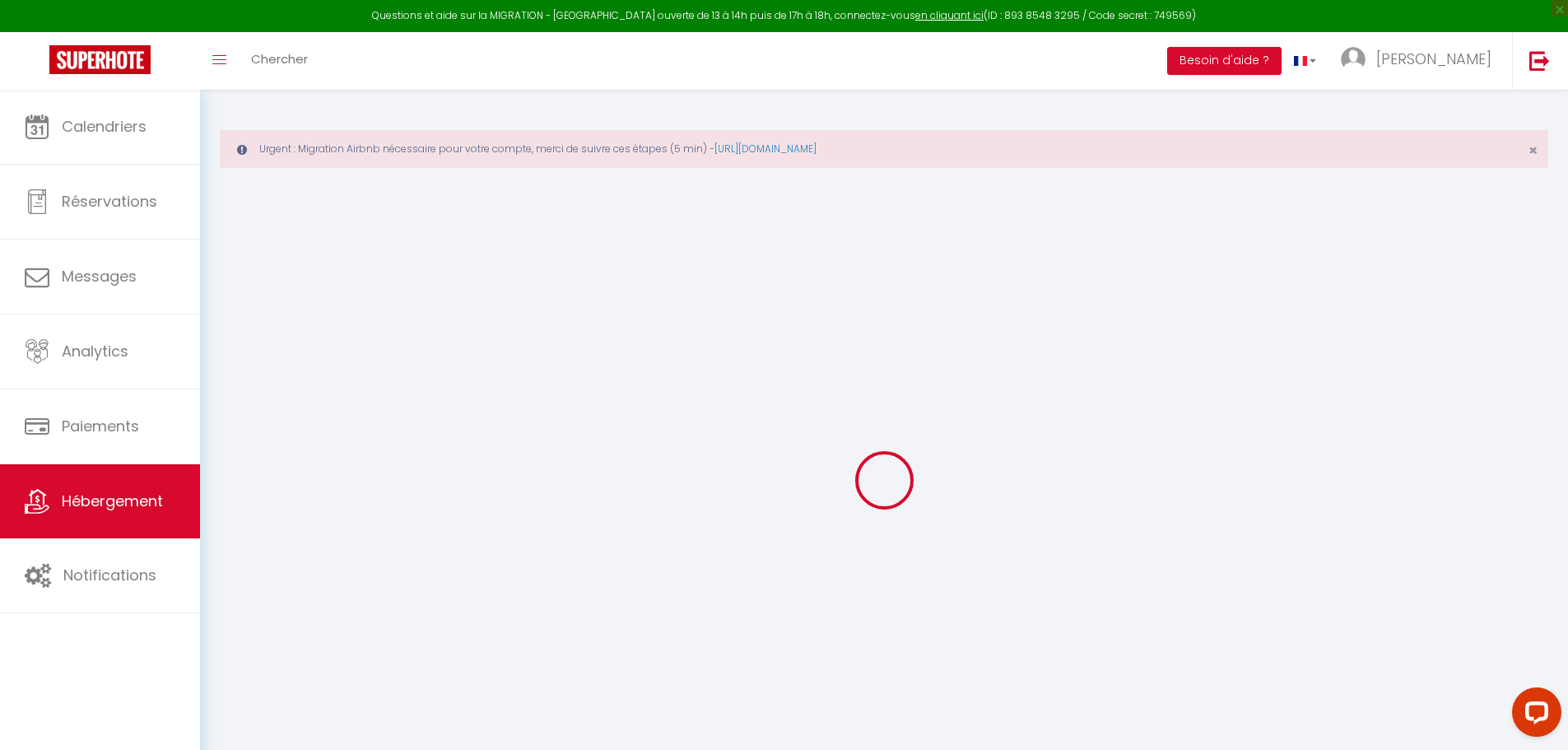
type input "27 Boulevard Barbès"
type input "11000"
type input "Carcassonne"
type input "[EMAIL_ADDRESS][DOMAIN_NAME]"
select select
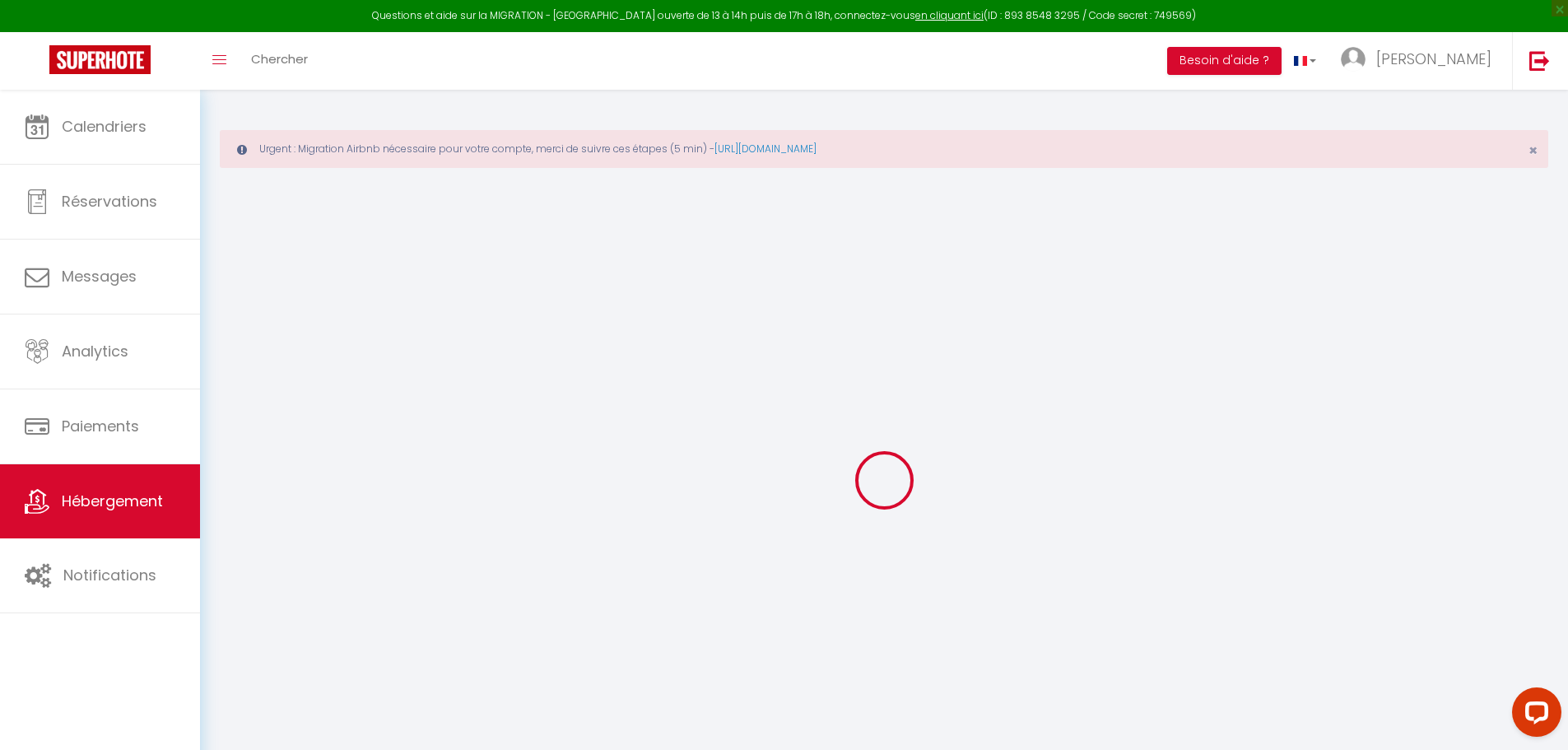
checkbox input "false"
type input "50"
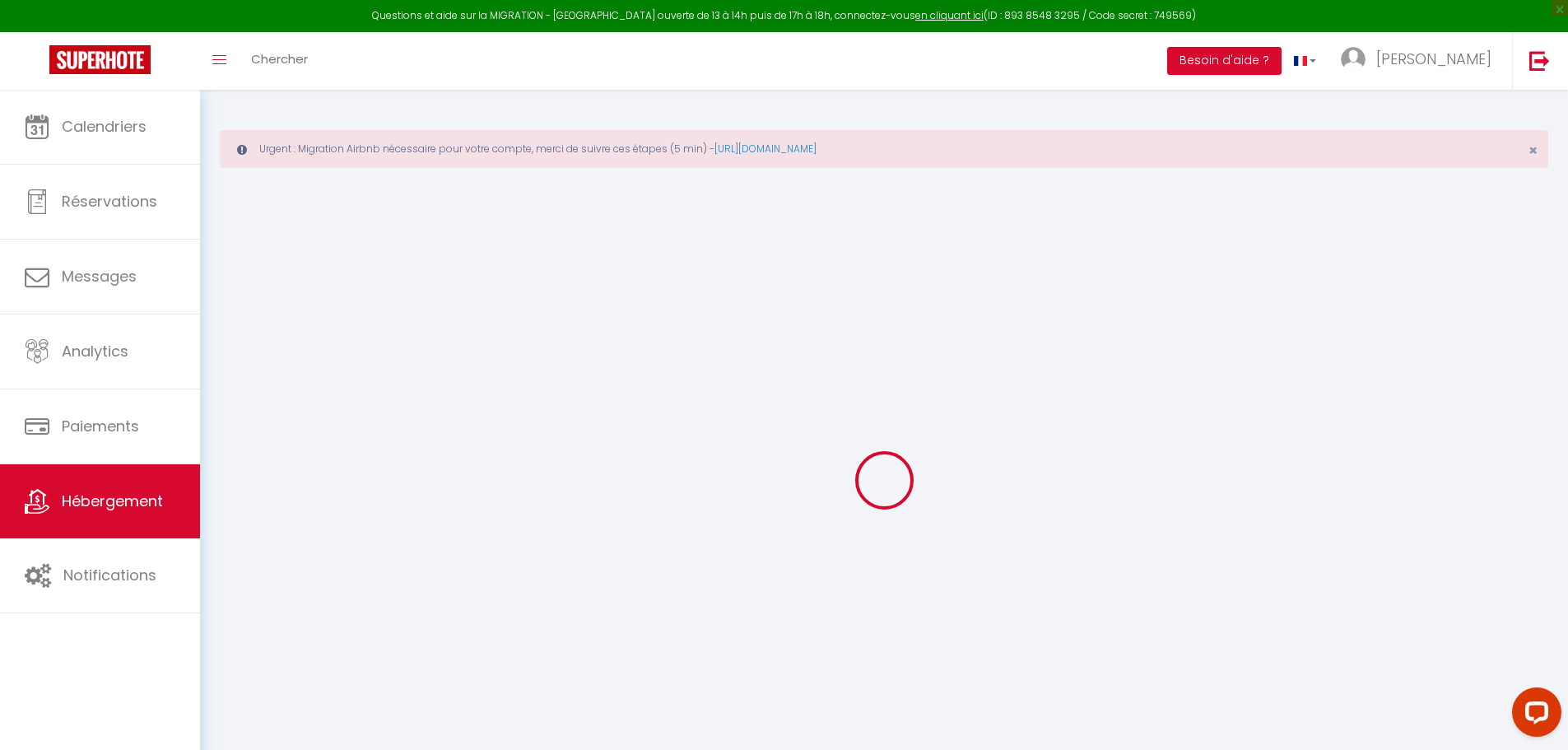
type input "0"
select select
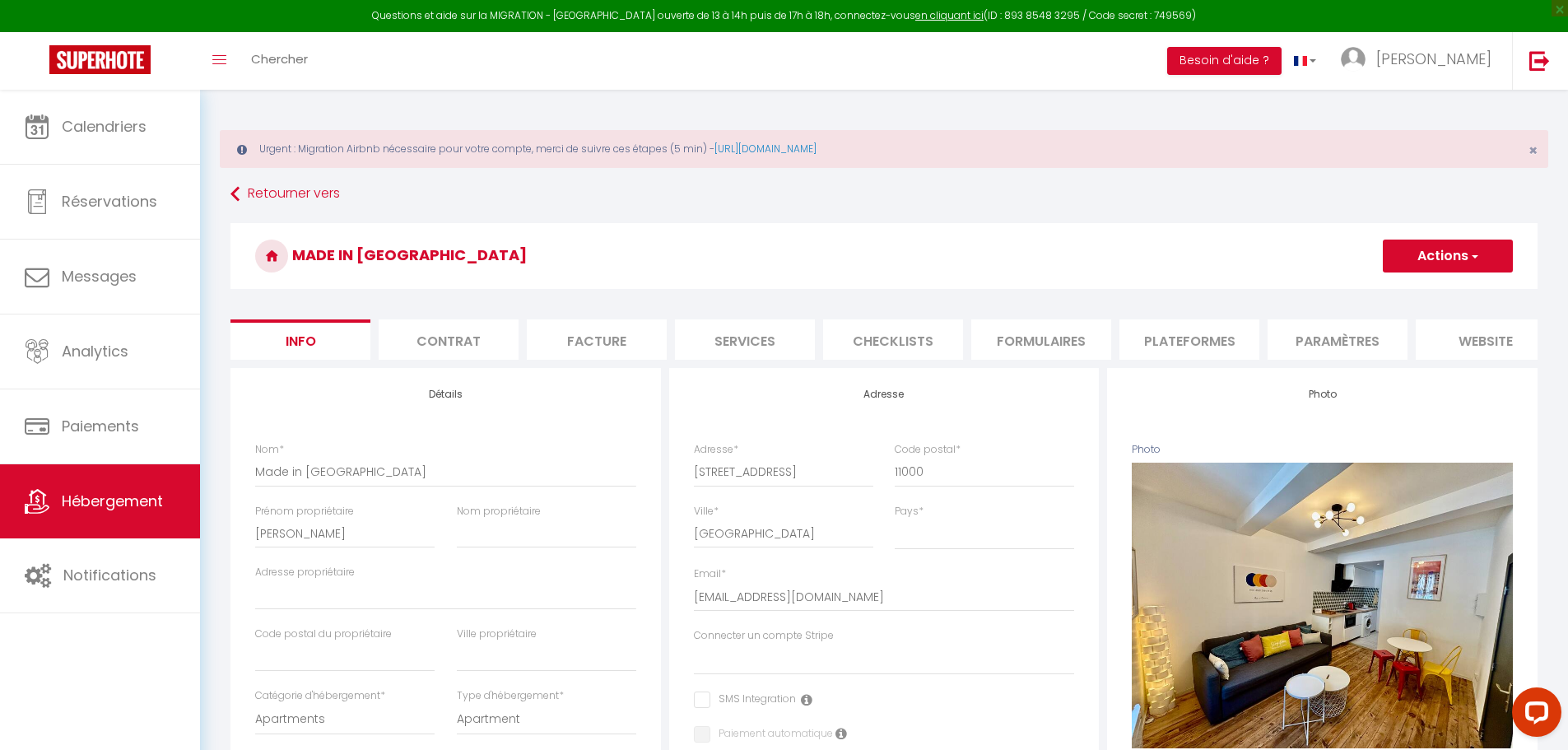
click at [1168, 354] on li "Plateformes" at bounding box center [1189, 339] width 140 height 40
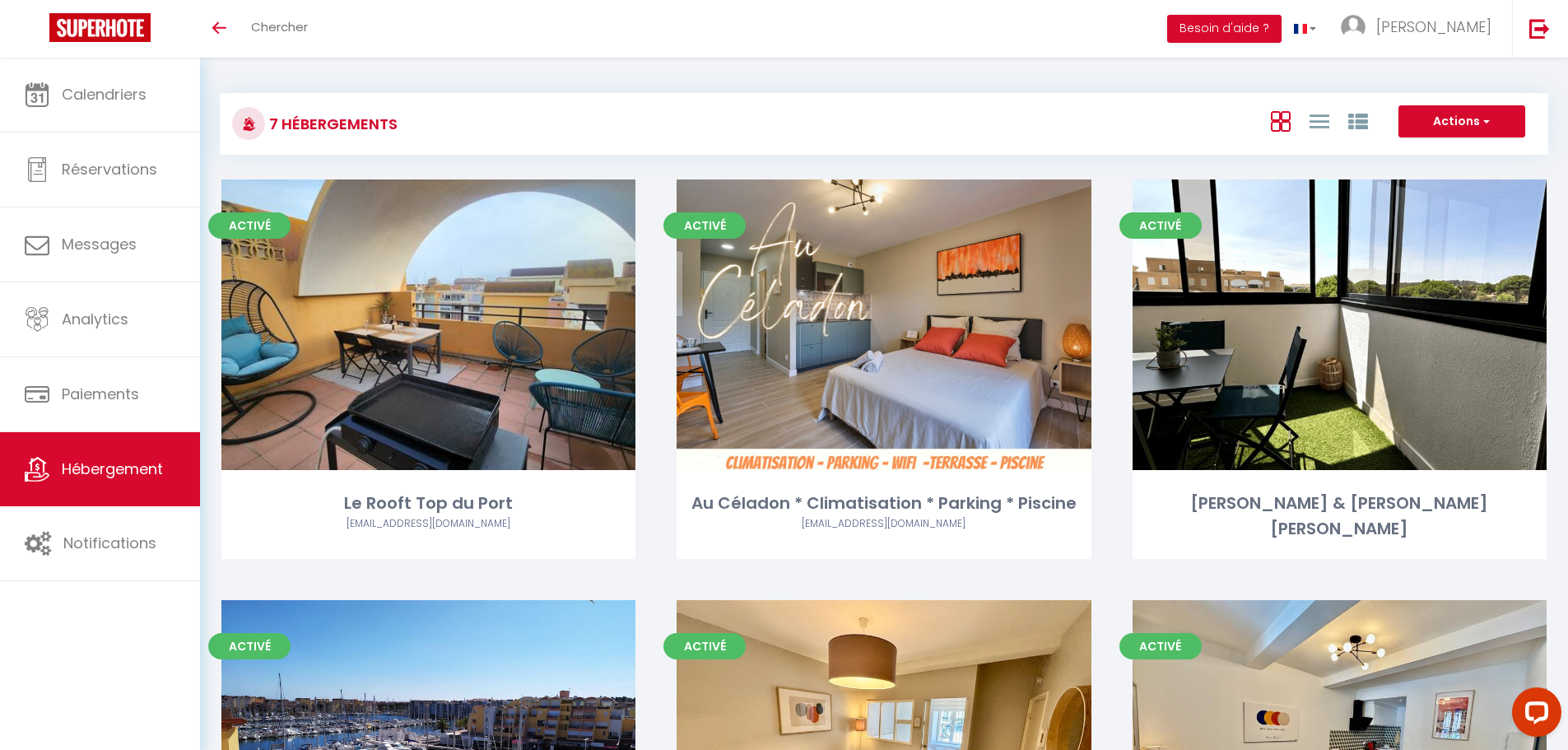
scroll to position [538, 0]
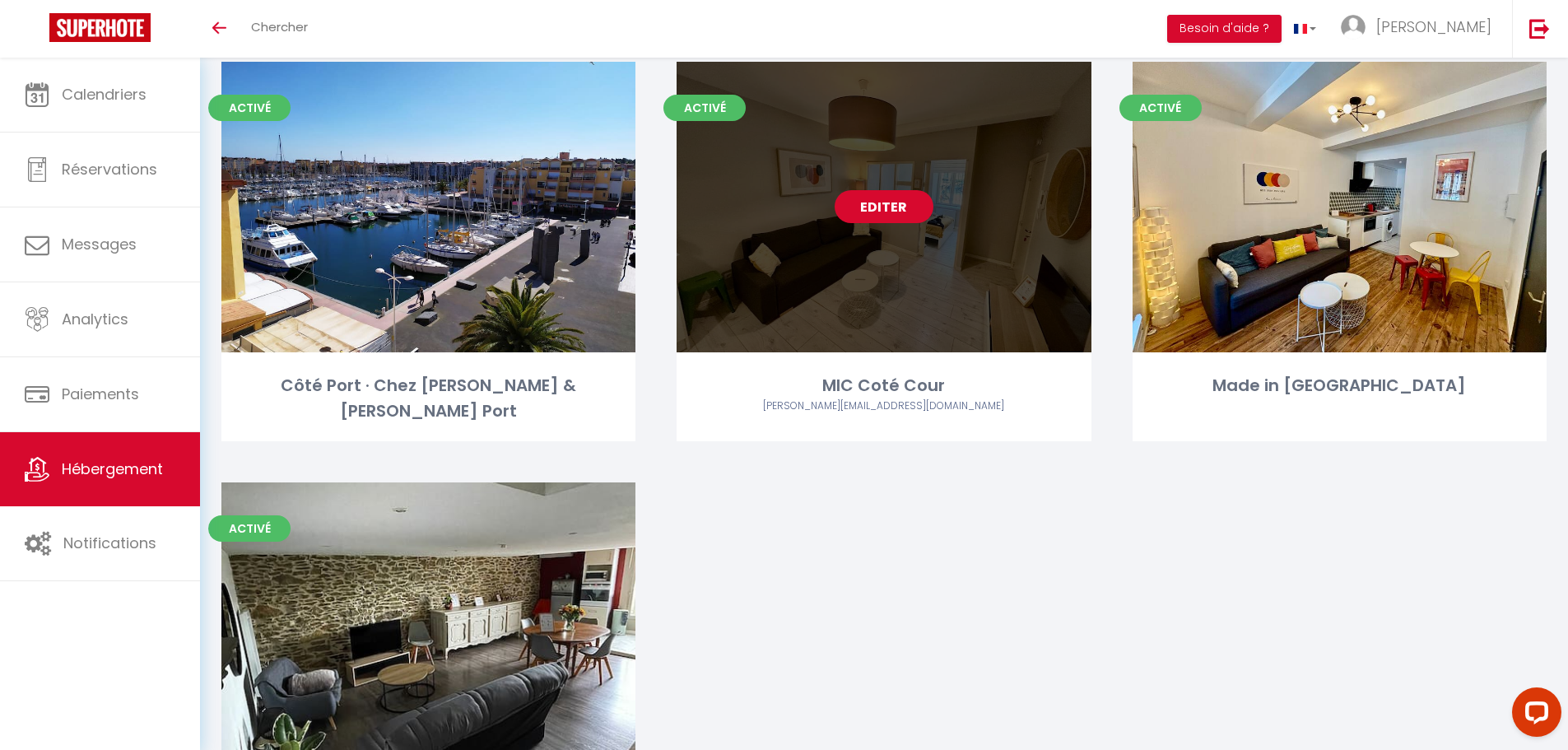
click at [881, 196] on link "Editer" at bounding box center [884, 206] width 99 height 33
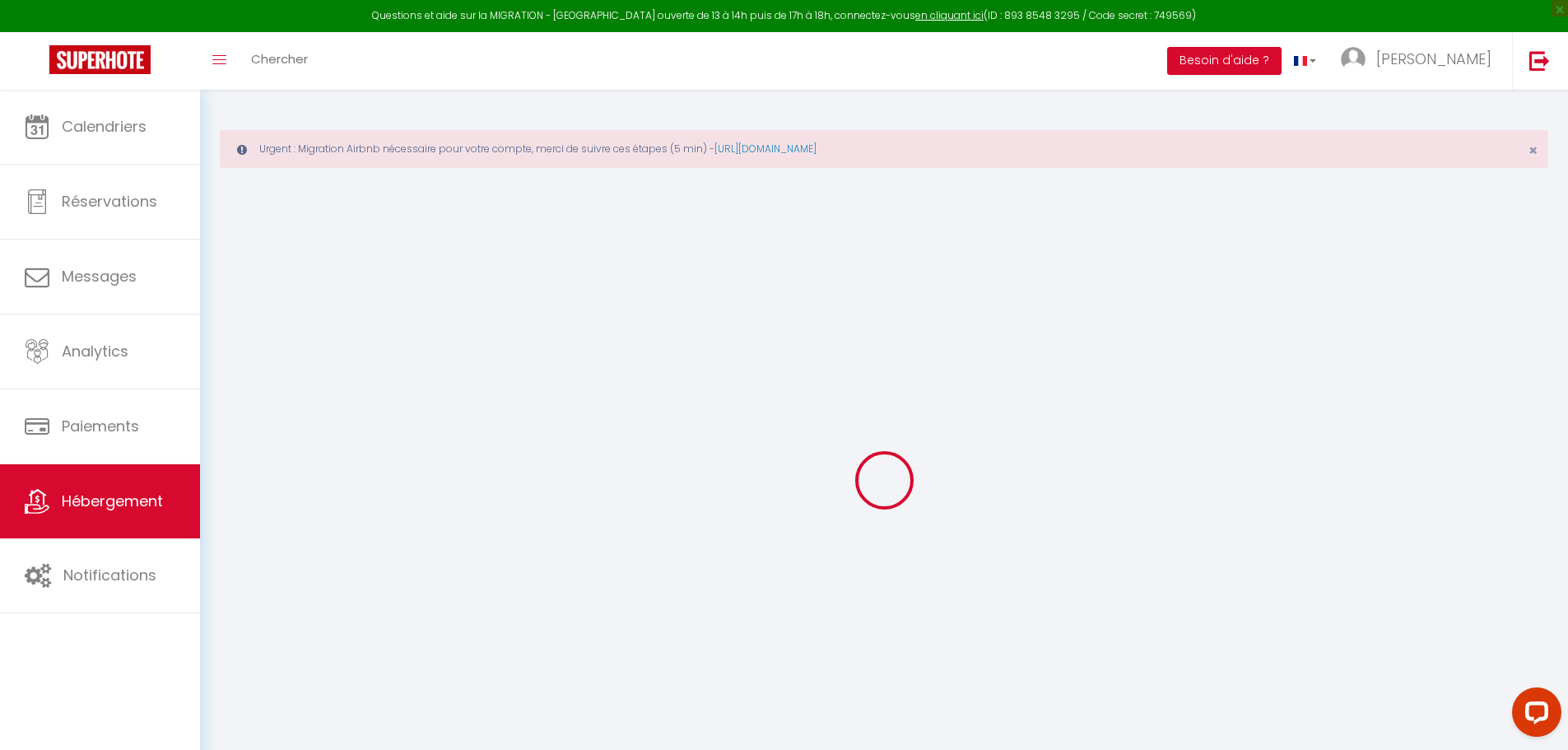
select select
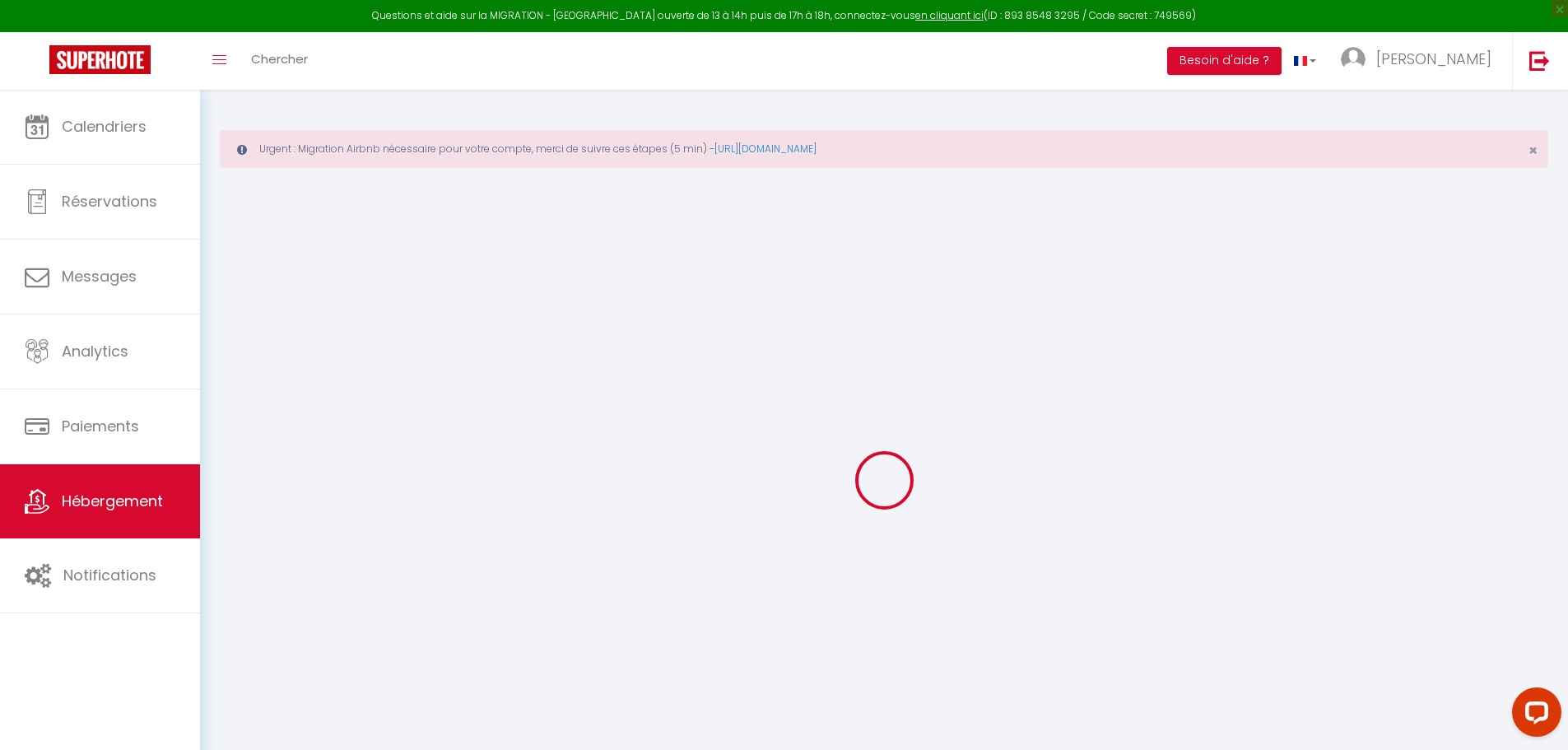
select select
checkbox input "false"
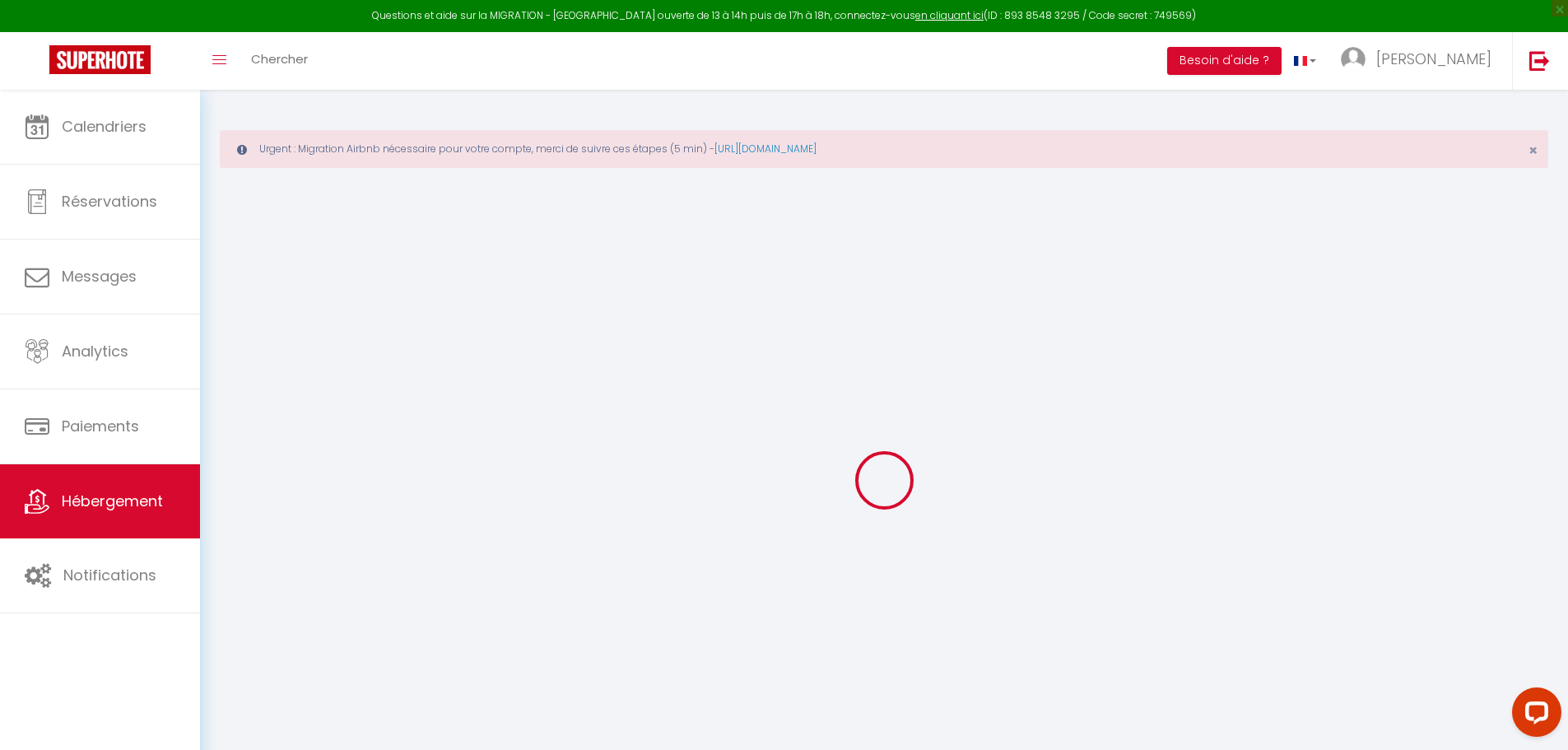
select select
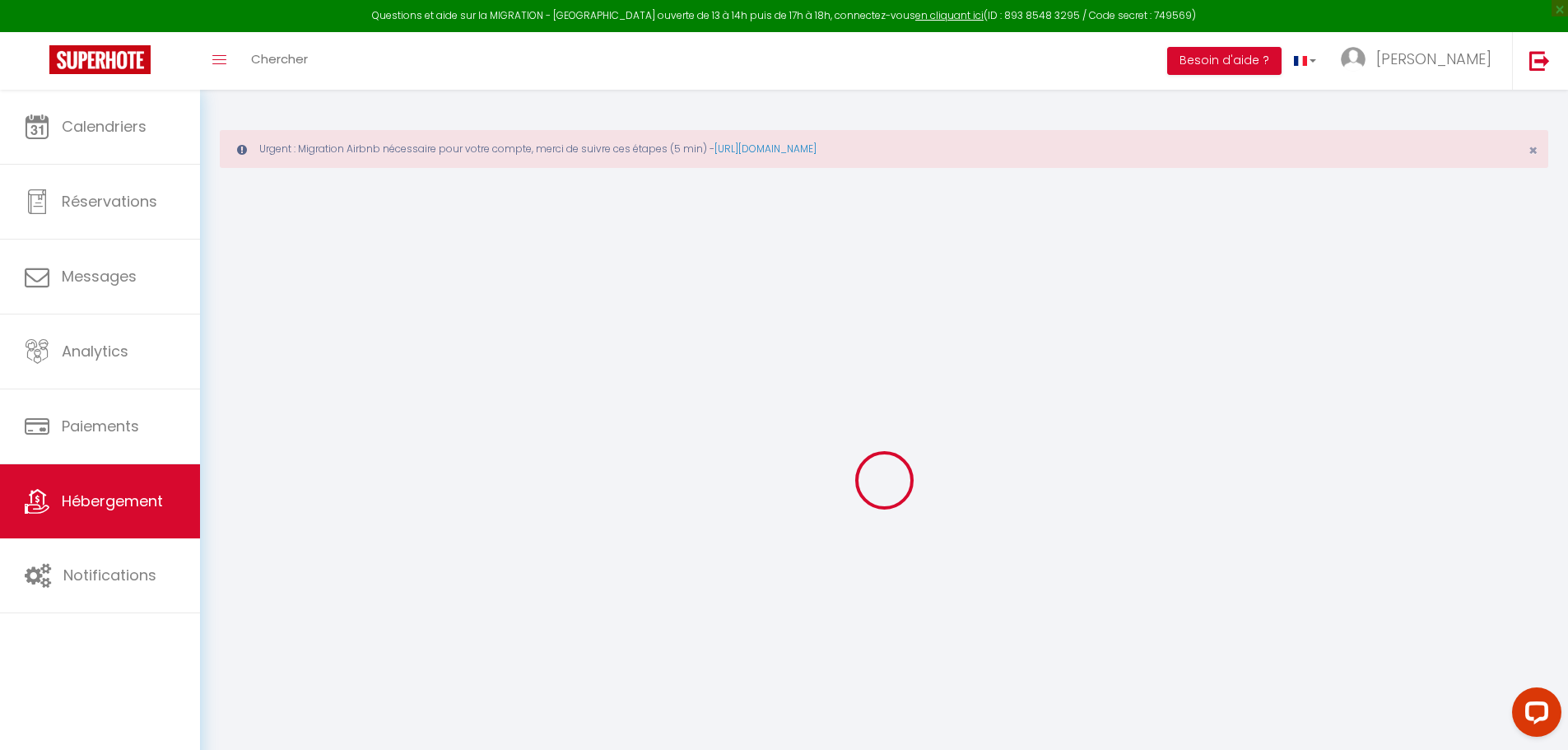
select select
checkbox input "false"
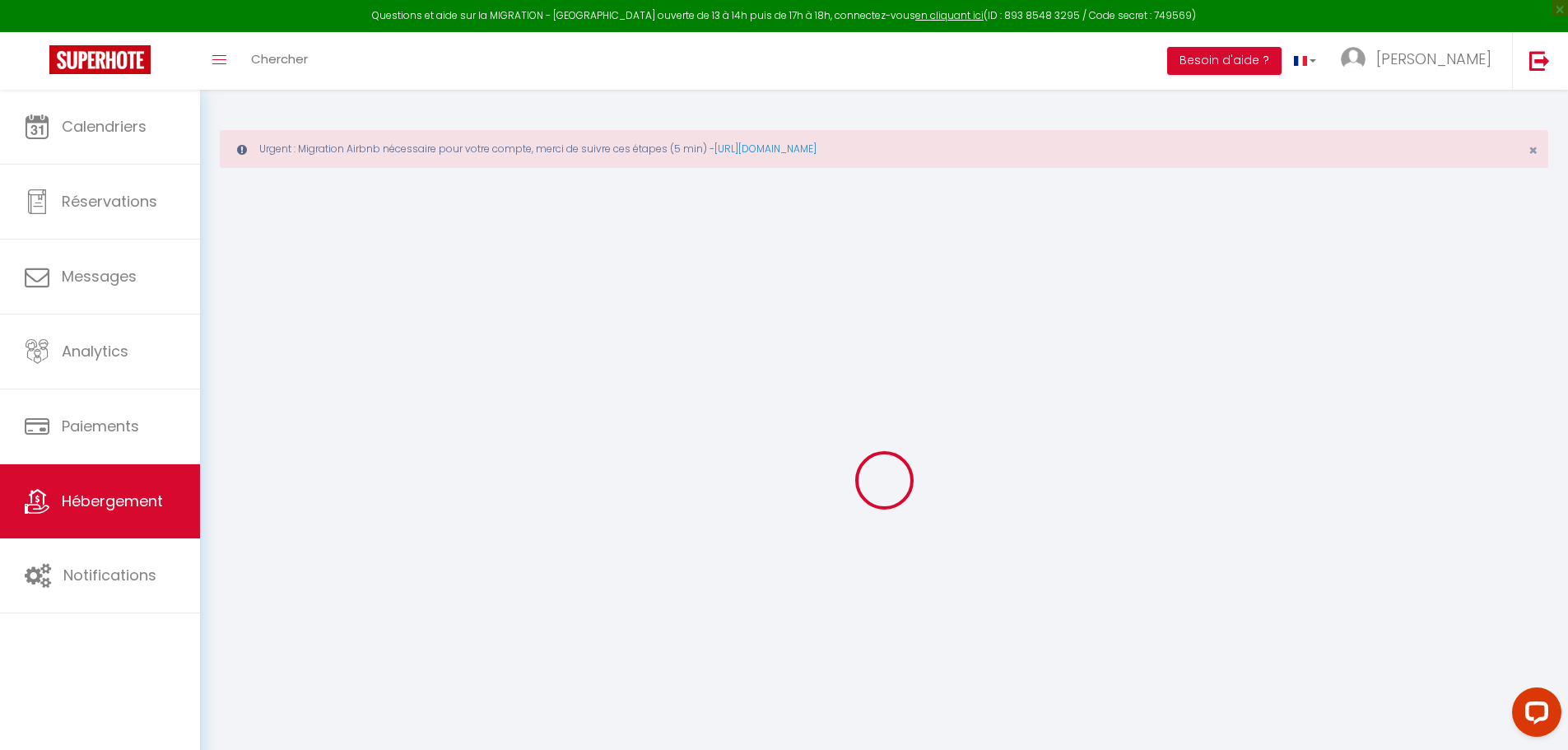
checkbox input "false"
select select
type input "MIC Coté Cour"
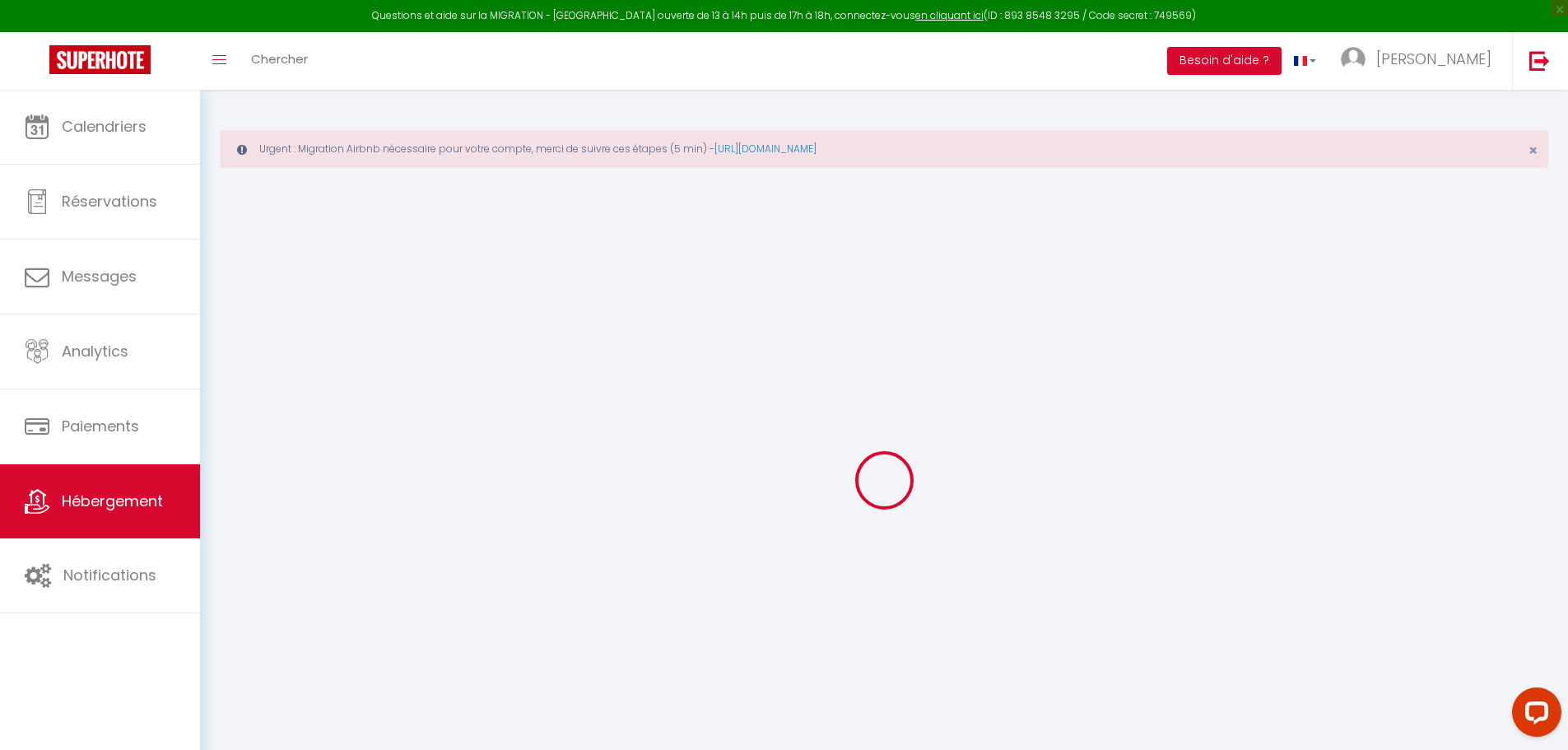
type input "Nicolas"
type input "75"
type input "5"
type input "49"
select select
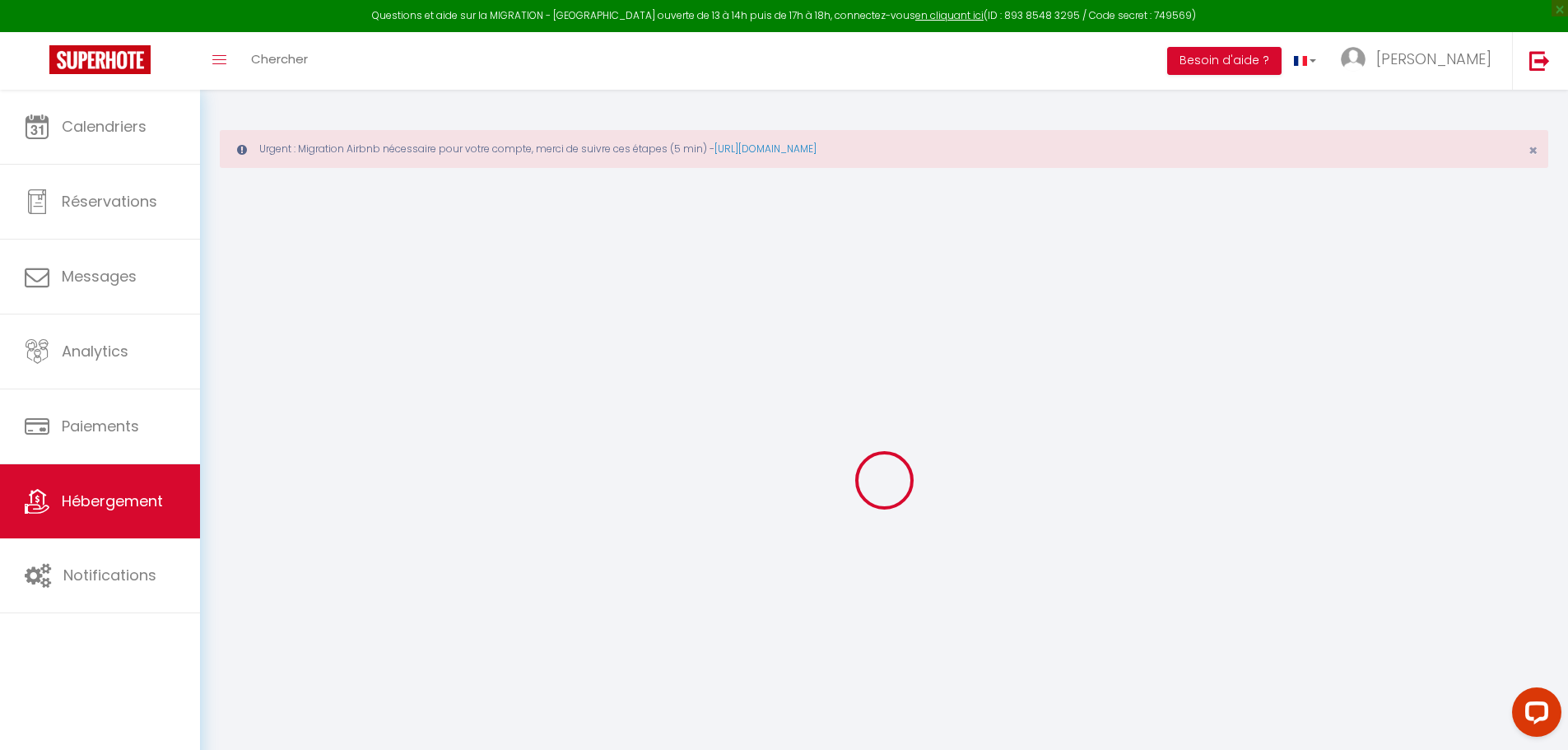
select select
type input "27 Boulevard Barbès"
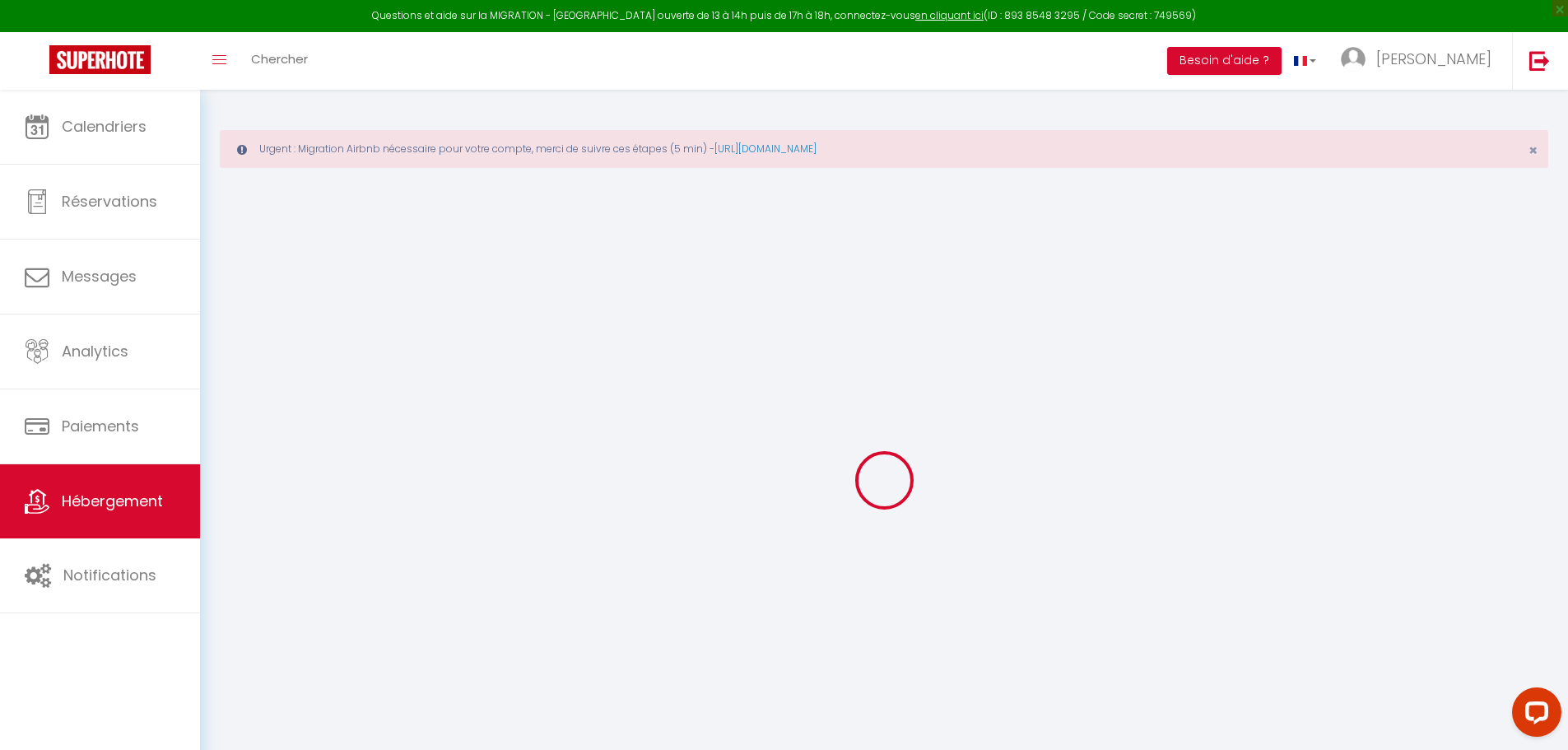
type input "11000"
type input "Carcassonne"
type input "[EMAIL_ADDRESS][DOMAIN_NAME]"
select select
checkbox input "false"
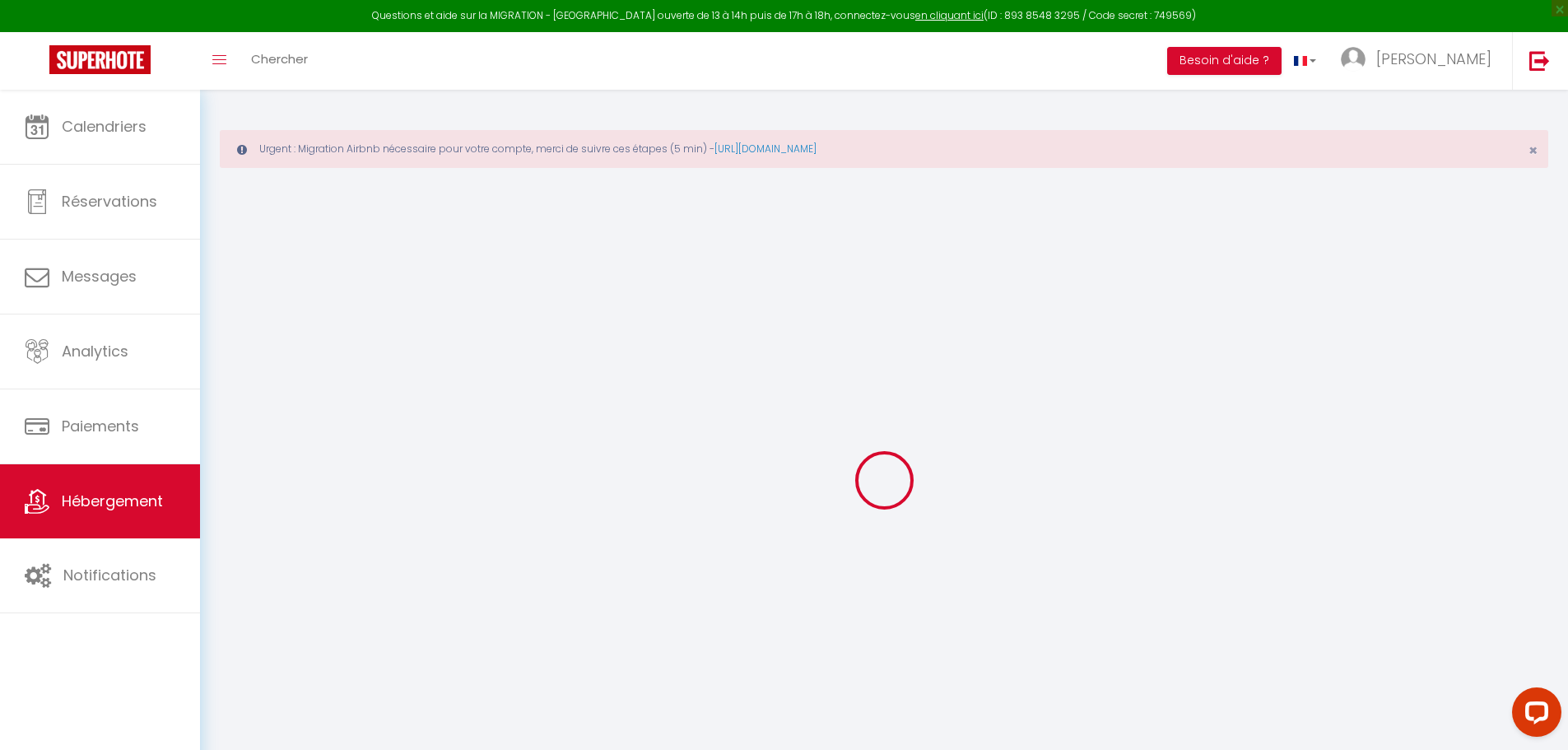
checkbox input "false"
type input "0"
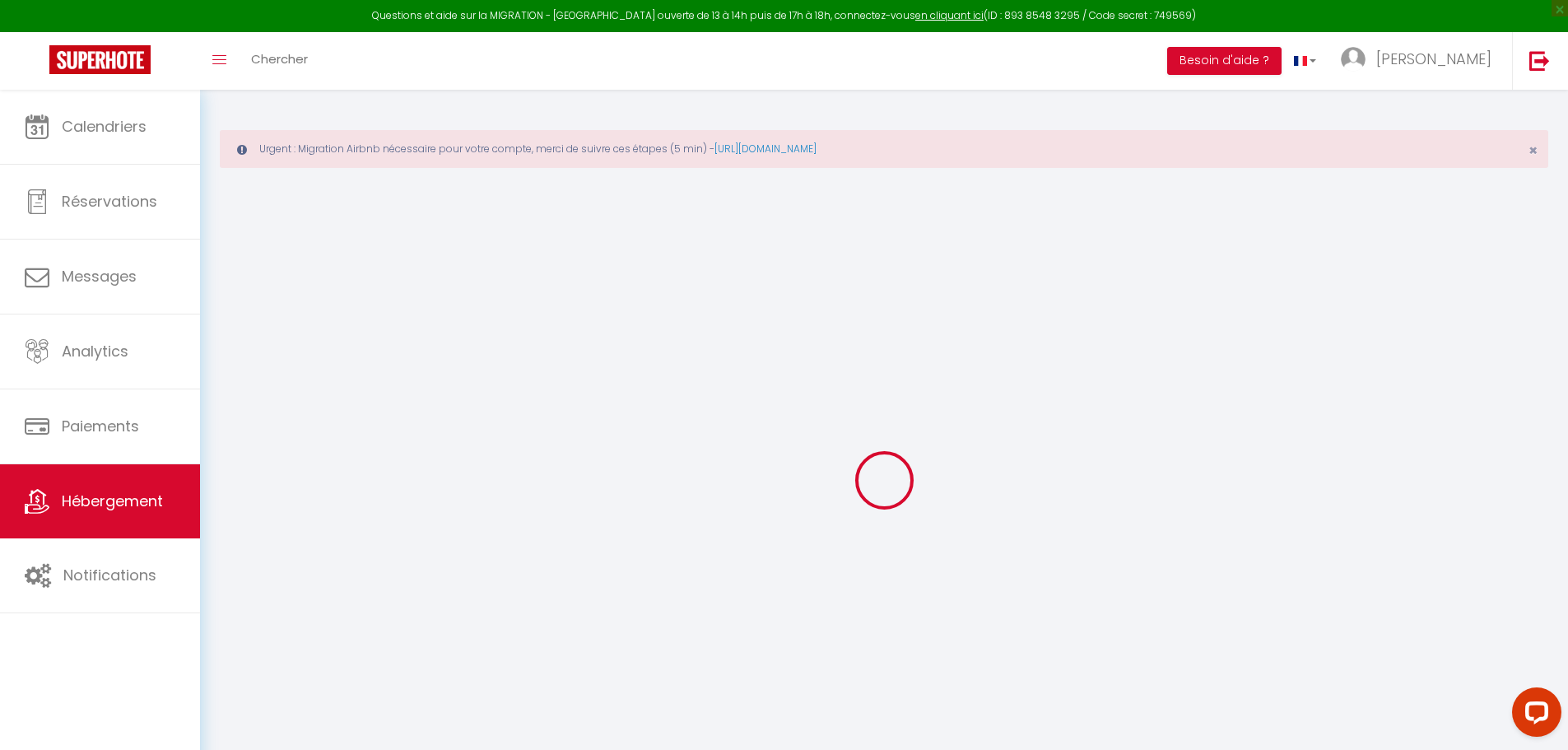
type input "0"
select select
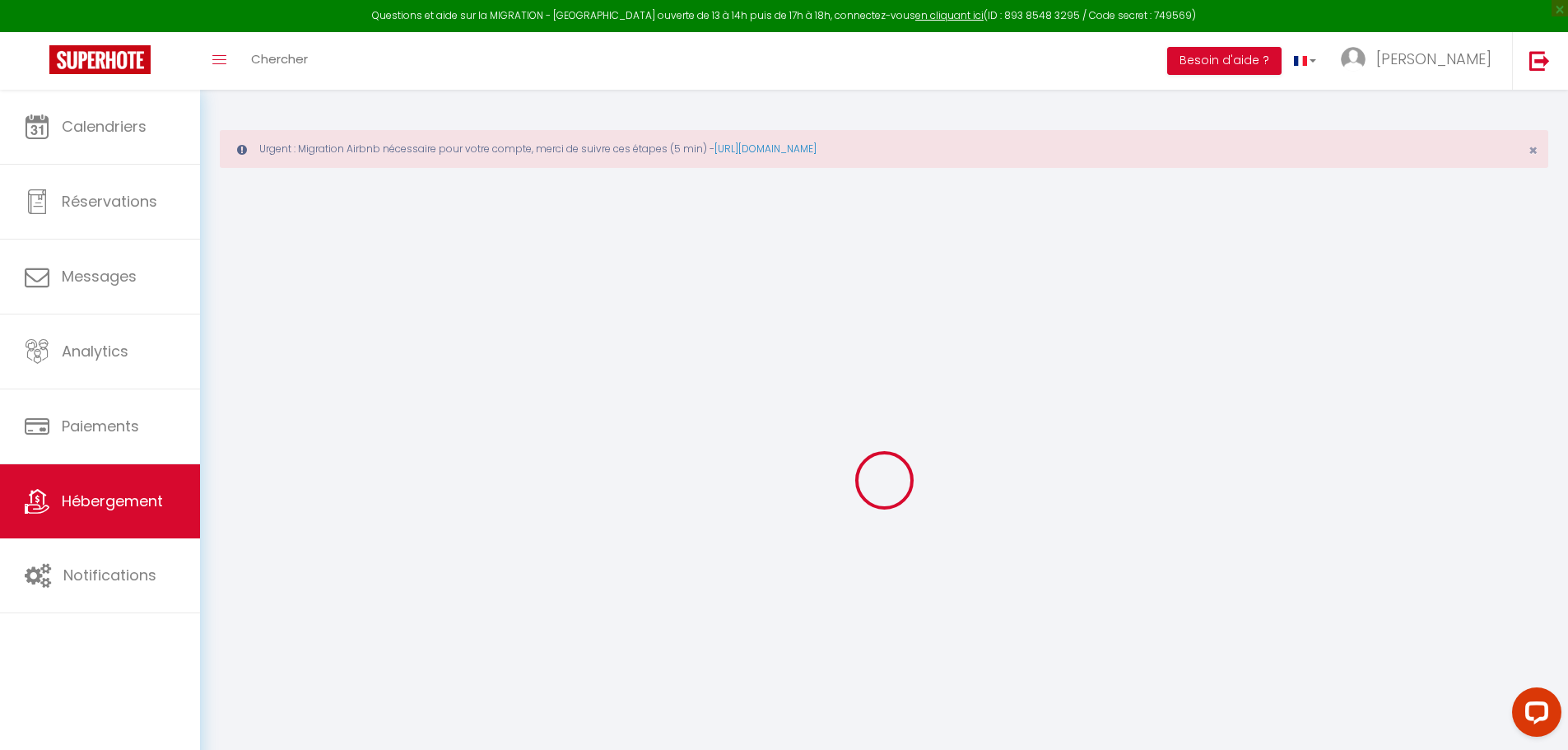
select select
checkbox input "false"
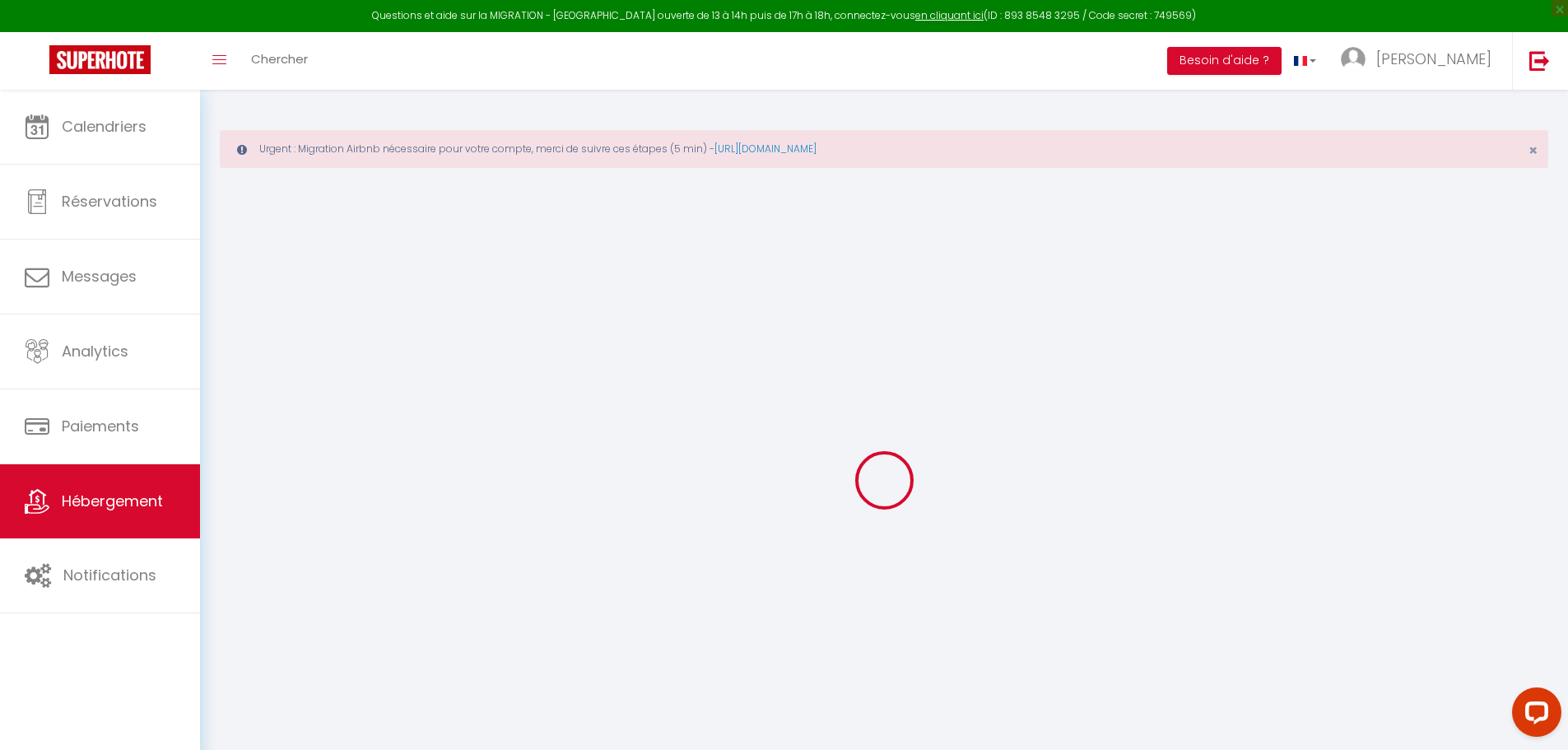
checkbox input "false"
select select "36054"
select select
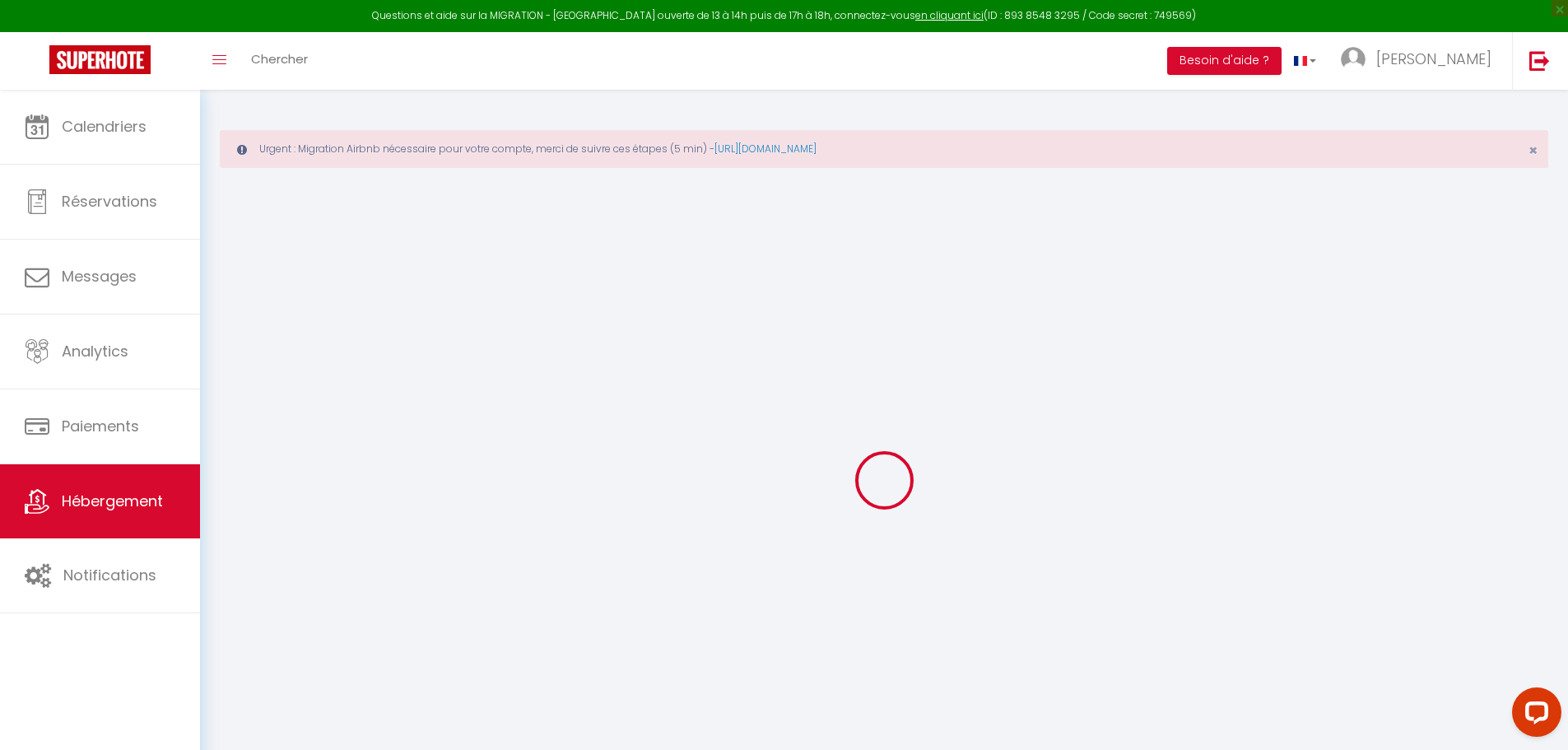
select select
checkbox input "false"
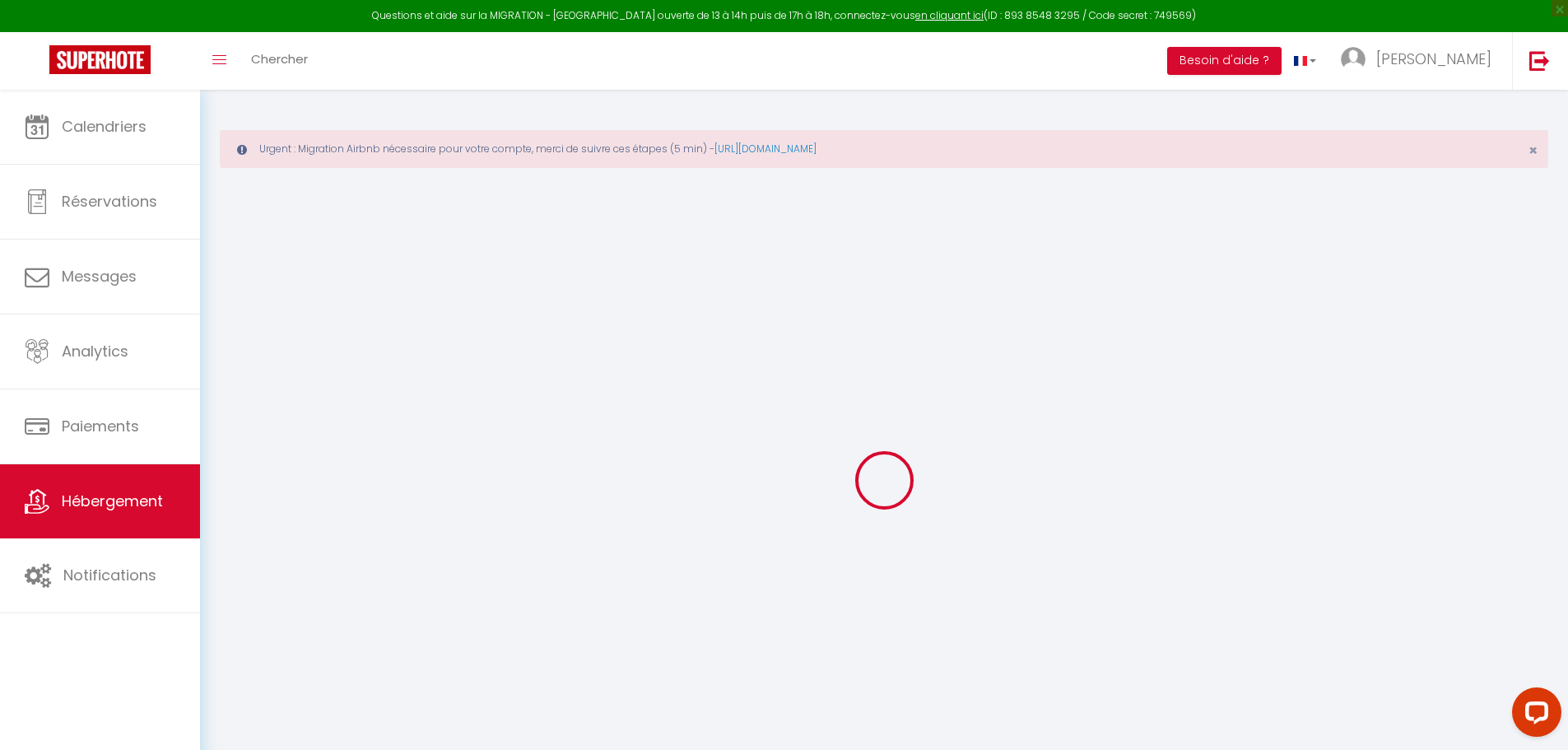
checkbox input "false"
select select
checkbox input "false"
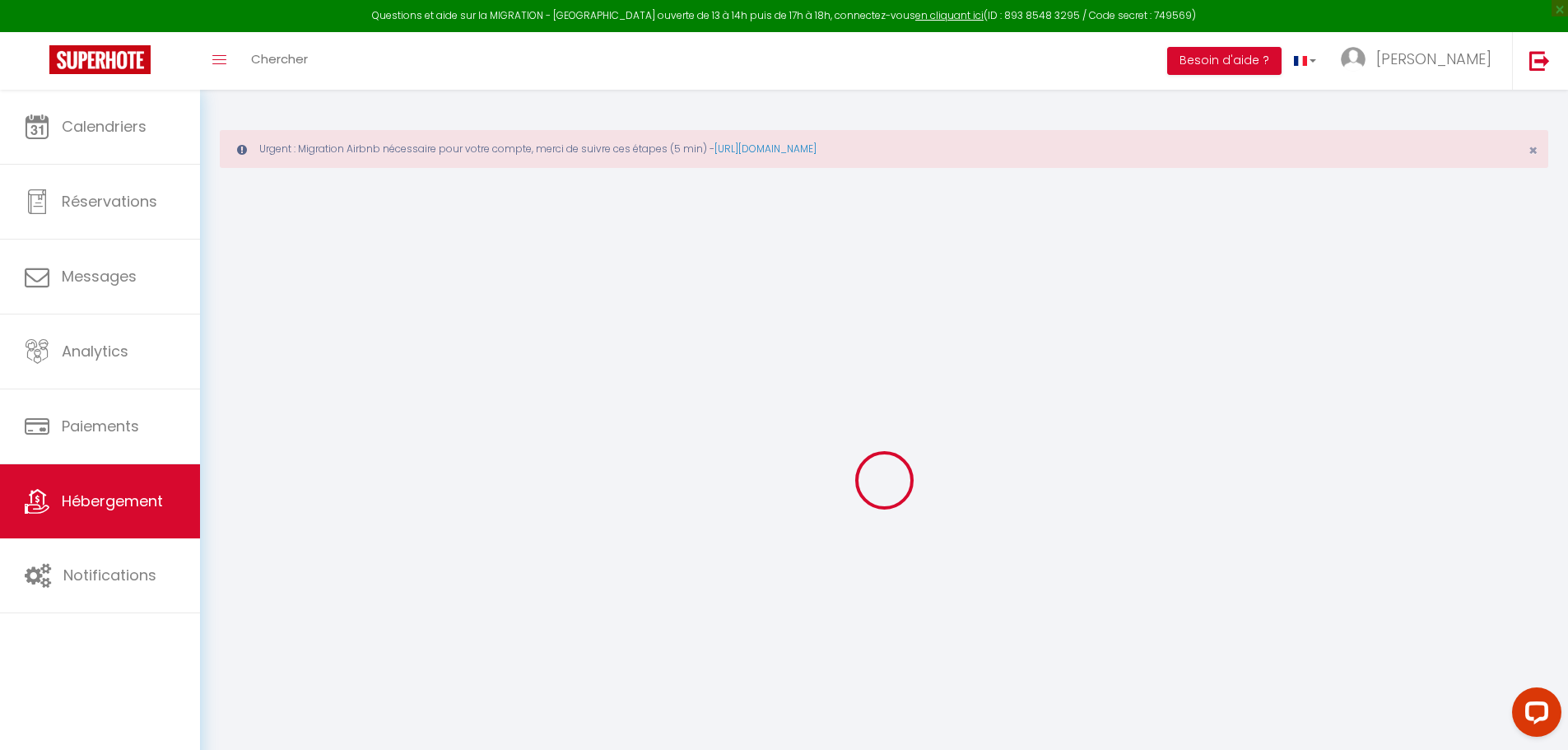
checkbox input "false"
select select
checkbox input "false"
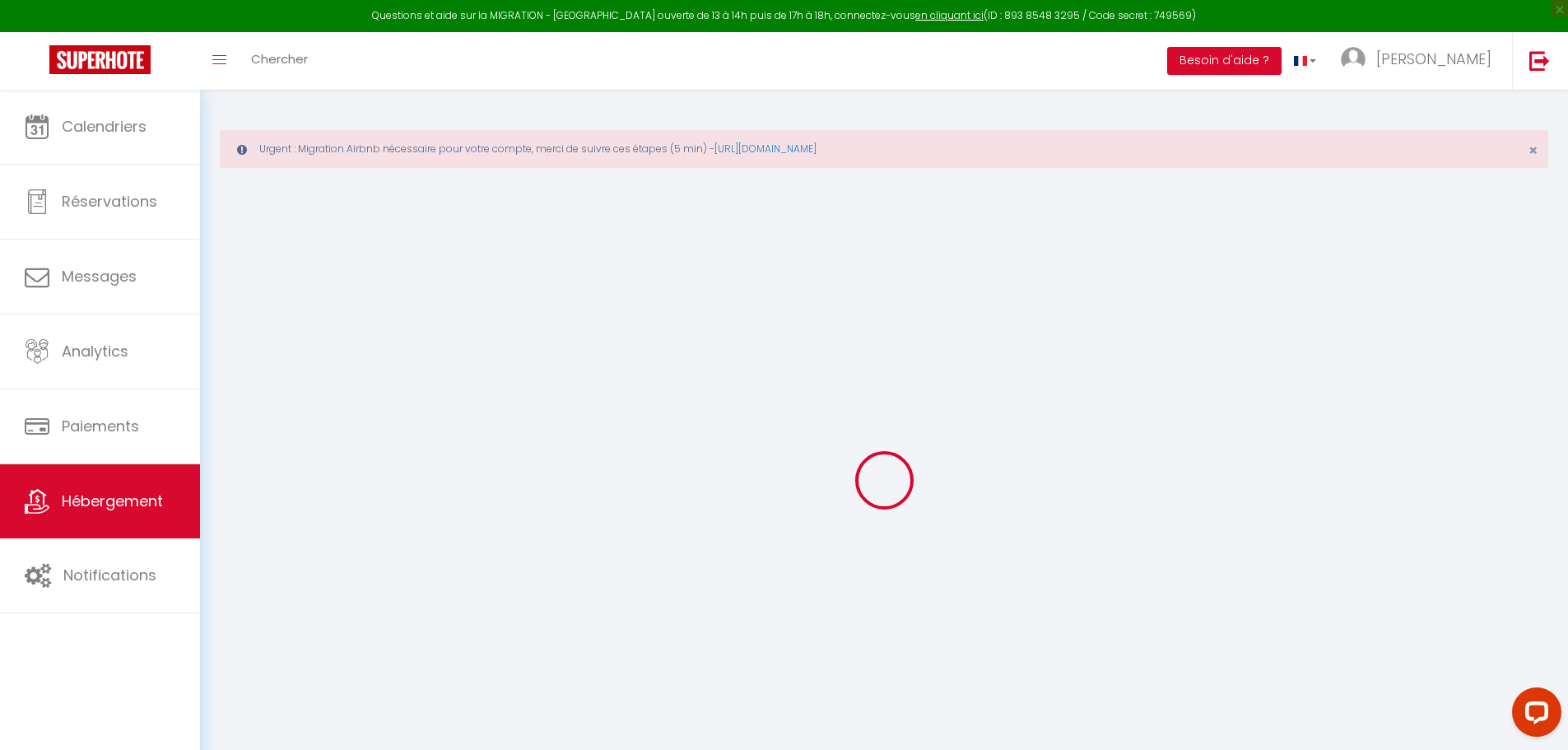
checkbox input "false"
select select "16:00"
select select "22:00"
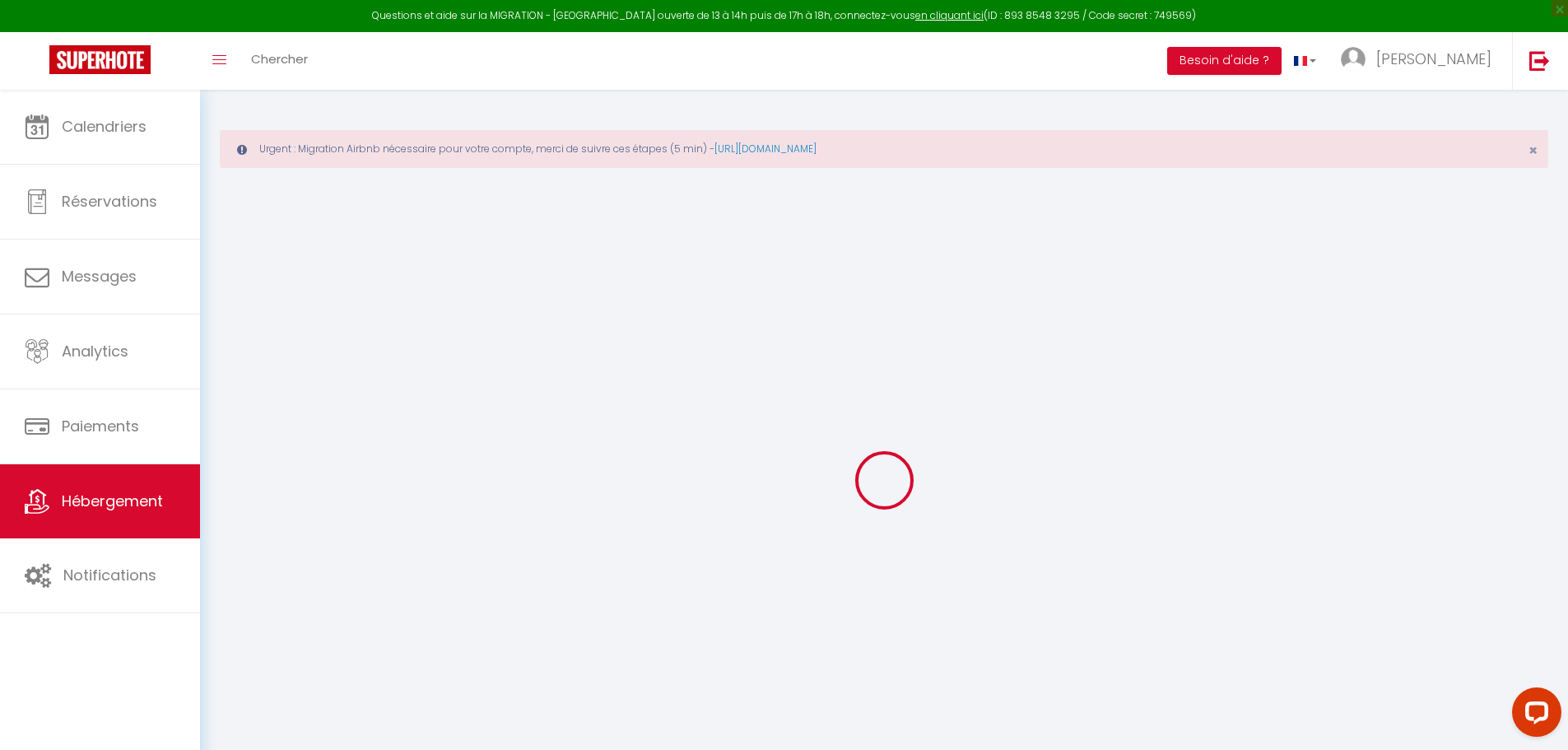
select select "11:00"
select select "30"
select select "120"
select select
checkbox input "false"
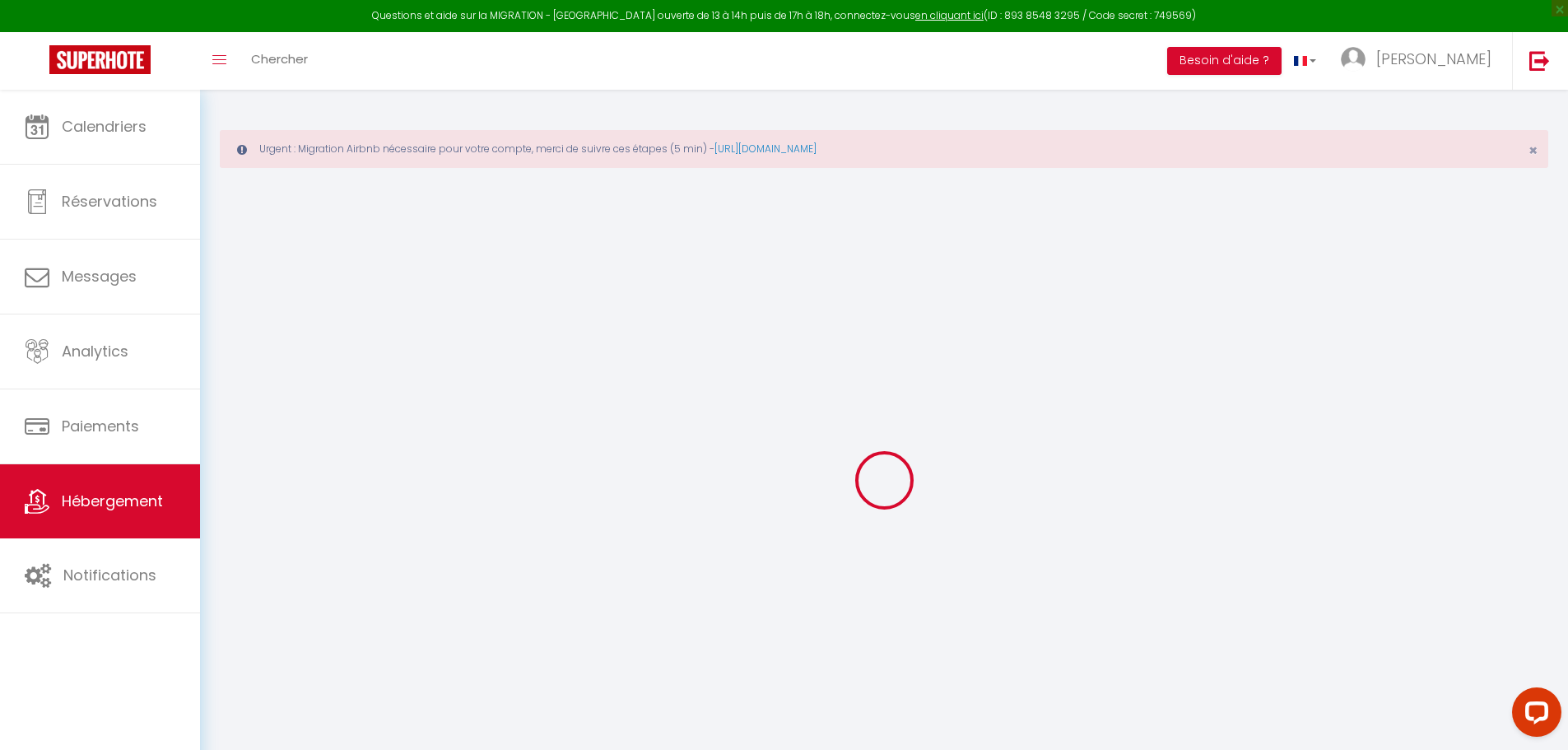
checkbox input "false"
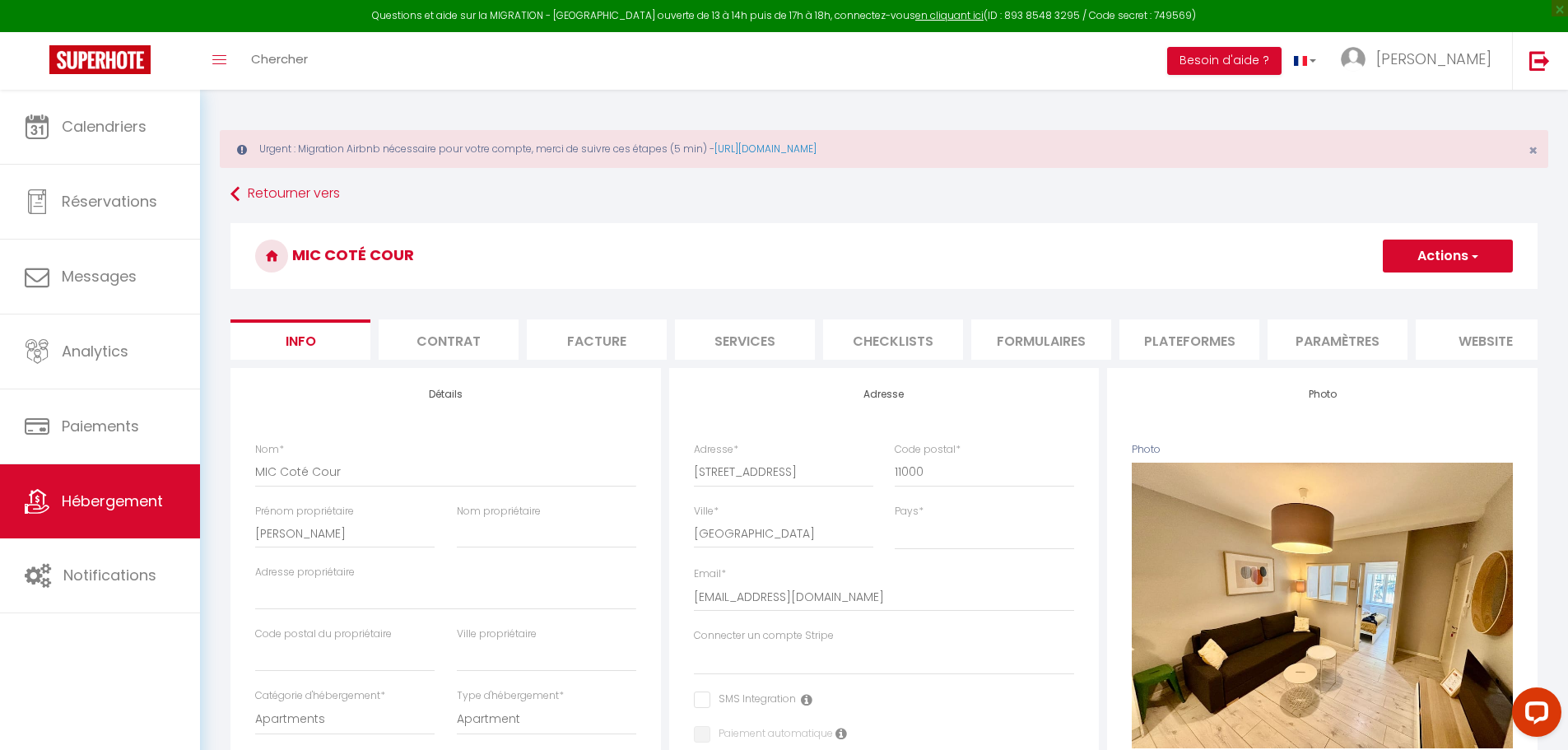
click at [1215, 338] on li "Plateformes" at bounding box center [1189, 339] width 140 height 40
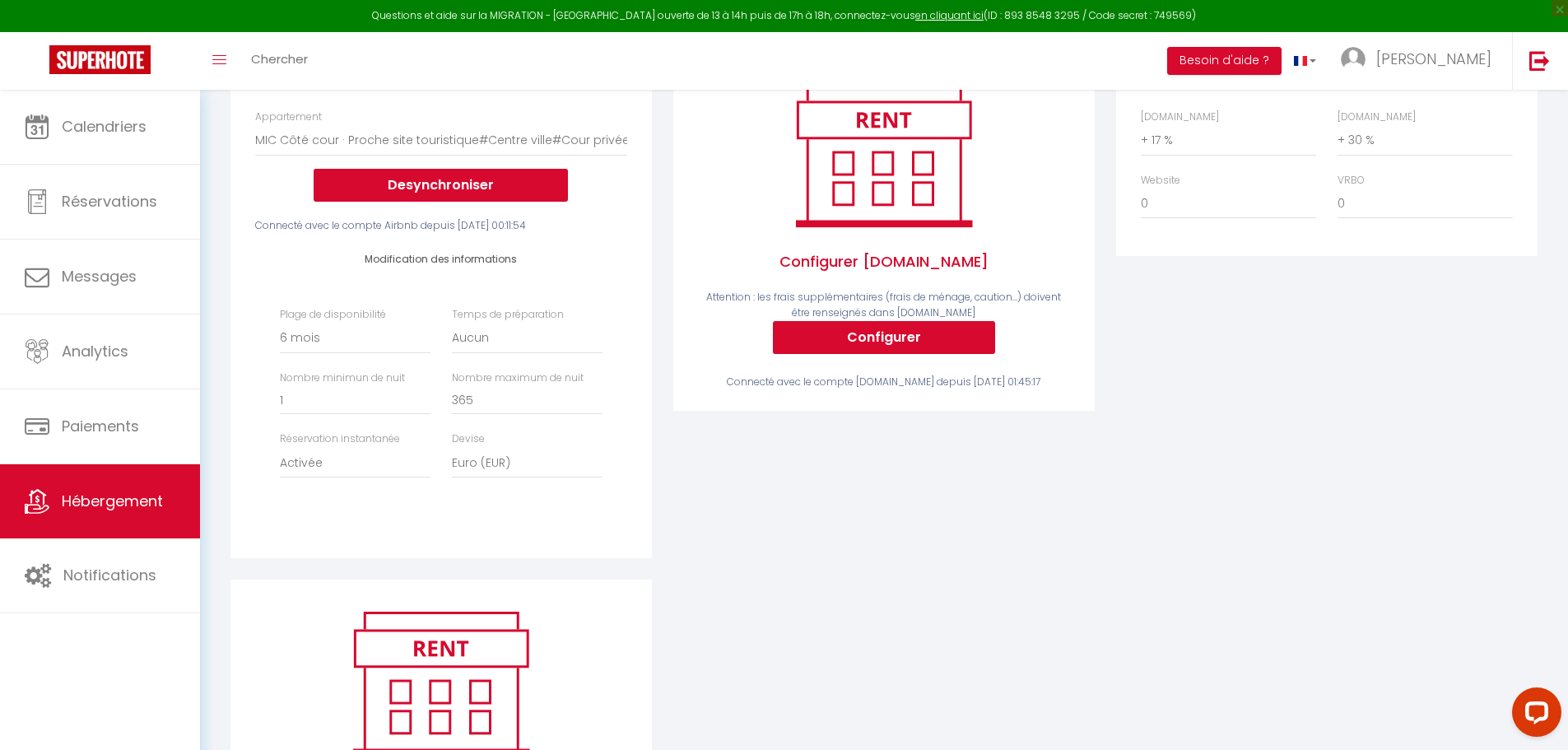
scroll to position [247, 0]
